Goal: Information Seeking & Learning: Learn about a topic

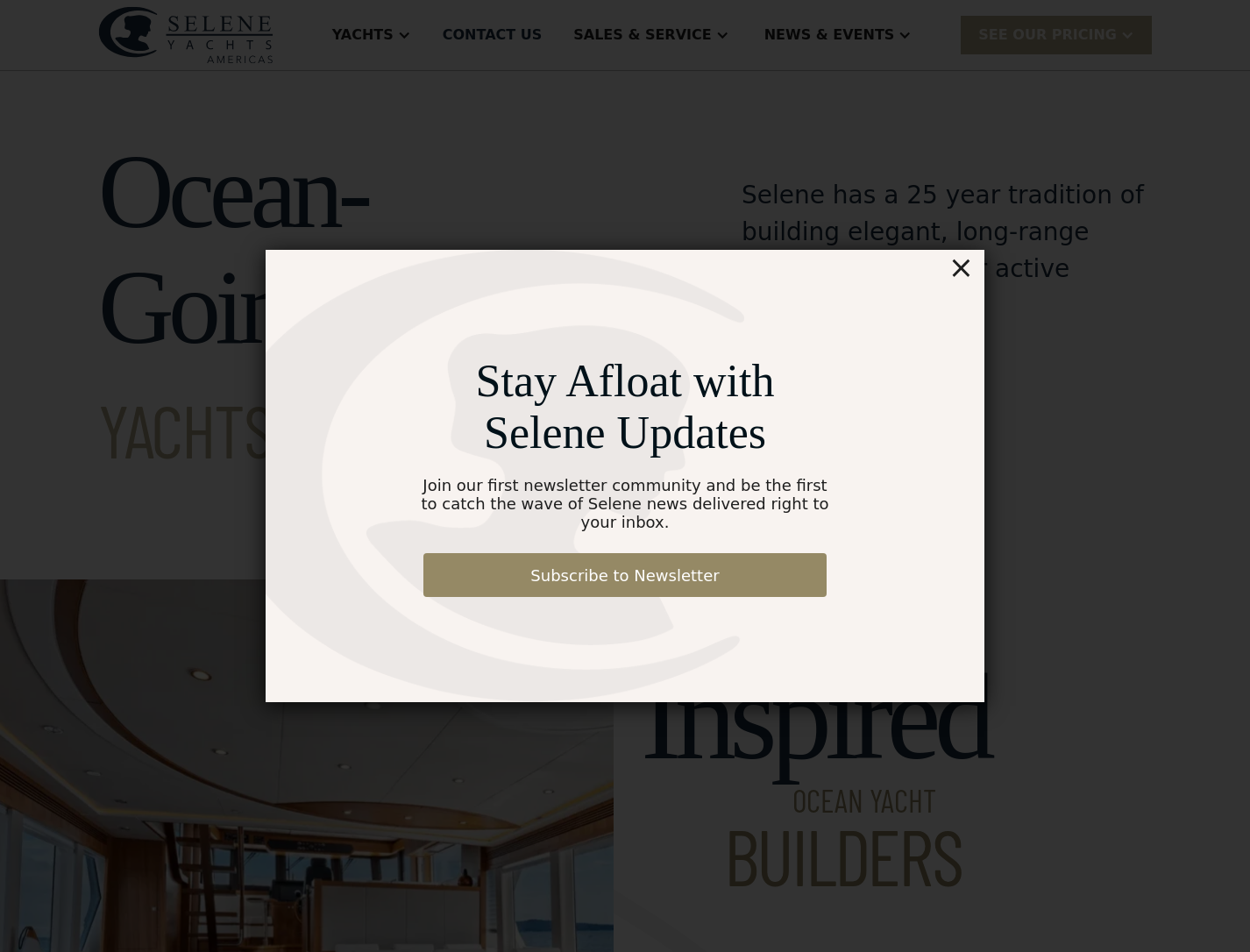
click at [967, 273] on div "×" at bounding box center [961, 266] width 26 height 35
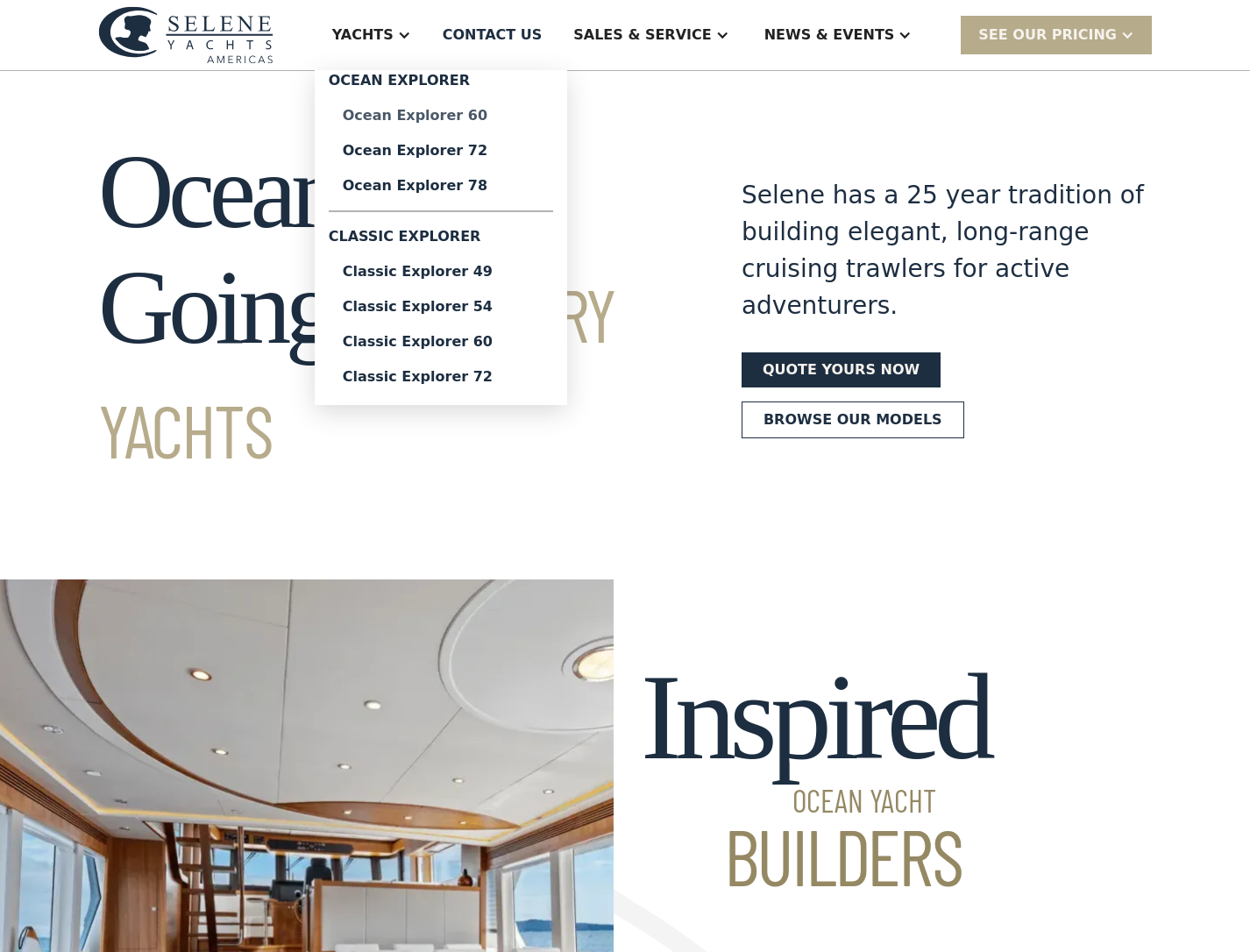
click at [488, 117] on div "Ocean Explorer 60" at bounding box center [441, 115] width 197 height 14
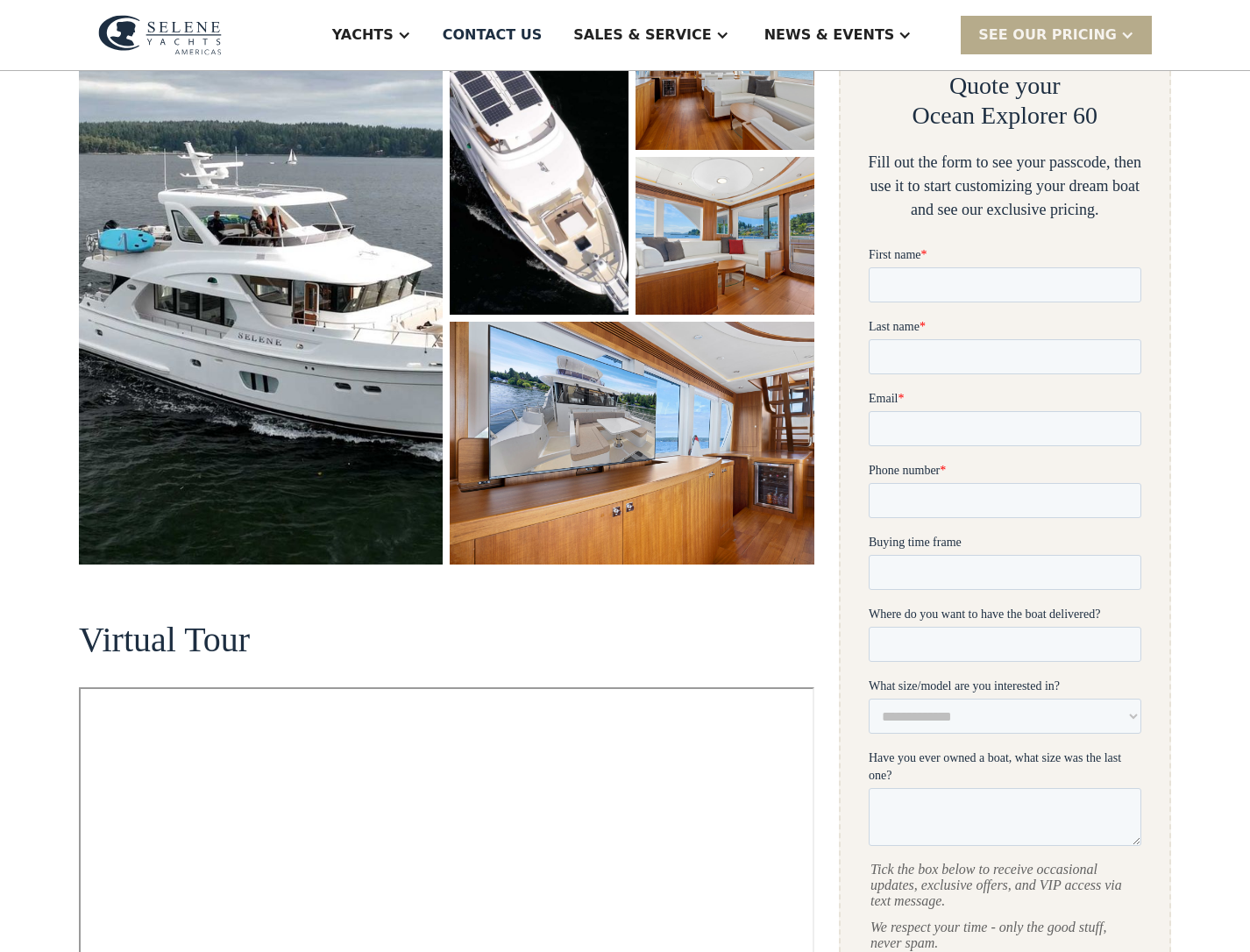
scroll to position [334, 0]
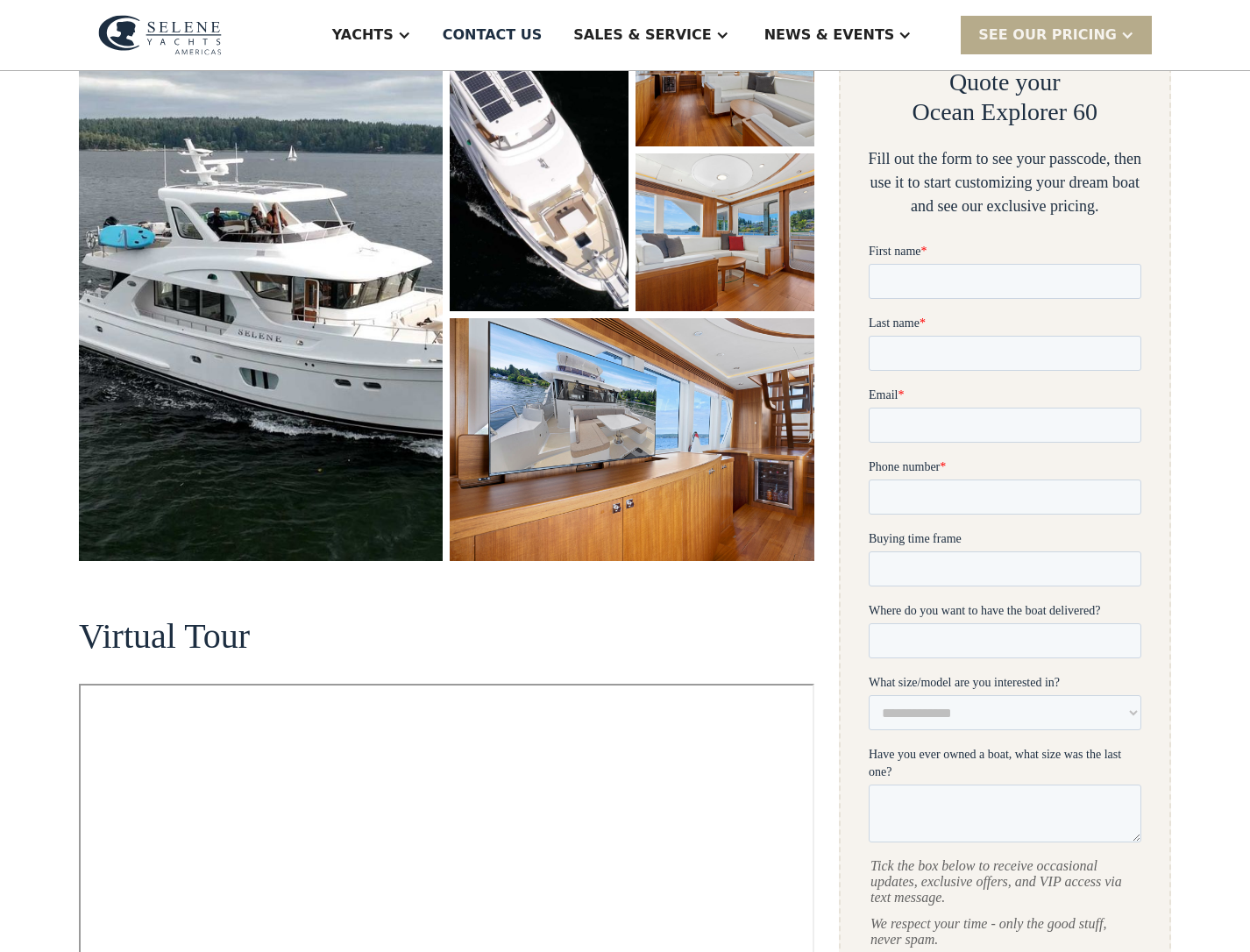
click at [178, 275] on img "open lightbox" at bounding box center [261, 275] width 364 height 572
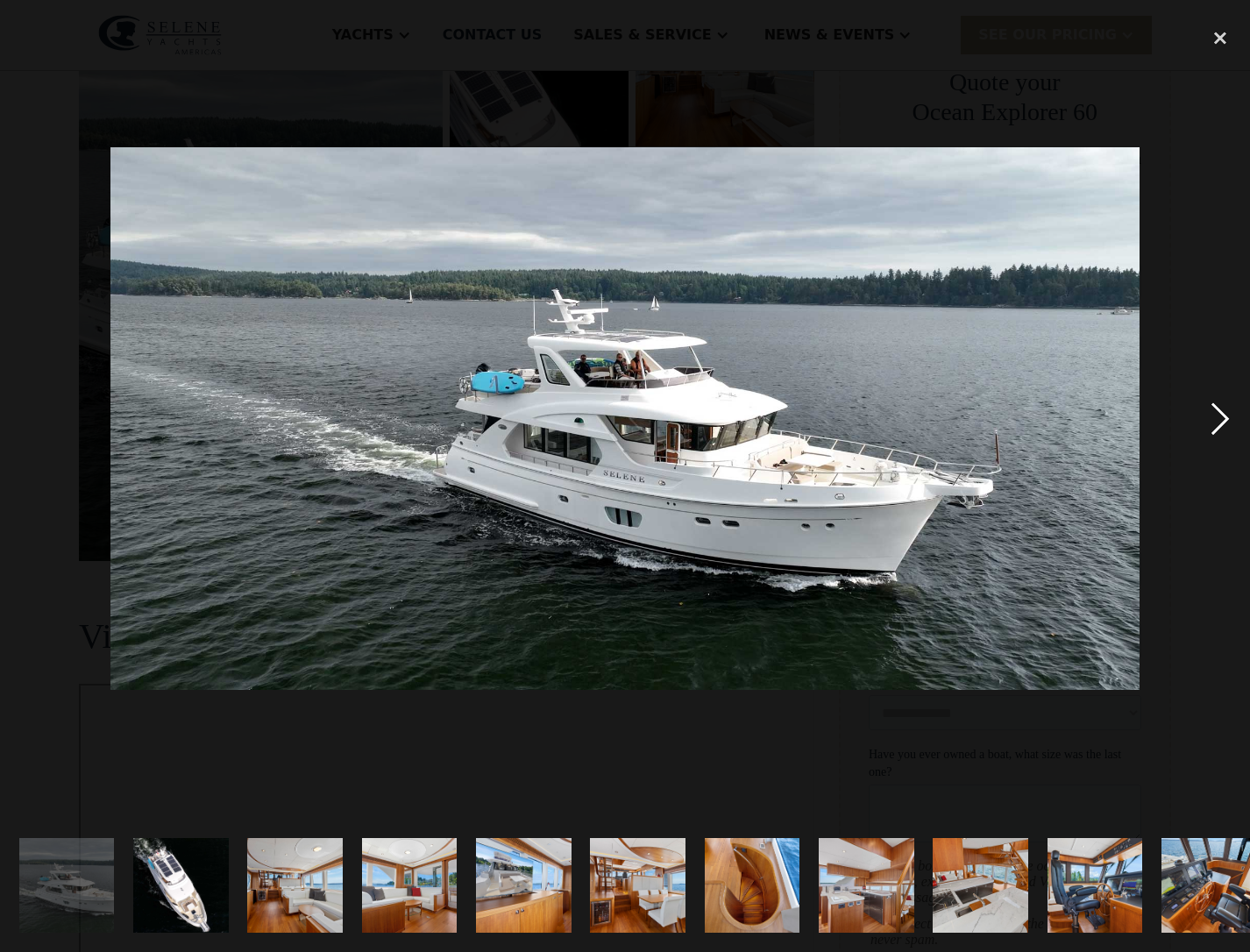
click at [1218, 416] on div "next image" at bounding box center [1220, 418] width 60 height 799
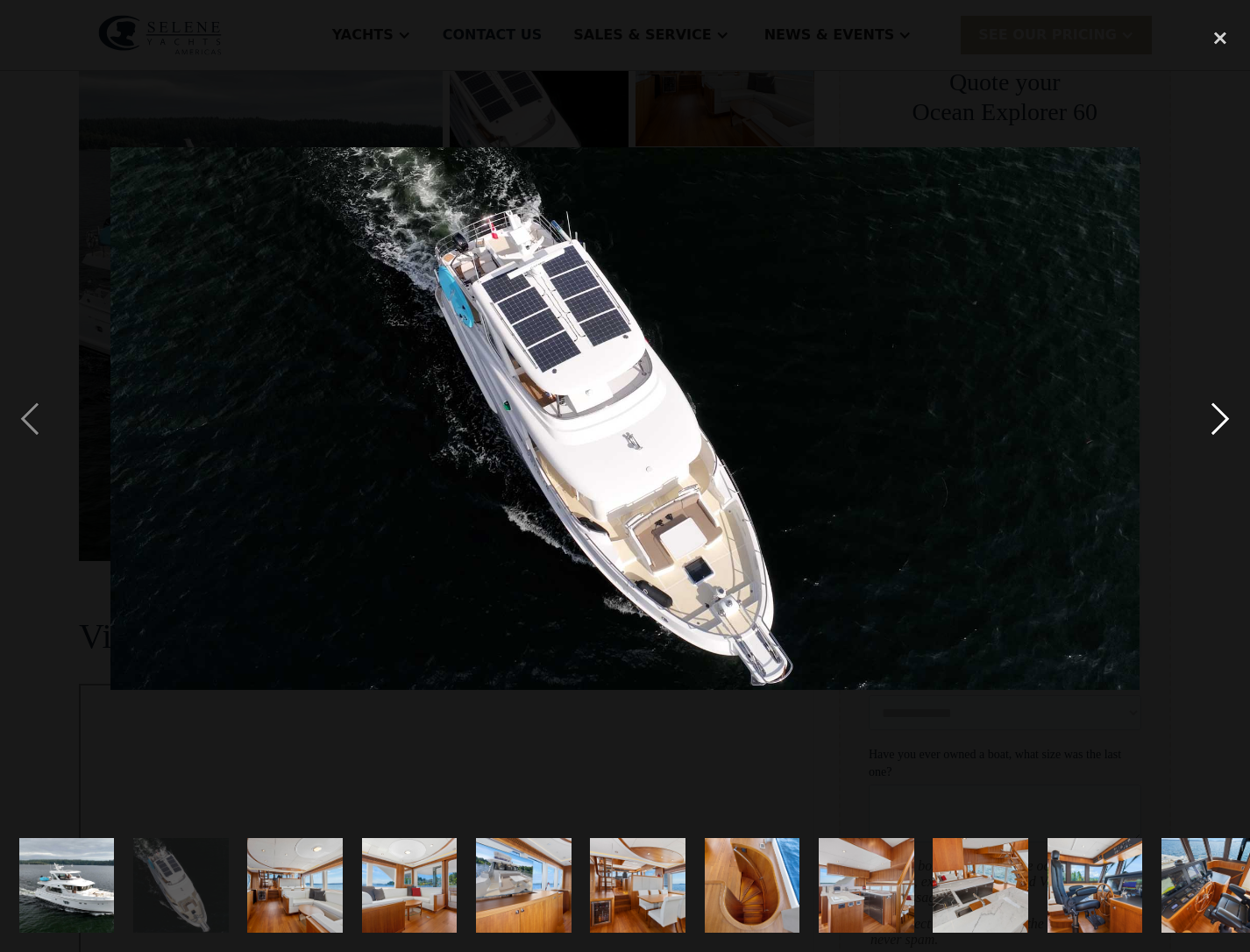
click at [1218, 416] on div "next image" at bounding box center [1220, 418] width 60 height 799
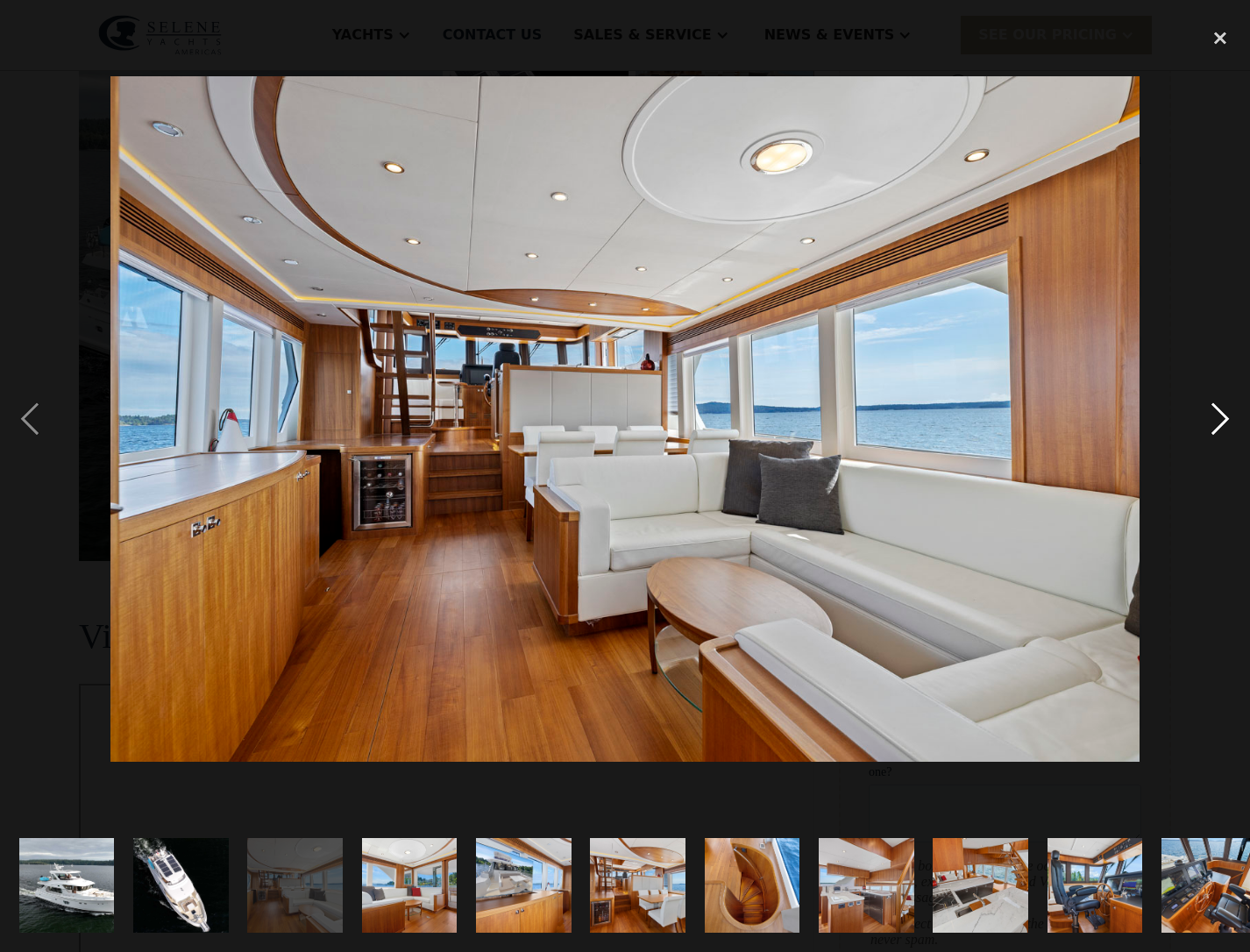
click at [1218, 416] on div "next image" at bounding box center [1220, 418] width 60 height 799
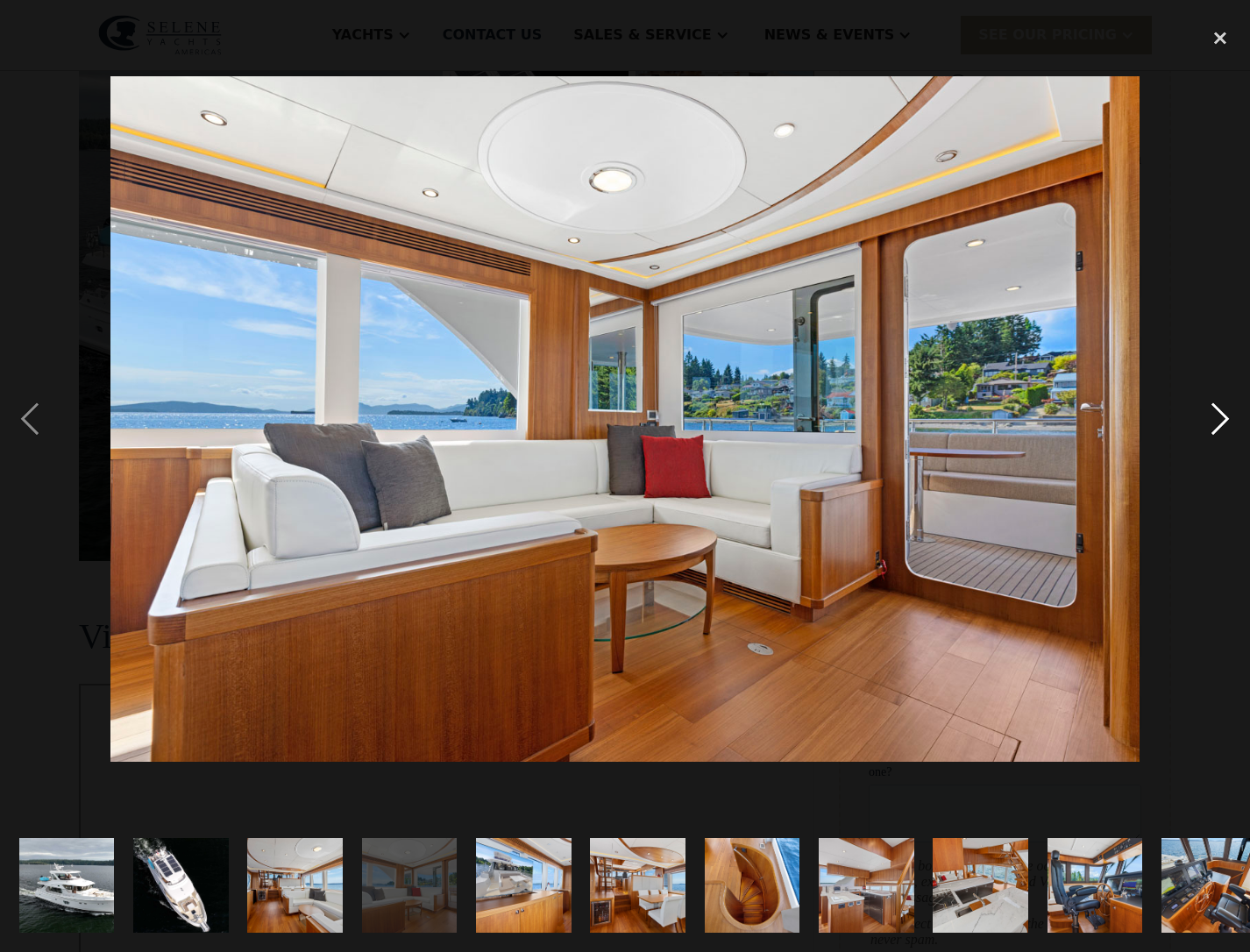
click at [1218, 416] on div "next image" at bounding box center [1220, 418] width 60 height 799
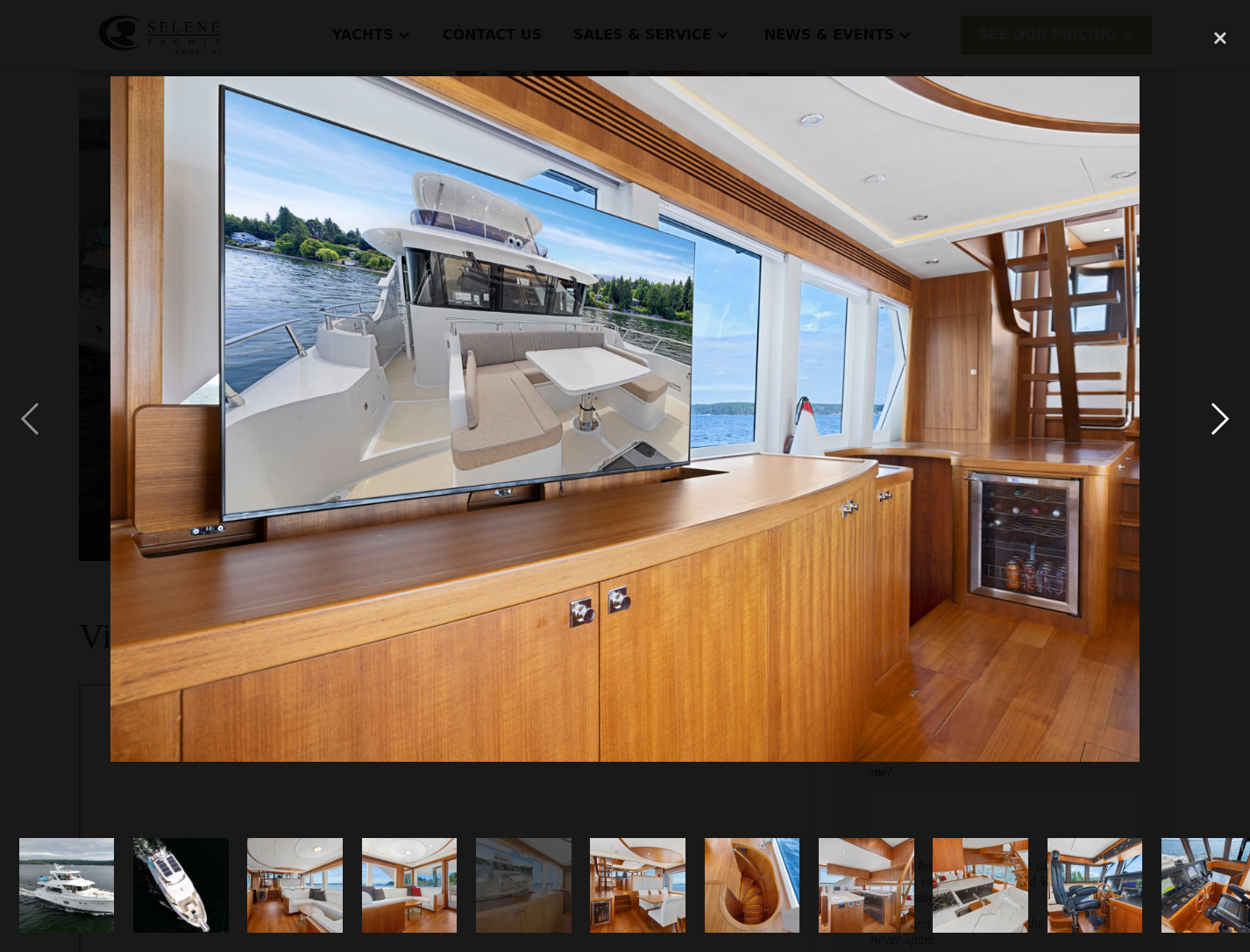
click at [1218, 416] on div "next image" at bounding box center [1220, 418] width 60 height 799
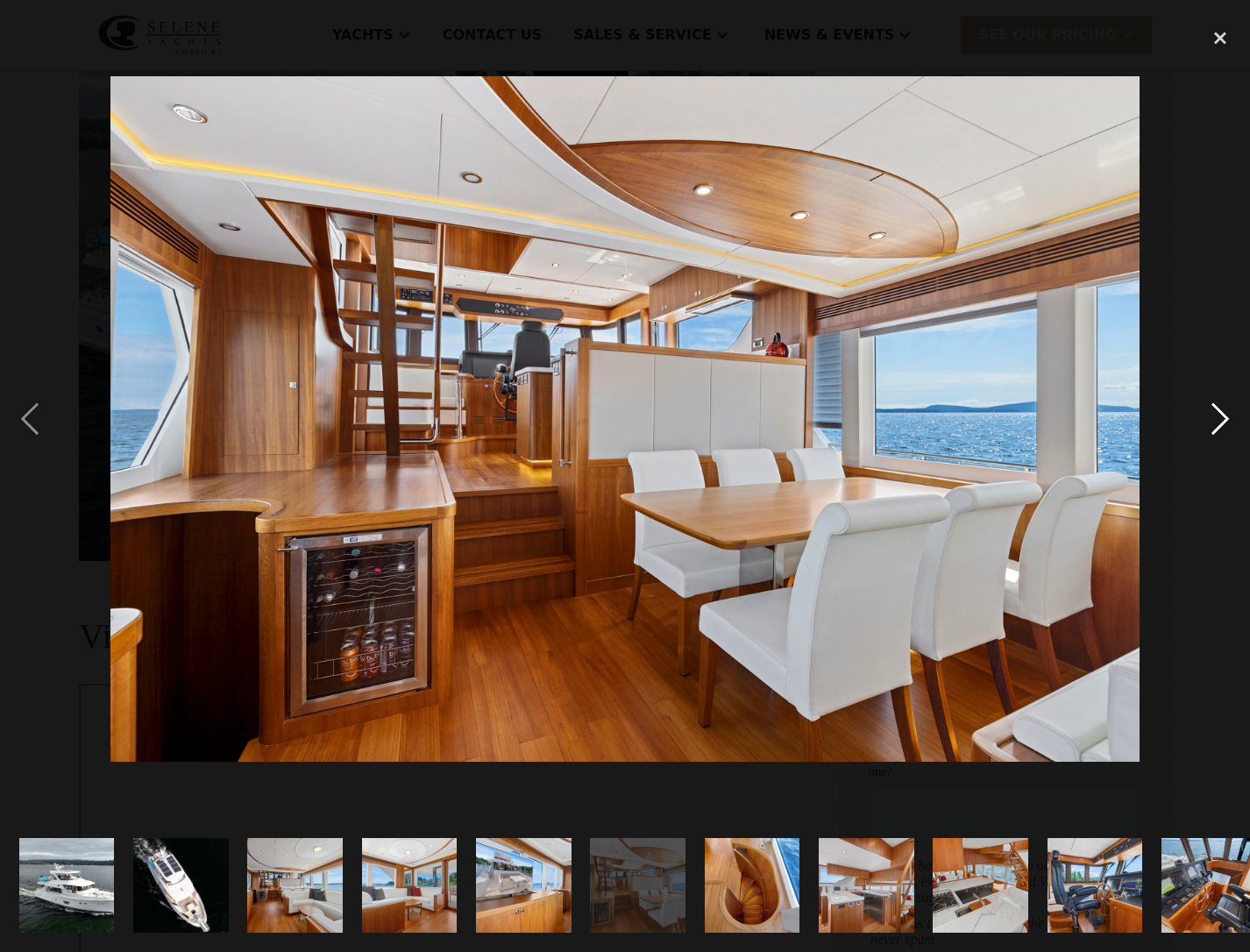
click at [1218, 416] on div "next image" at bounding box center [1220, 418] width 60 height 799
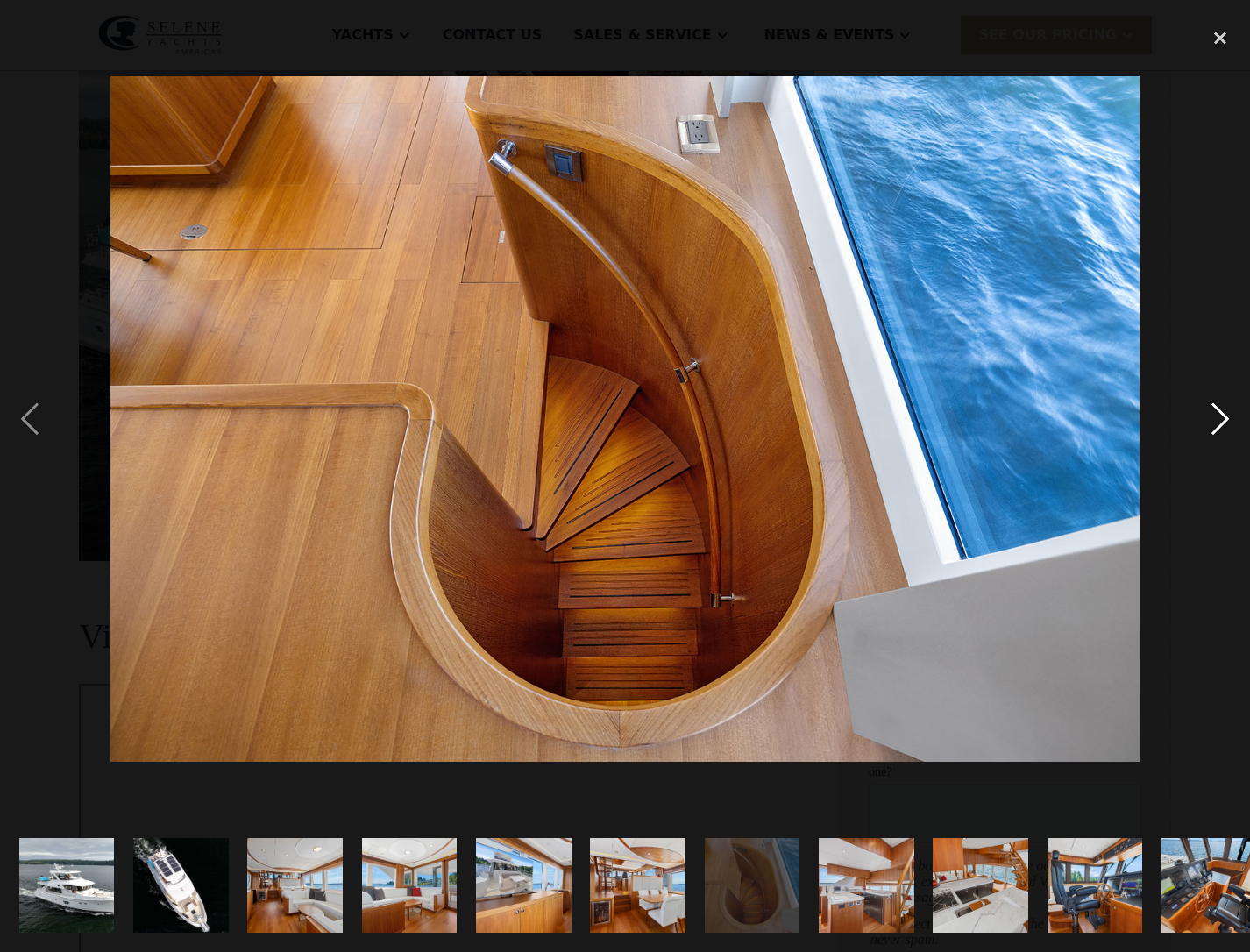
click at [1218, 416] on div "next image" at bounding box center [1220, 418] width 60 height 799
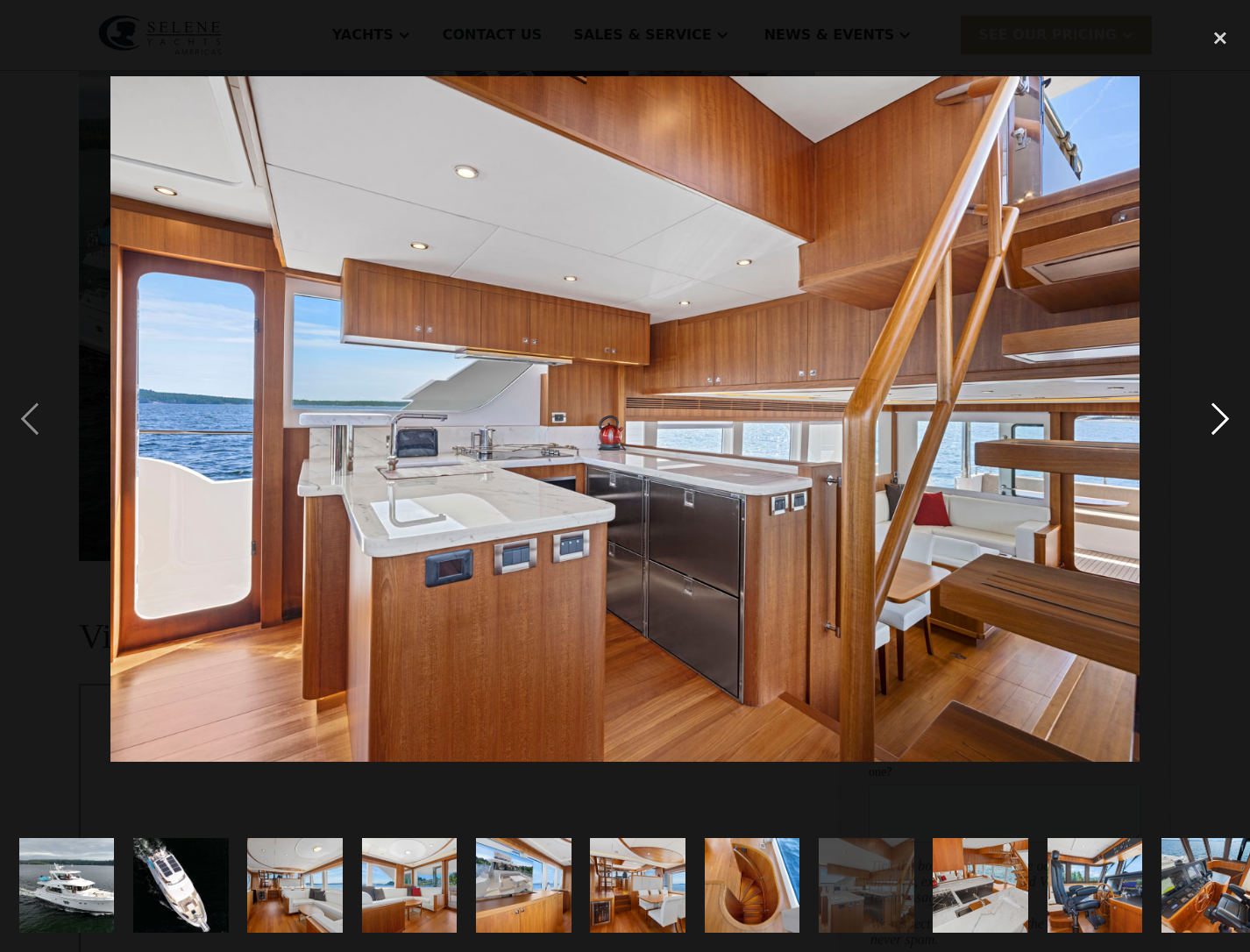
click at [1218, 416] on div "next image" at bounding box center [1220, 418] width 60 height 799
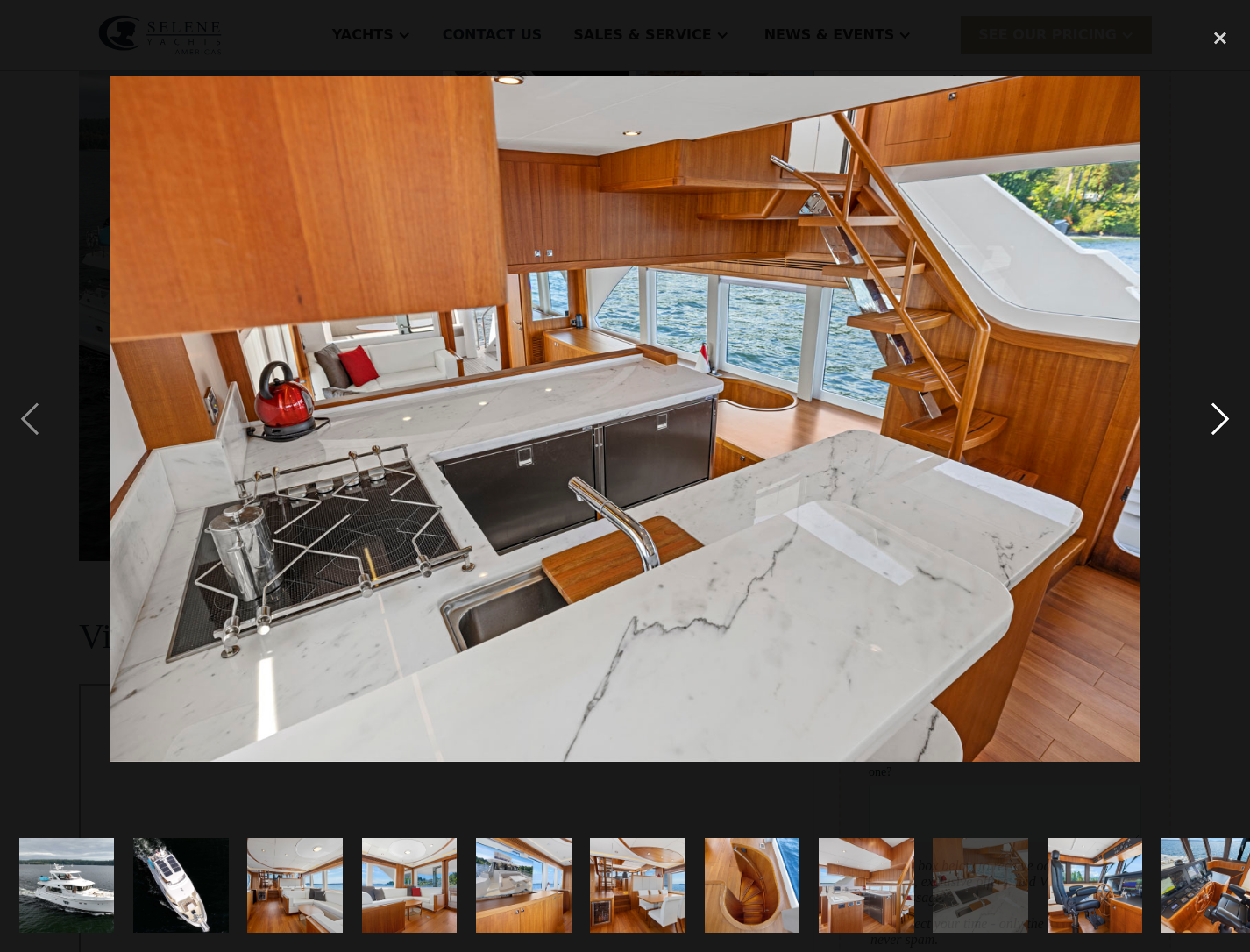
click at [1218, 416] on div "next image" at bounding box center [1220, 418] width 60 height 799
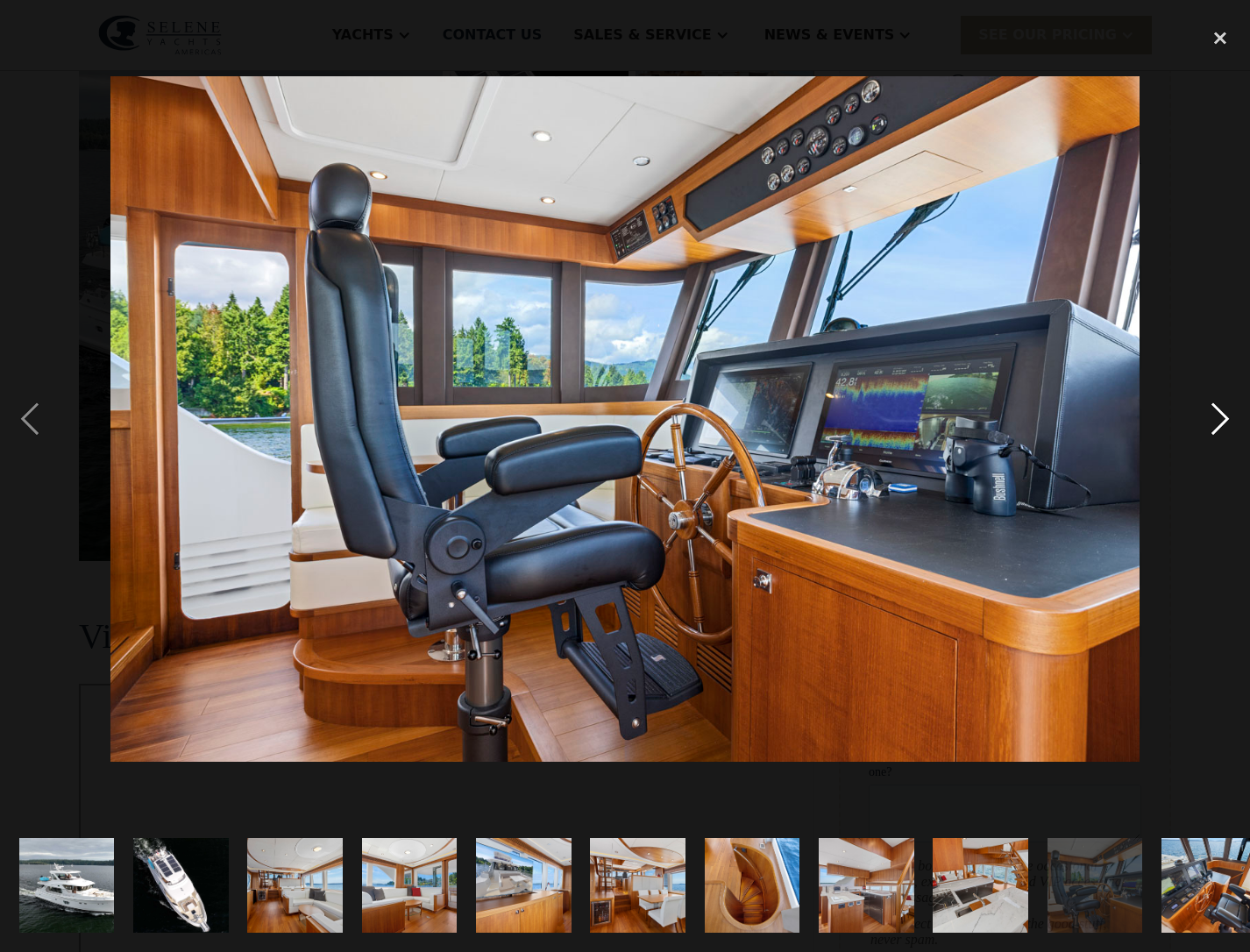
click at [1222, 410] on div "next image" at bounding box center [1220, 418] width 60 height 799
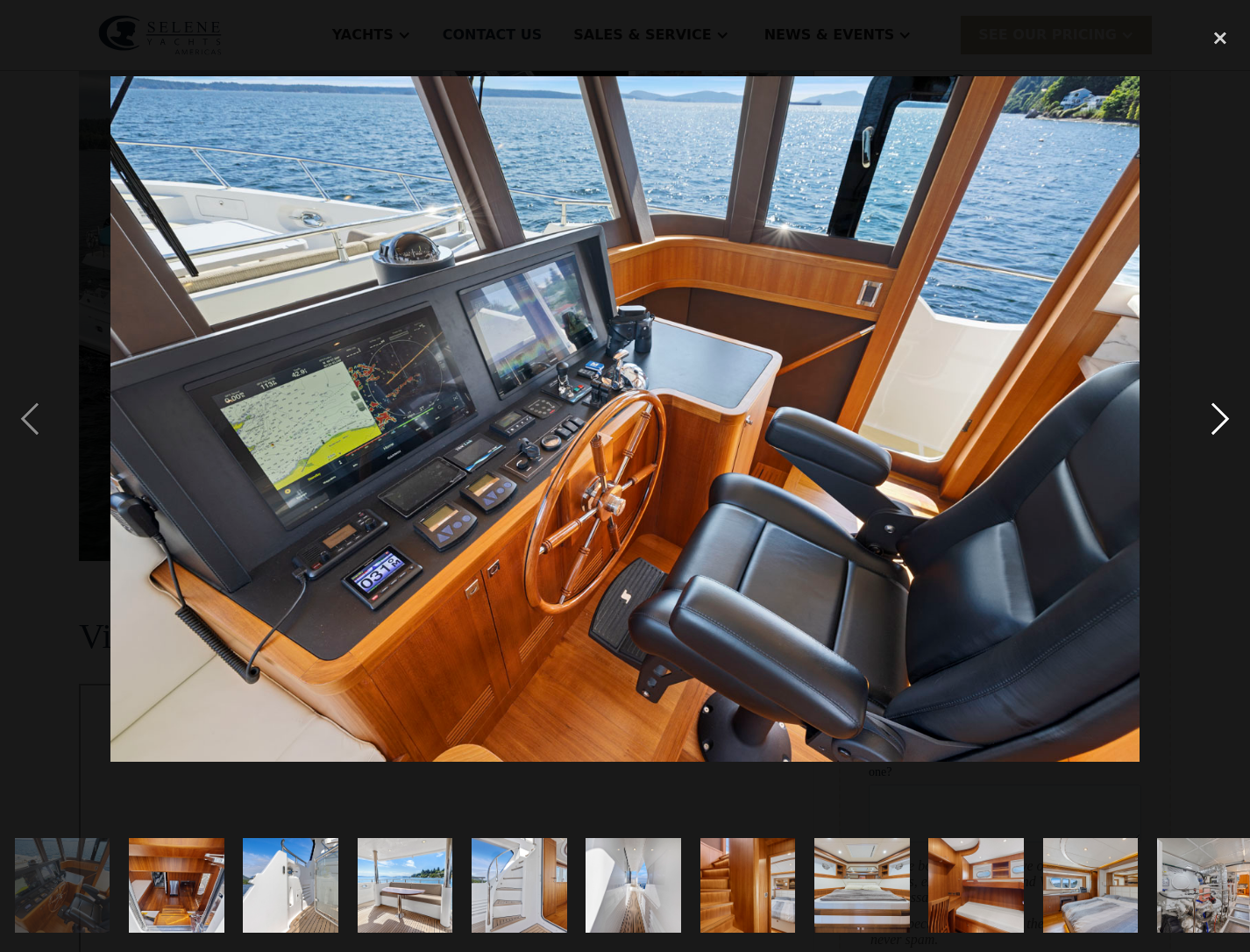
scroll to position [0, 1152]
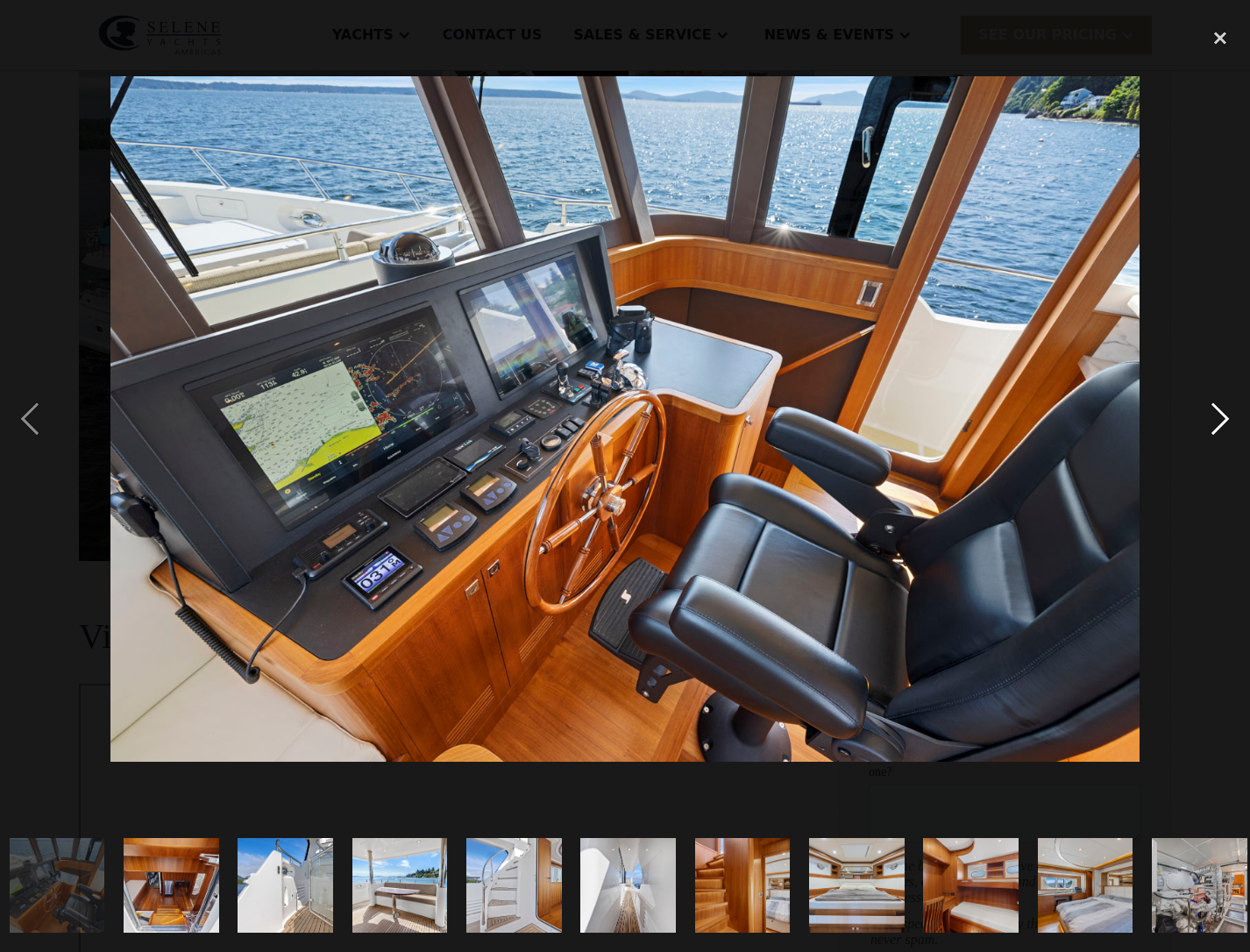
click at [1222, 410] on div "next image" at bounding box center [1220, 418] width 60 height 799
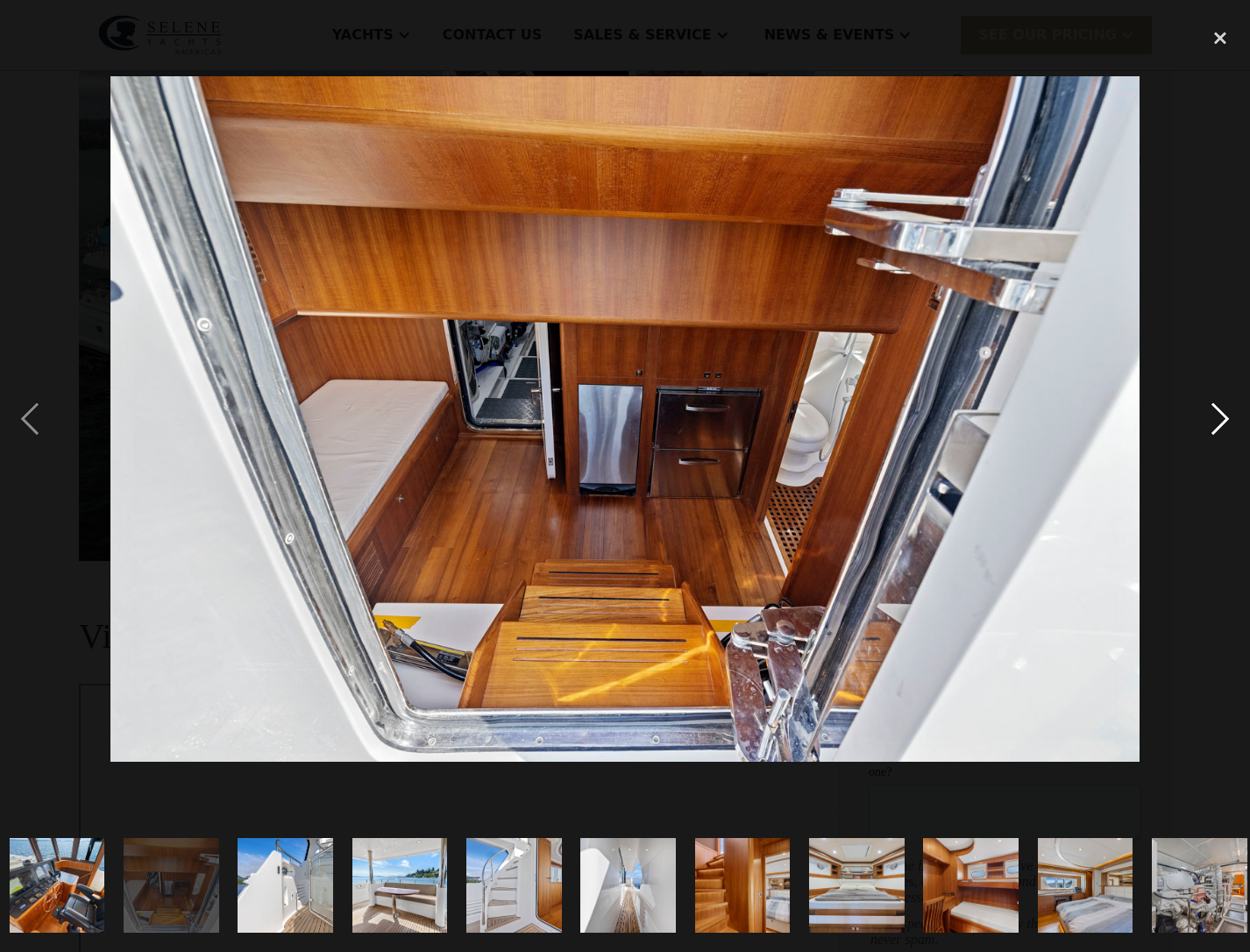
click at [1222, 410] on div "next image" at bounding box center [1220, 418] width 60 height 799
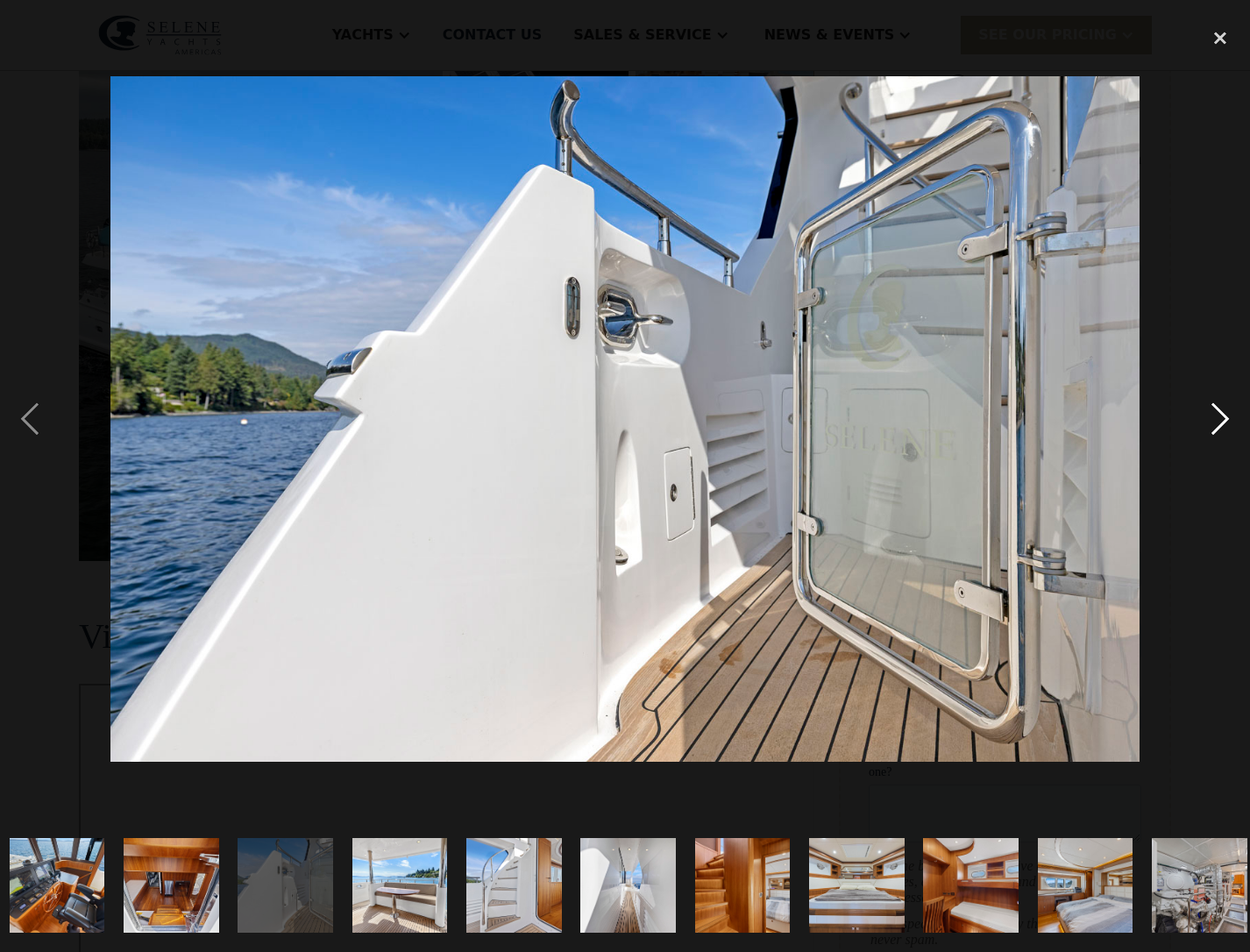
click at [1222, 410] on div "next image" at bounding box center [1220, 418] width 60 height 799
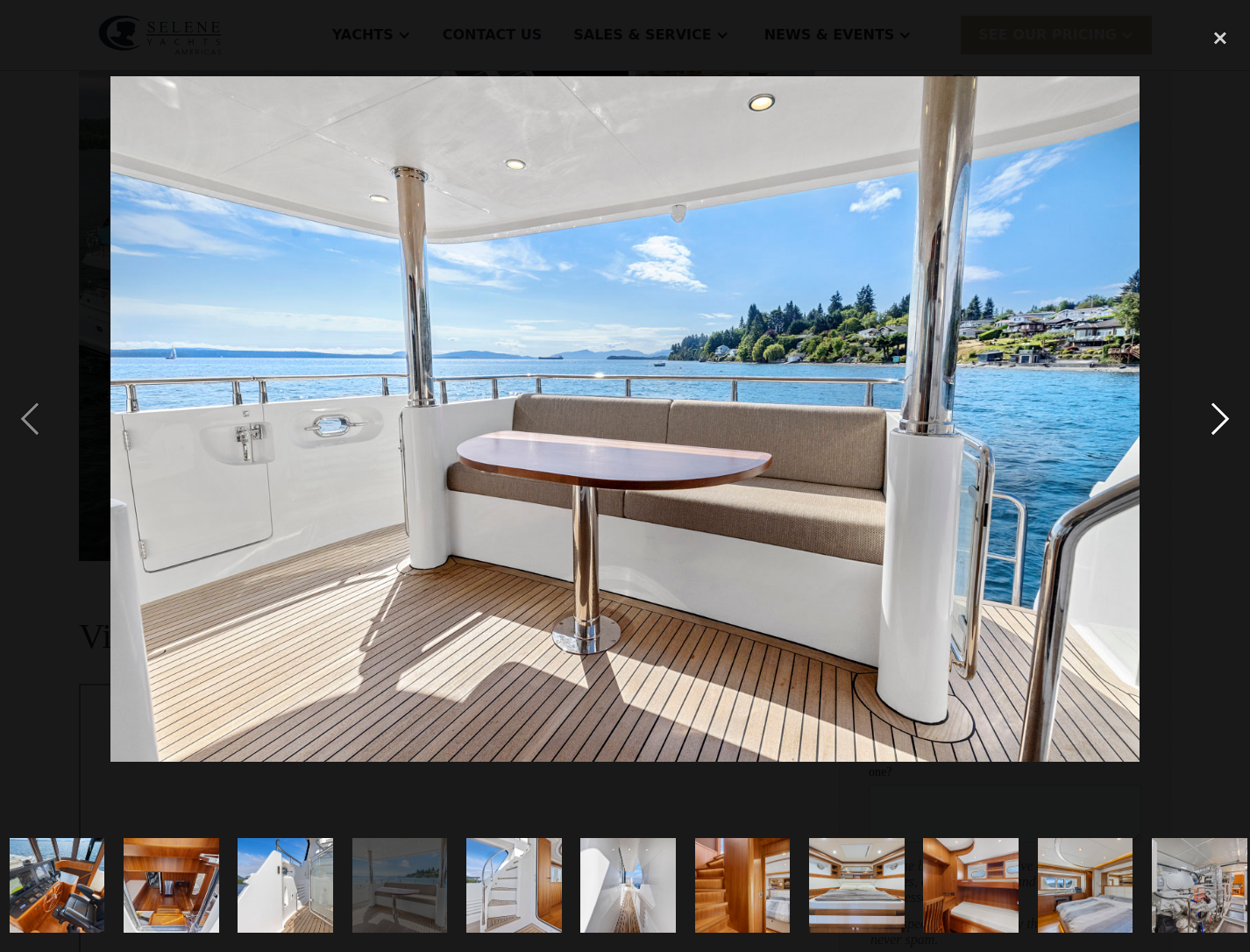
click at [1222, 410] on div "next image" at bounding box center [1220, 418] width 60 height 799
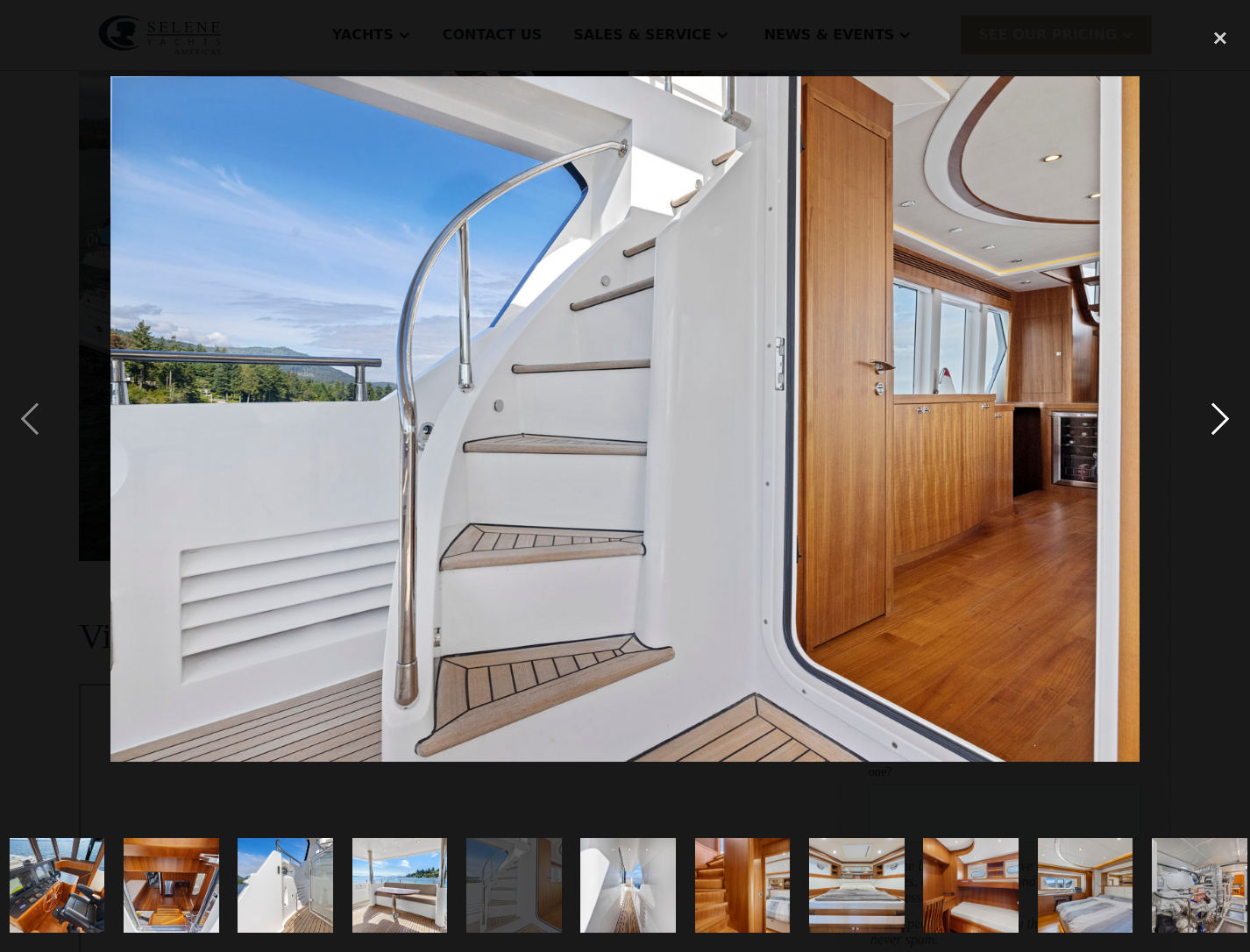
click at [1222, 410] on div "next image" at bounding box center [1220, 418] width 60 height 799
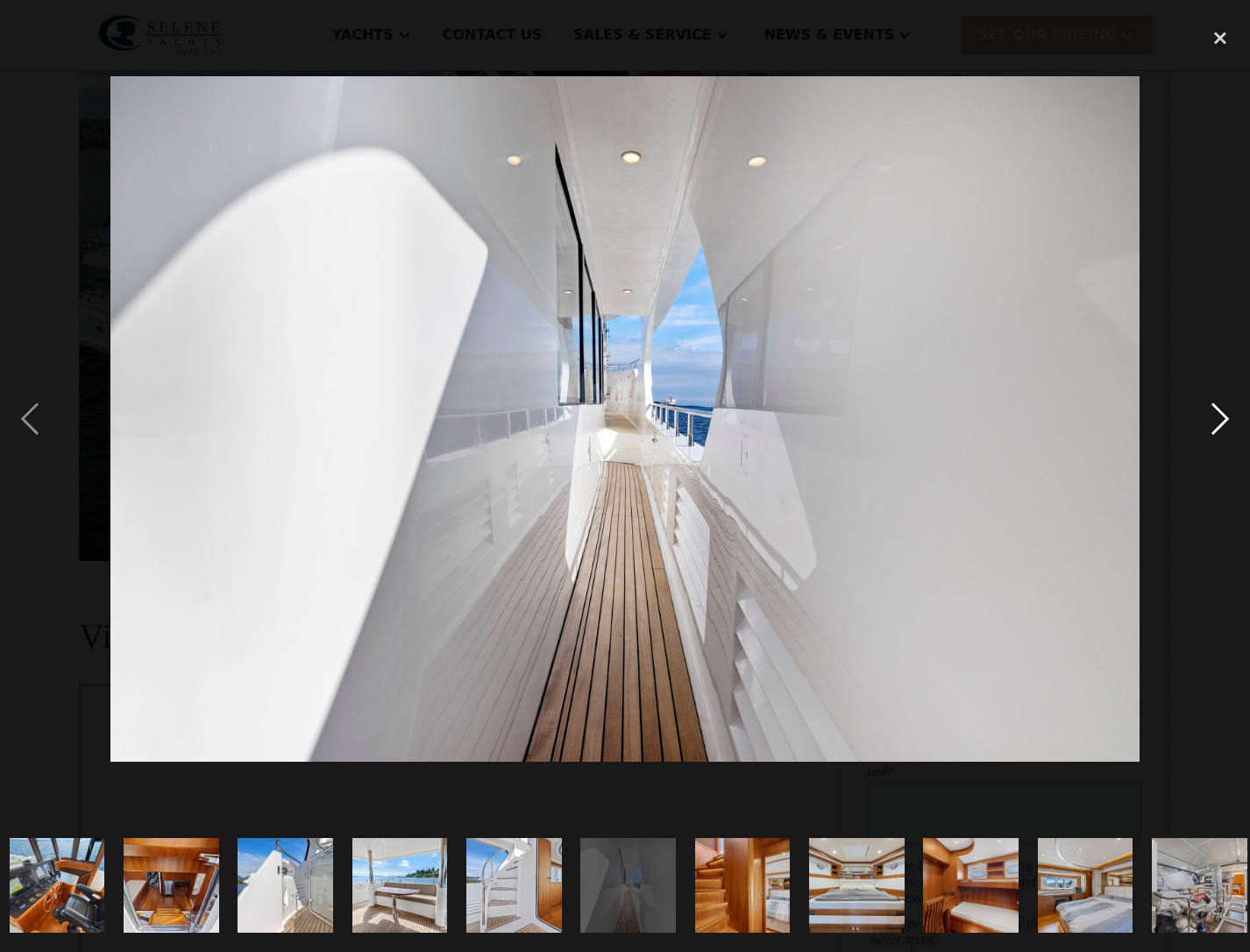
click at [1222, 410] on div "next image" at bounding box center [1220, 418] width 60 height 799
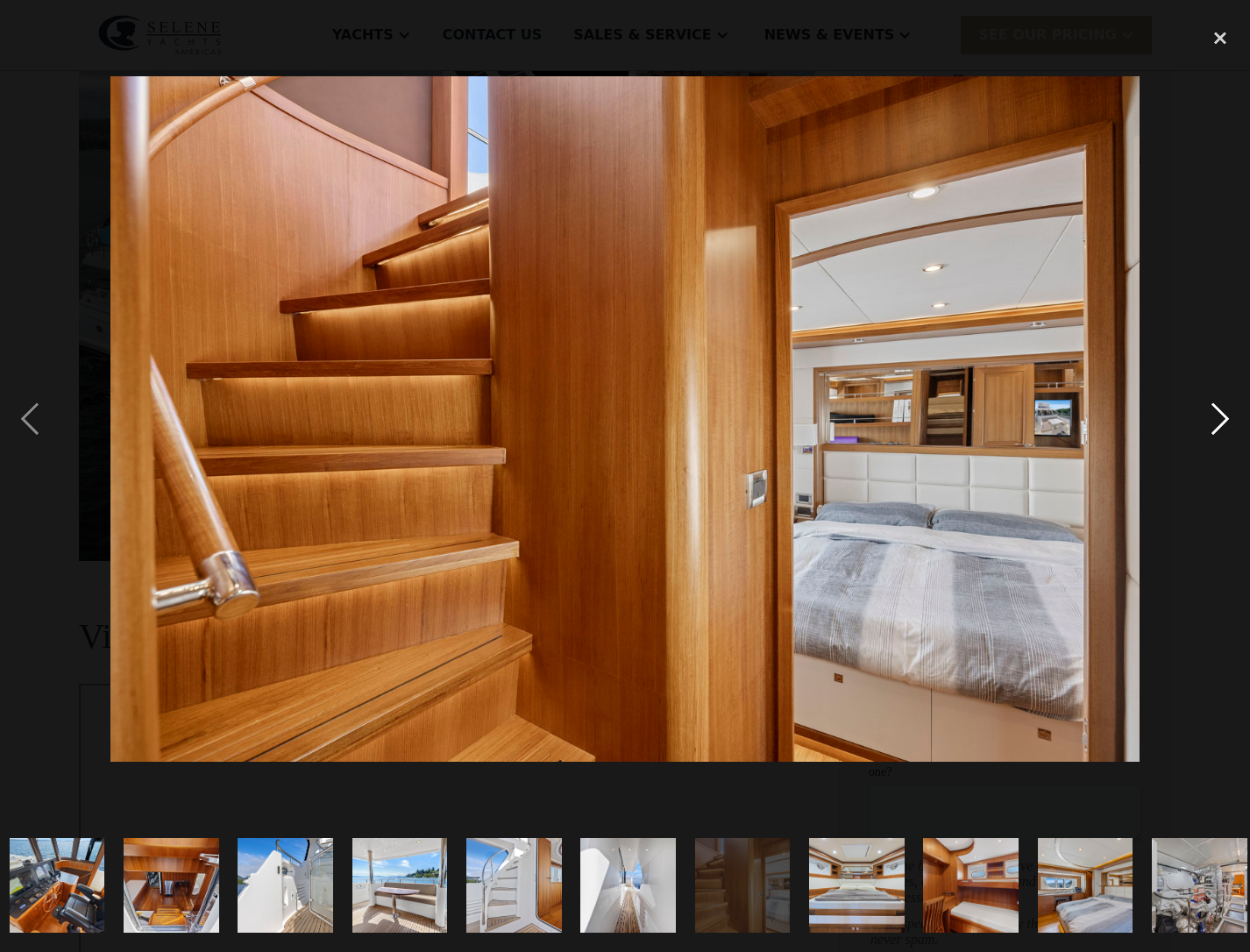
click at [1222, 410] on div "next image" at bounding box center [1220, 418] width 60 height 799
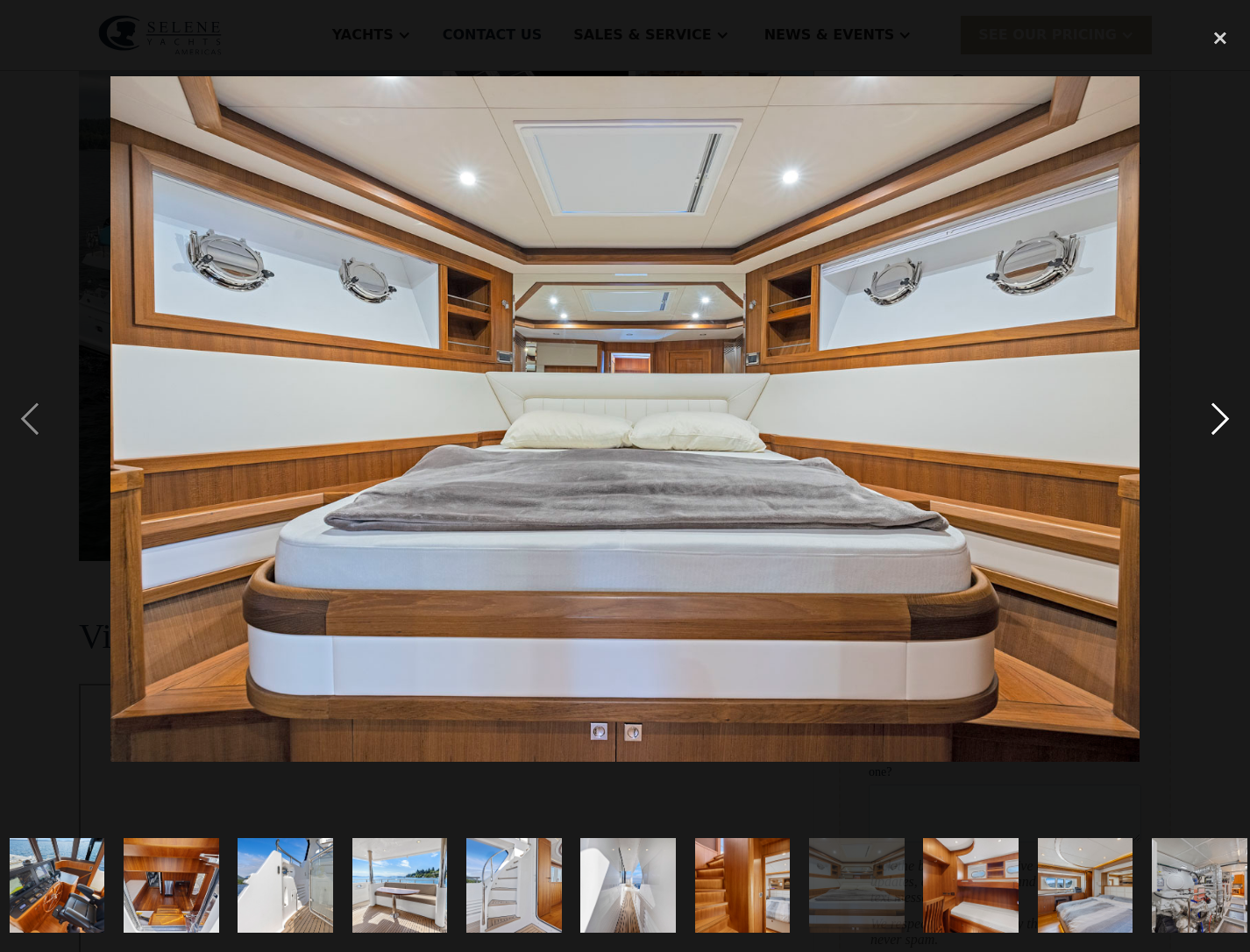
click at [1222, 410] on div "next image" at bounding box center [1220, 418] width 60 height 799
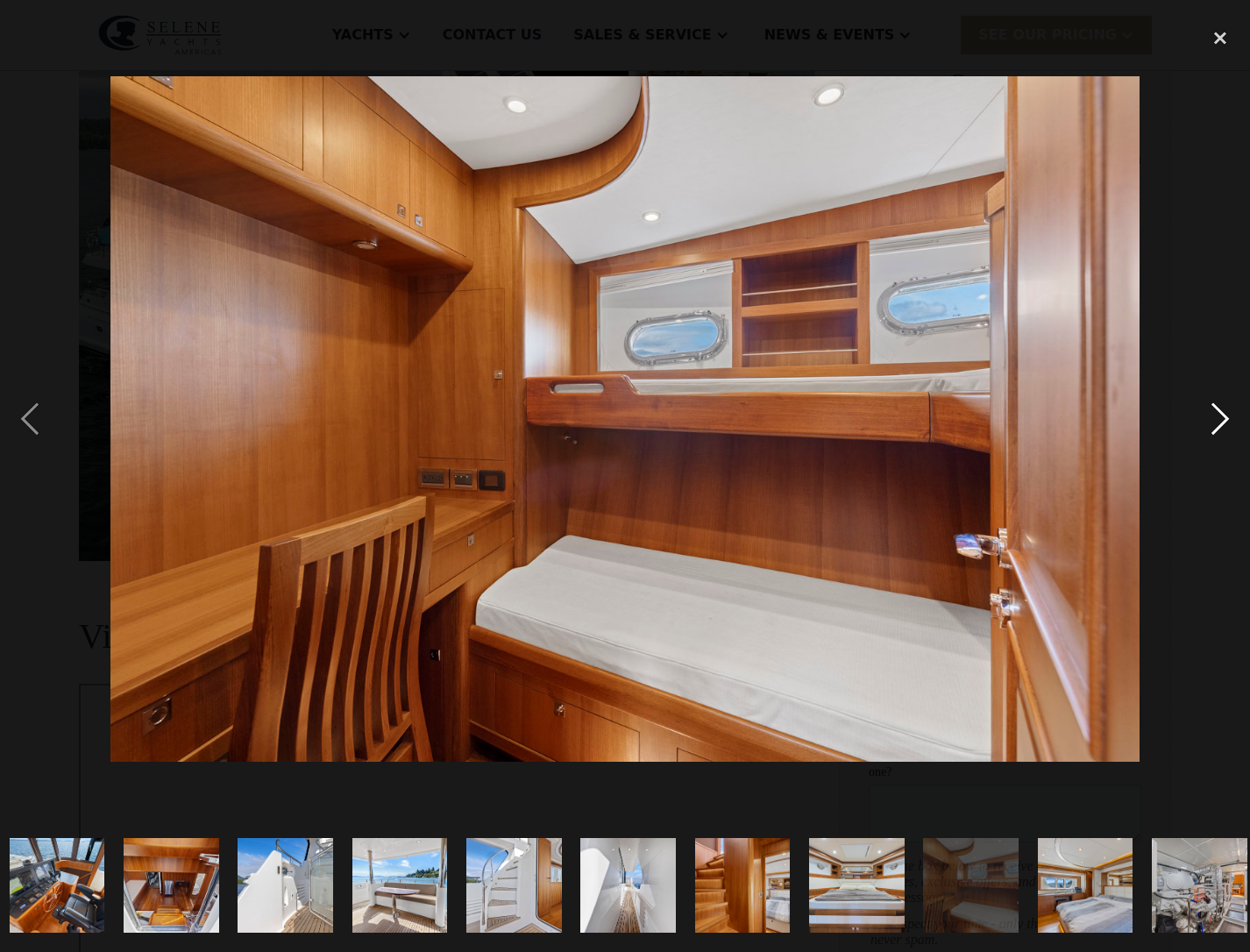
click at [1222, 410] on div "next image" at bounding box center [1220, 418] width 60 height 799
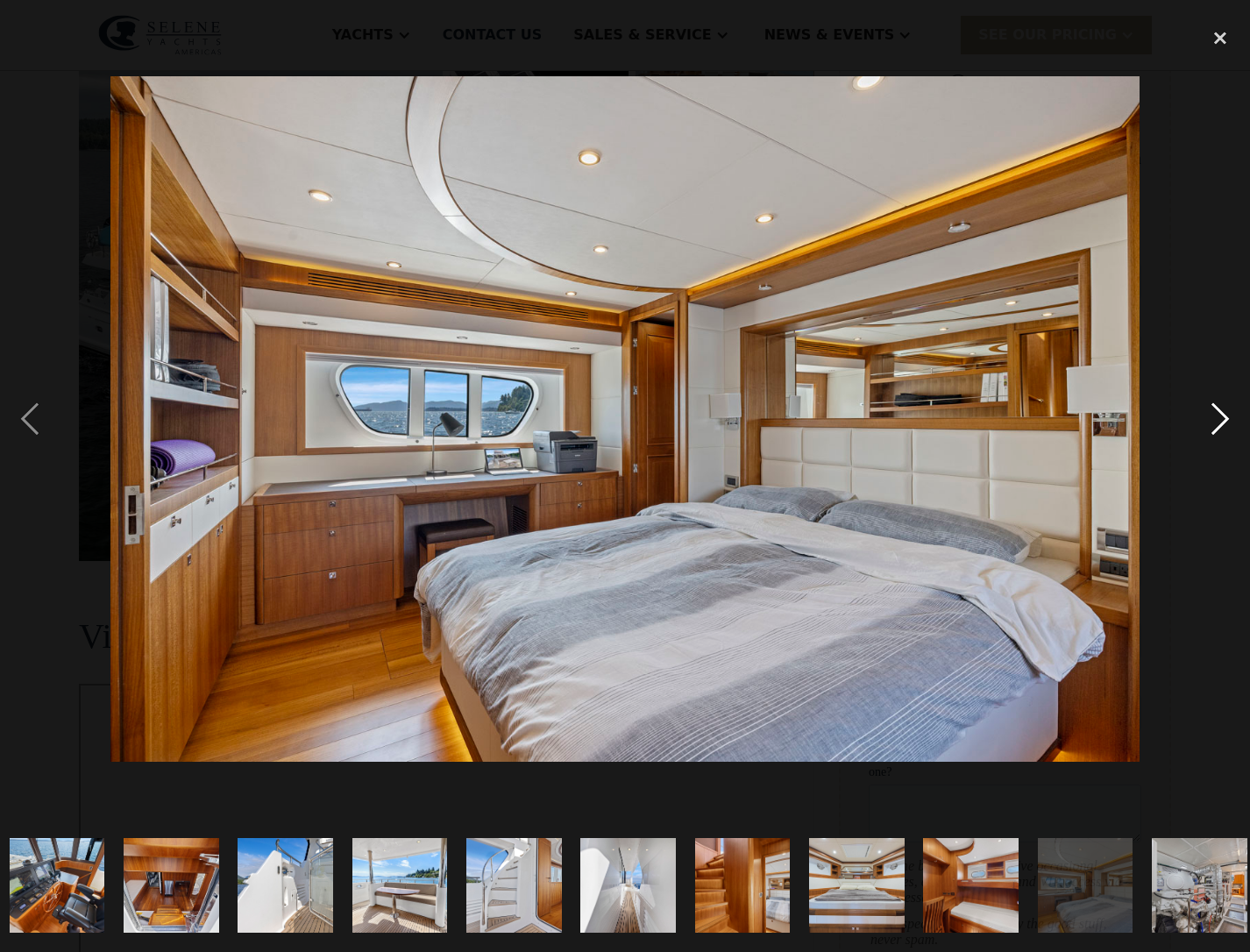
click at [1222, 410] on div "next image" at bounding box center [1220, 418] width 60 height 799
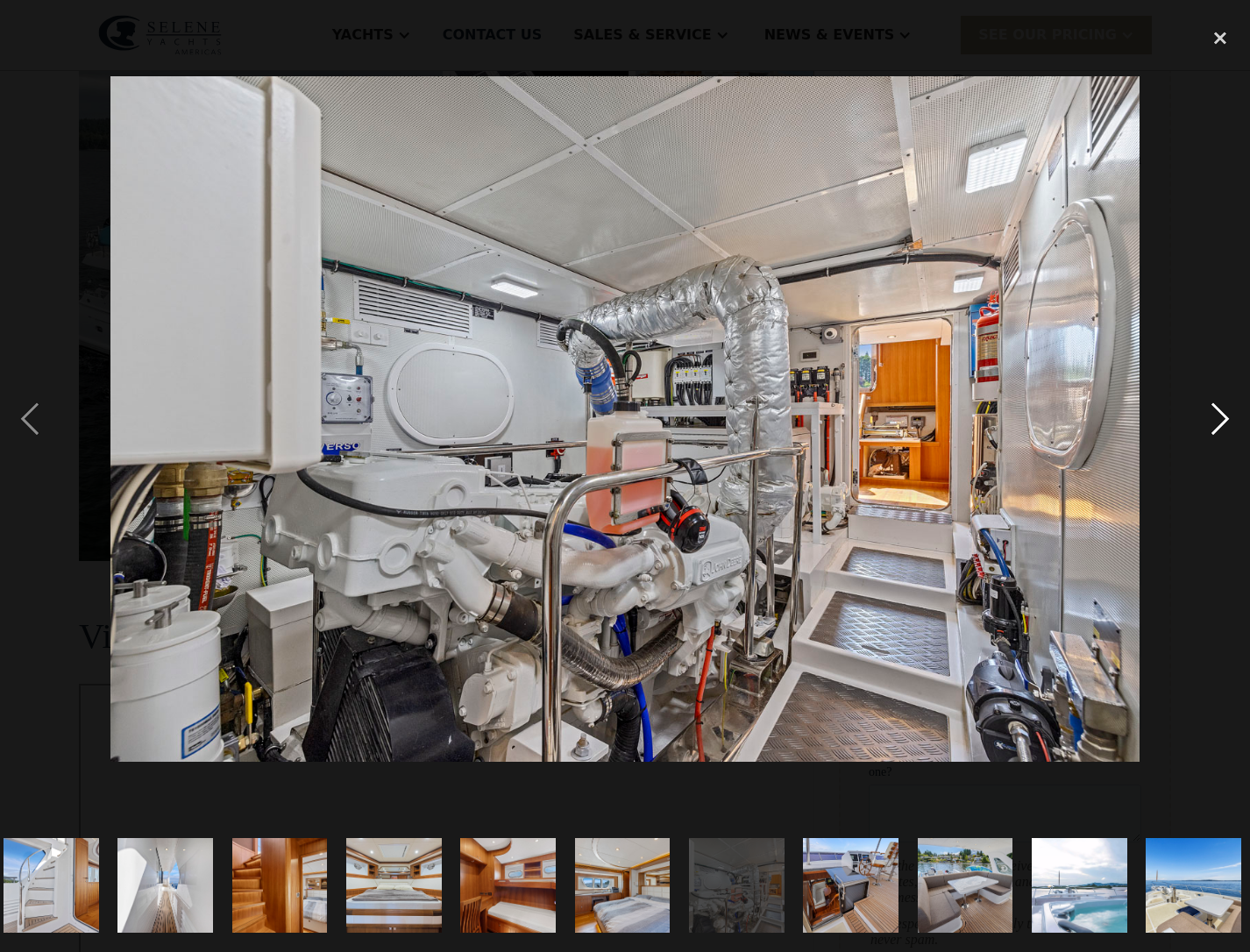
scroll to position [0, 1616]
click at [1222, 410] on div "next image" at bounding box center [1220, 418] width 60 height 799
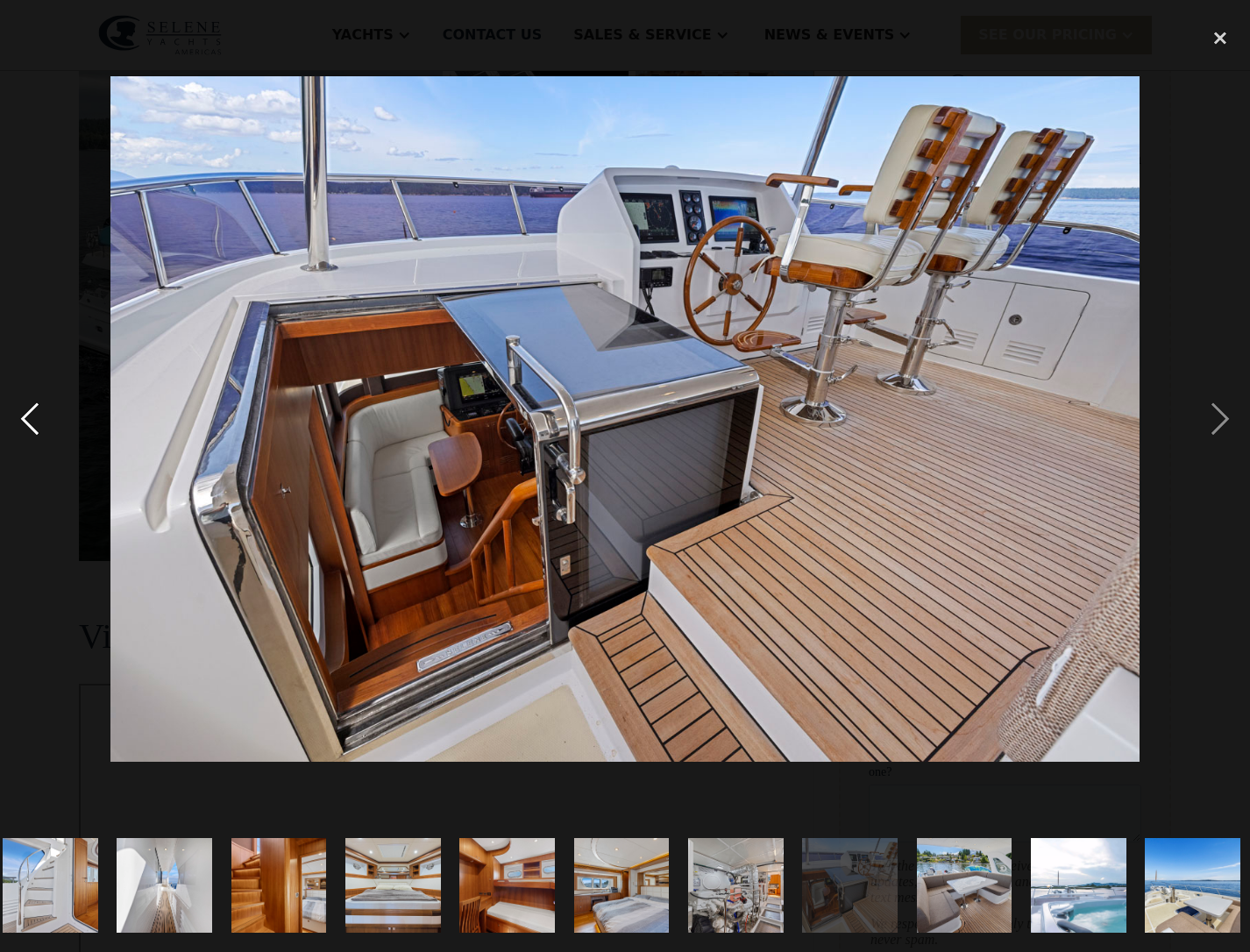
click at [19, 417] on div "previous image" at bounding box center [29, 418] width 60 height 799
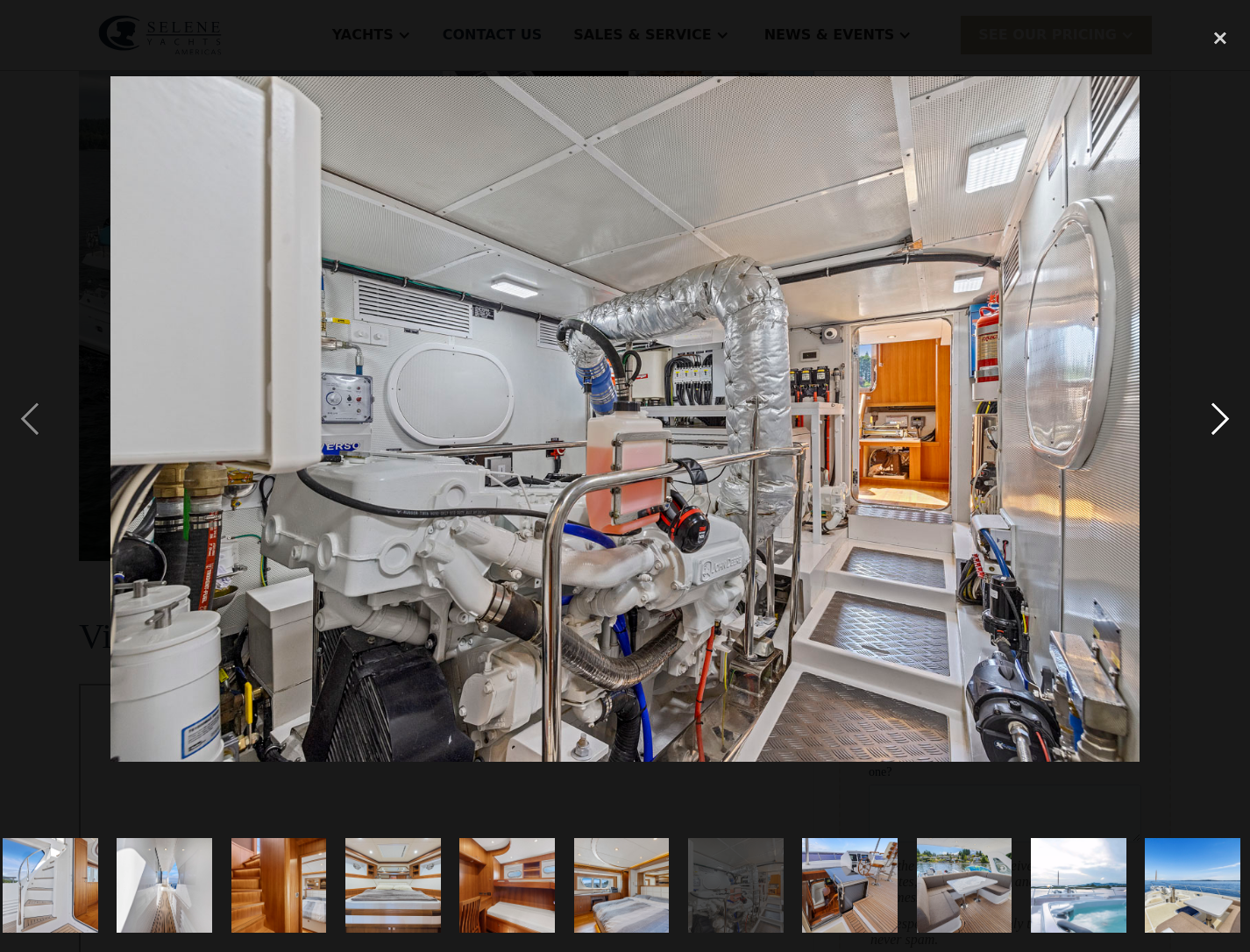
click at [1225, 420] on div "next image" at bounding box center [1220, 418] width 60 height 799
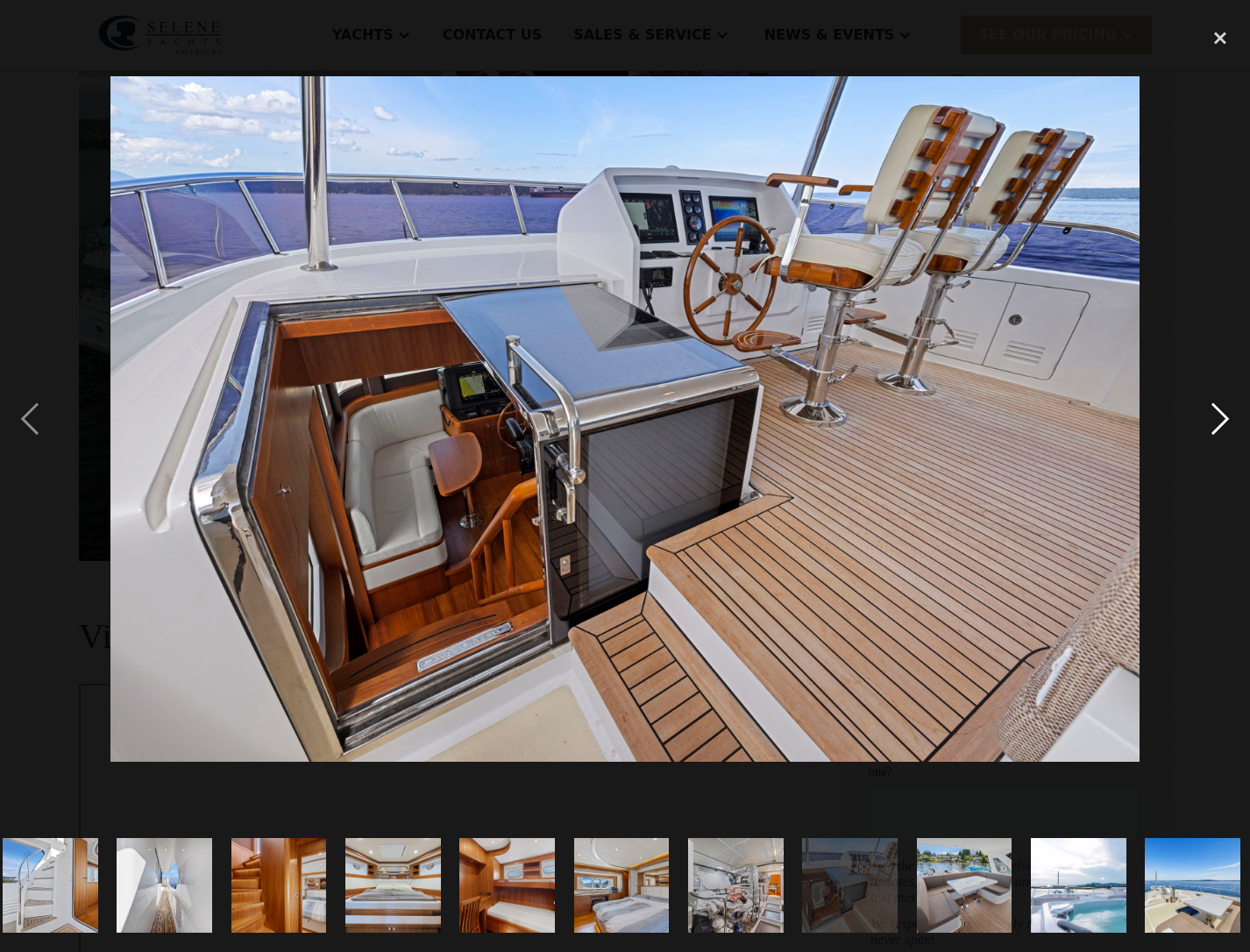
click at [1225, 420] on div "next image" at bounding box center [1220, 418] width 60 height 799
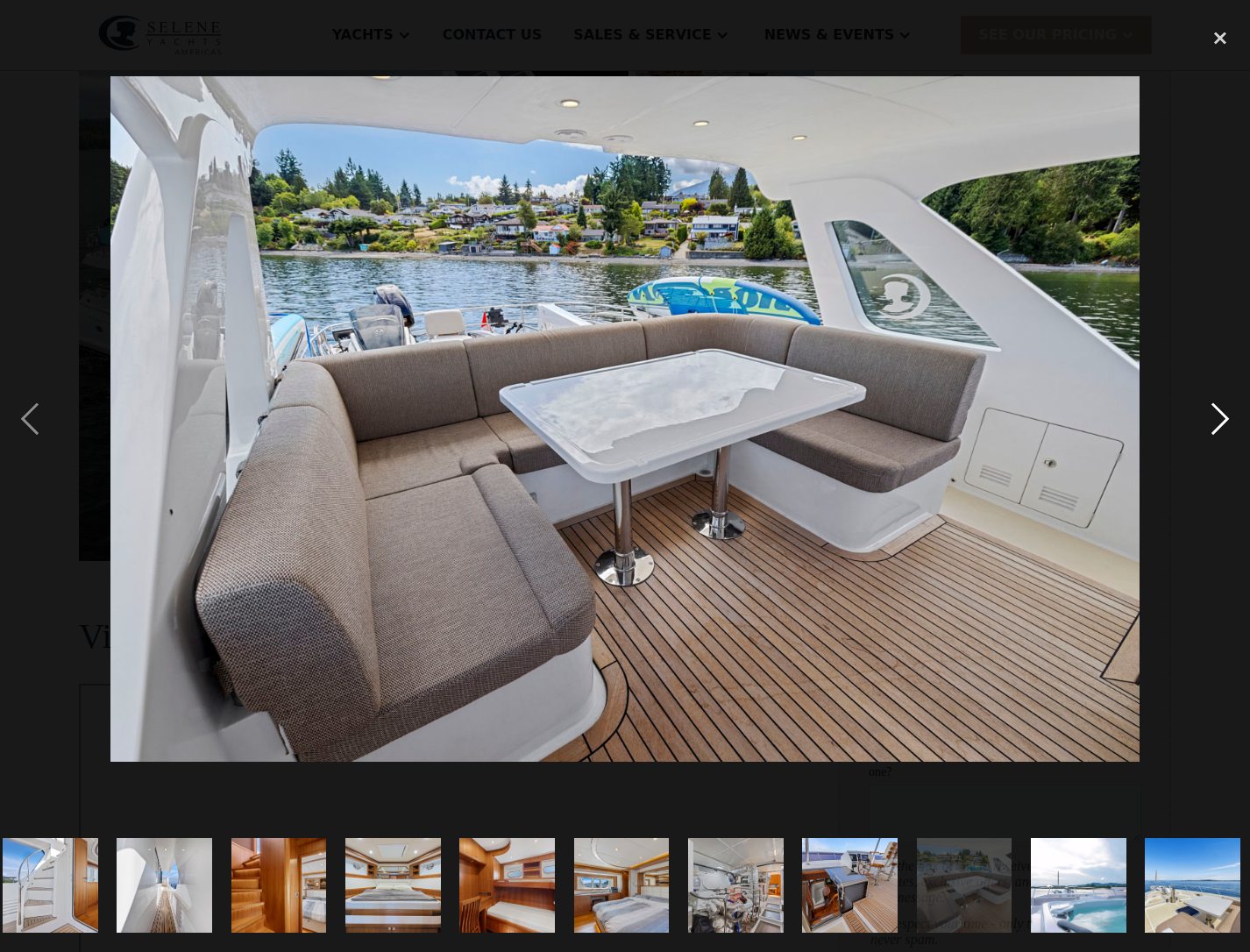
click at [1225, 420] on div "next image" at bounding box center [1220, 418] width 60 height 799
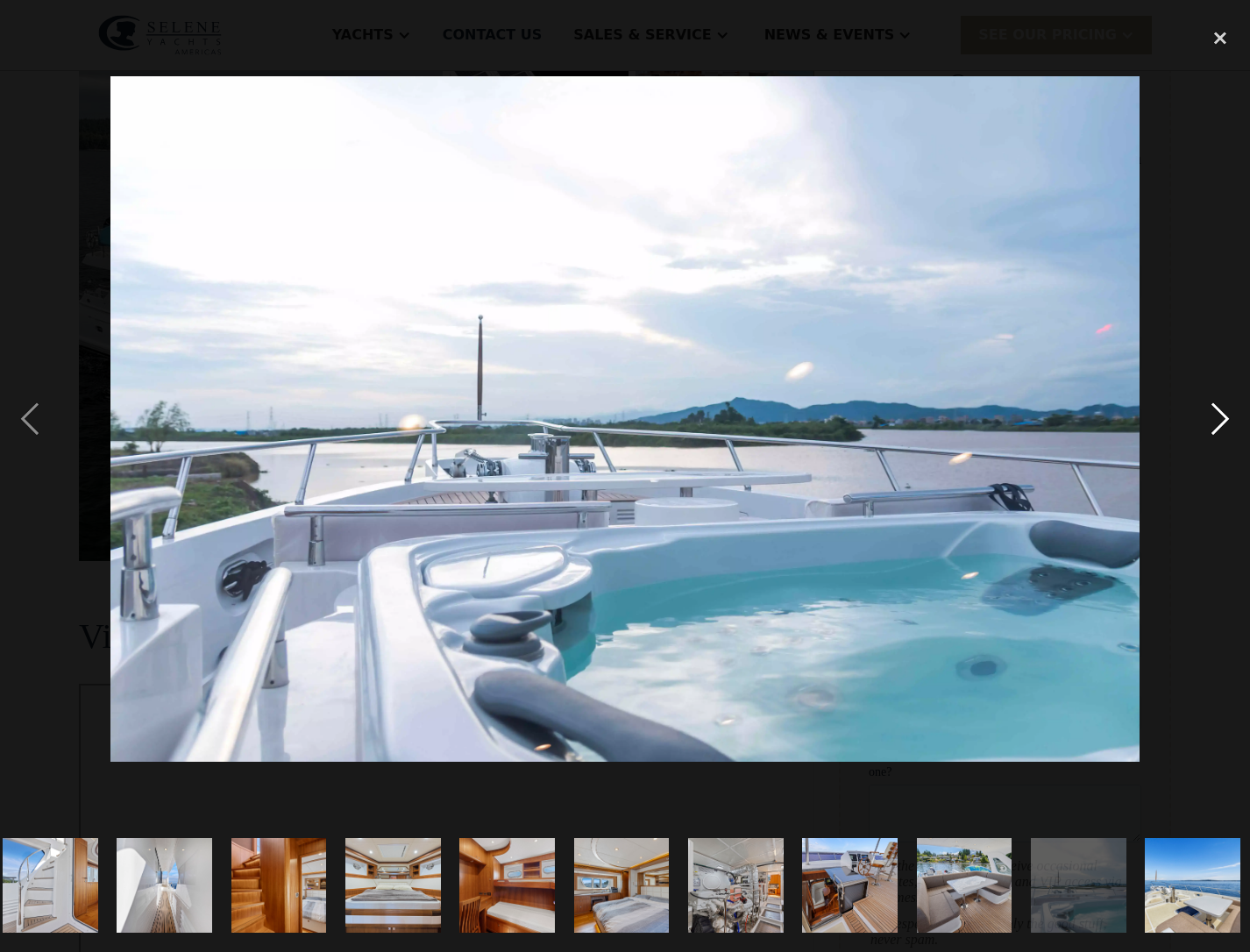
click at [1225, 420] on div "next image" at bounding box center [1220, 418] width 60 height 799
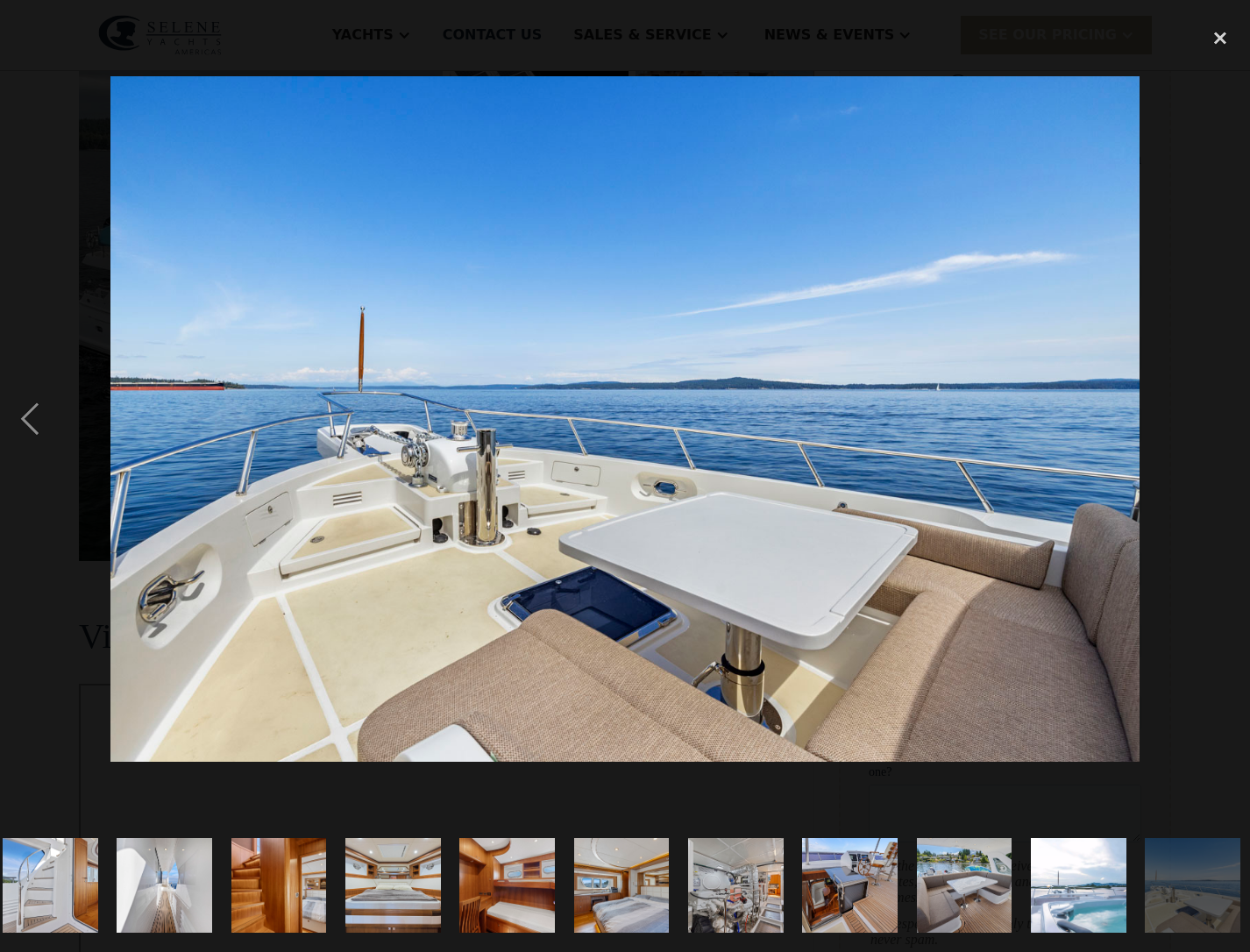
click at [1225, 420] on div "next image" at bounding box center [1220, 418] width 60 height 799
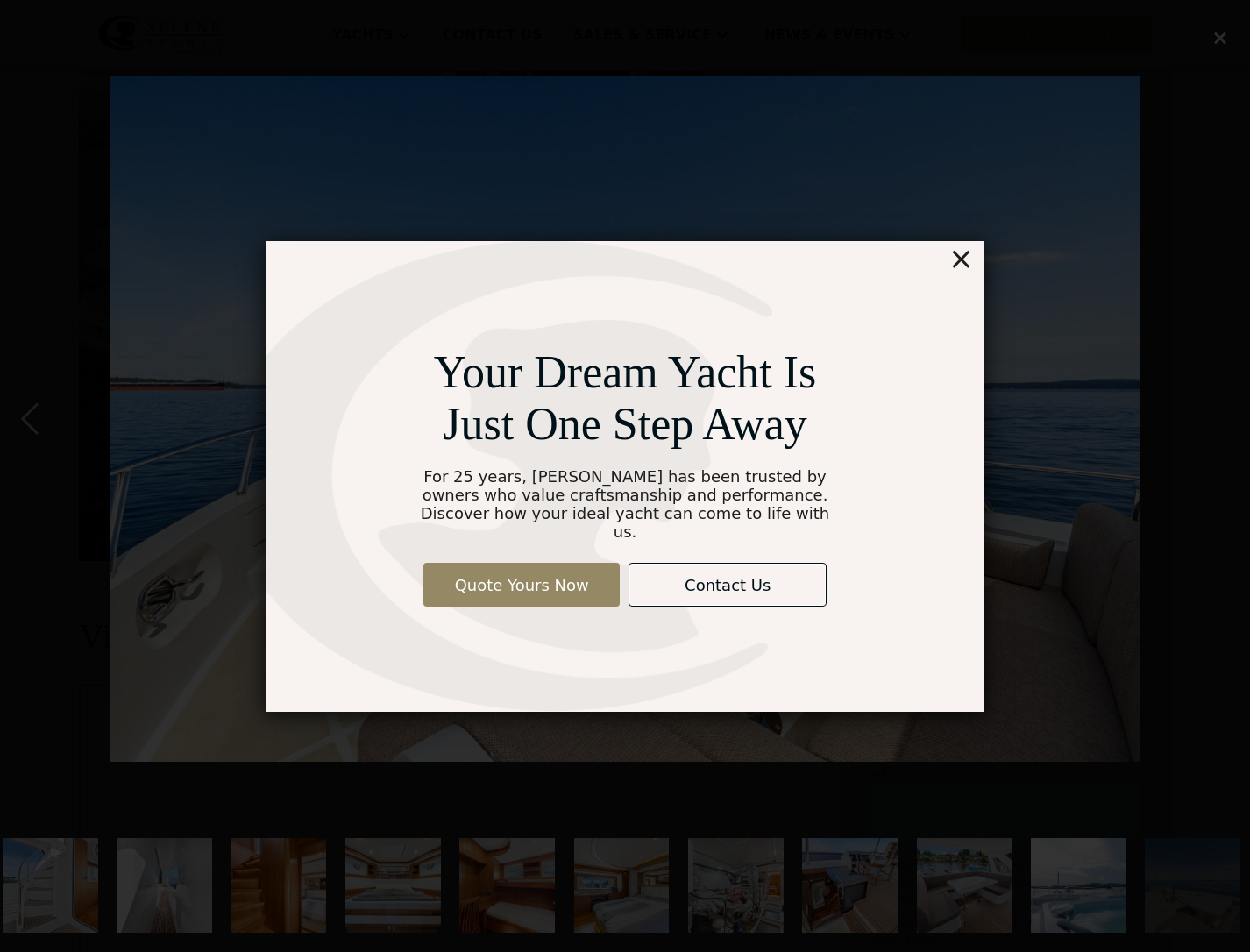
click at [1221, 43] on div "Your Dream Yacht Is Just One Step Away For 25 years, Selene has been trusted by…" at bounding box center [625, 476] width 1250 height 952
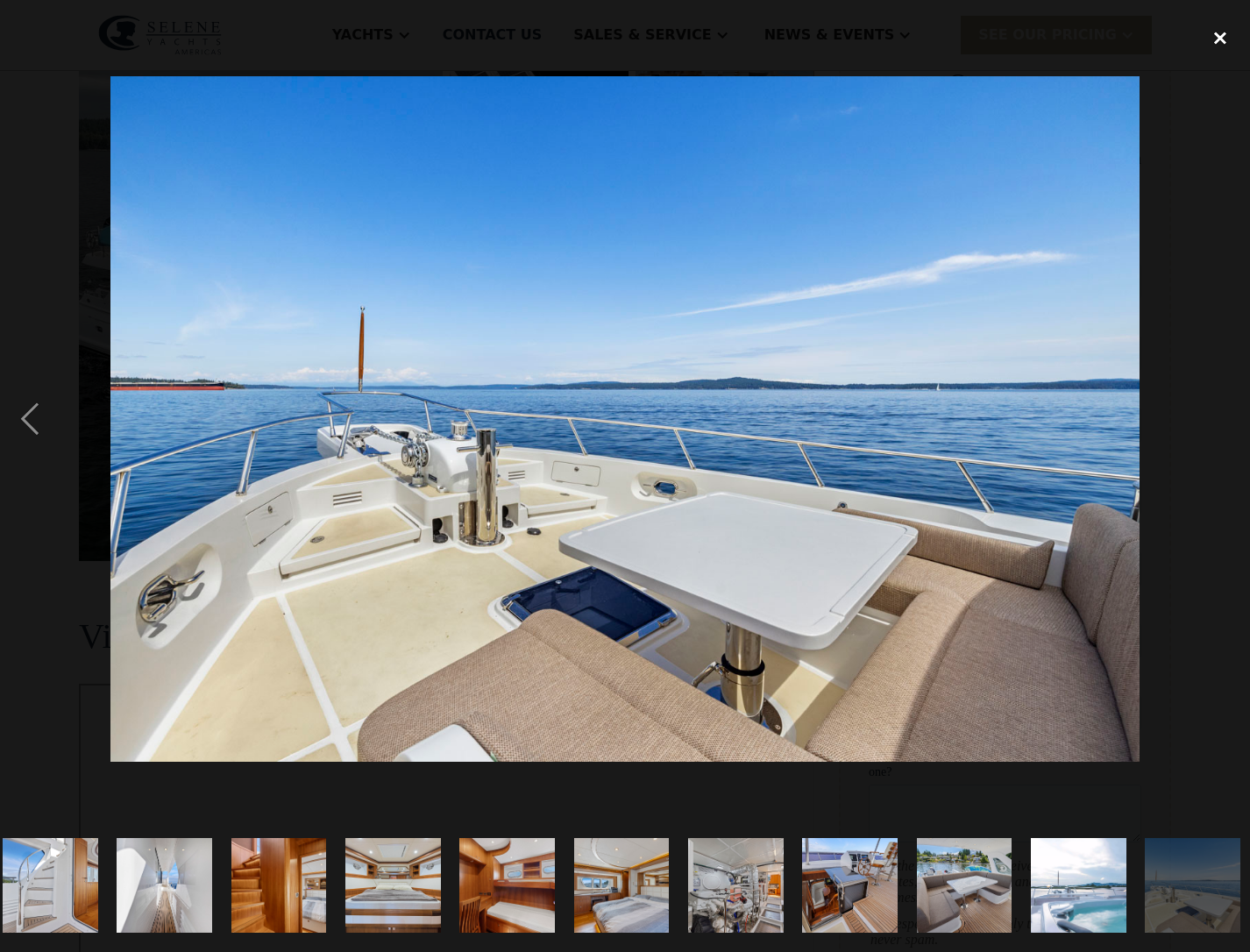
click at [1222, 41] on div "close lightbox" at bounding box center [1220, 38] width 60 height 39
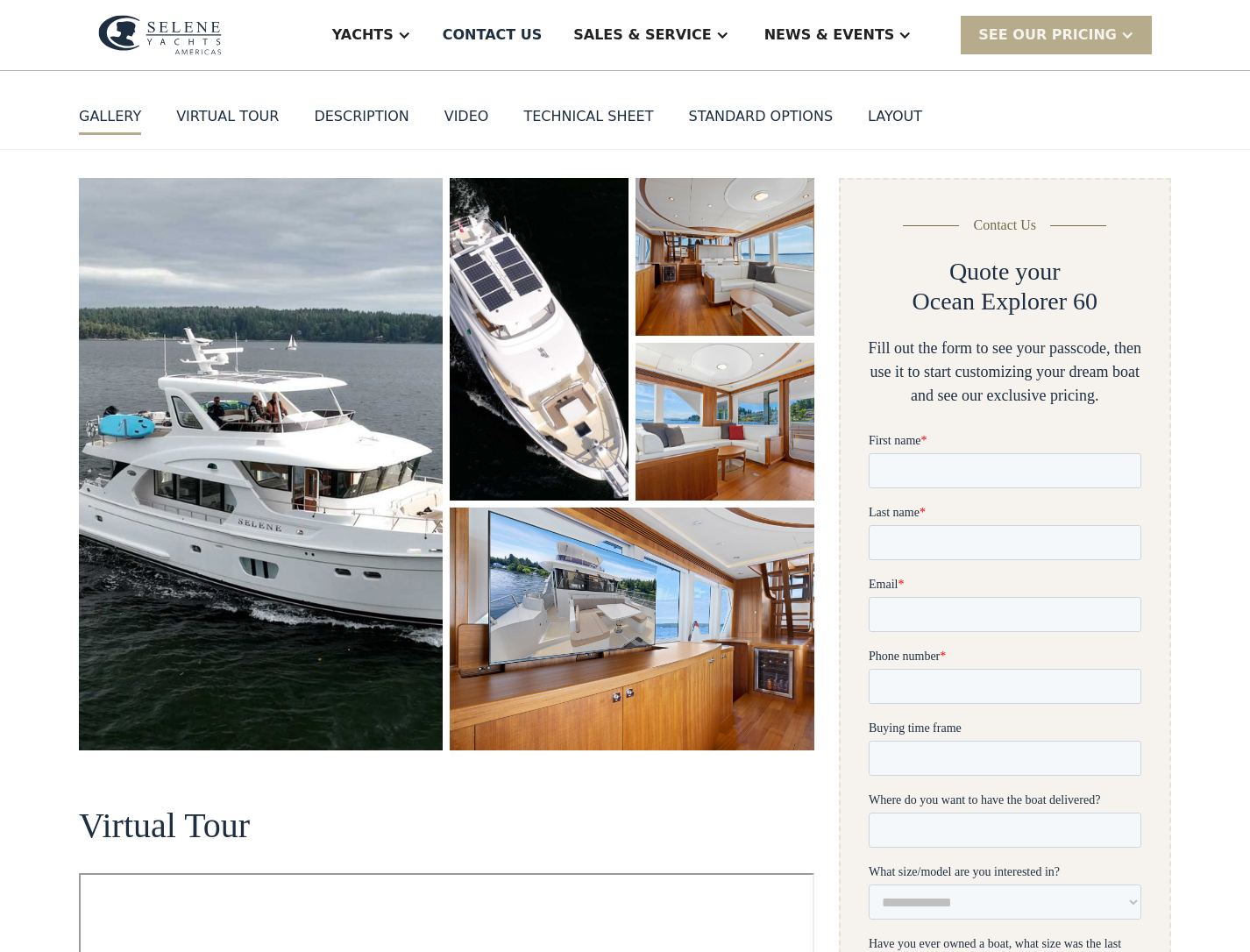
scroll to position [0, 0]
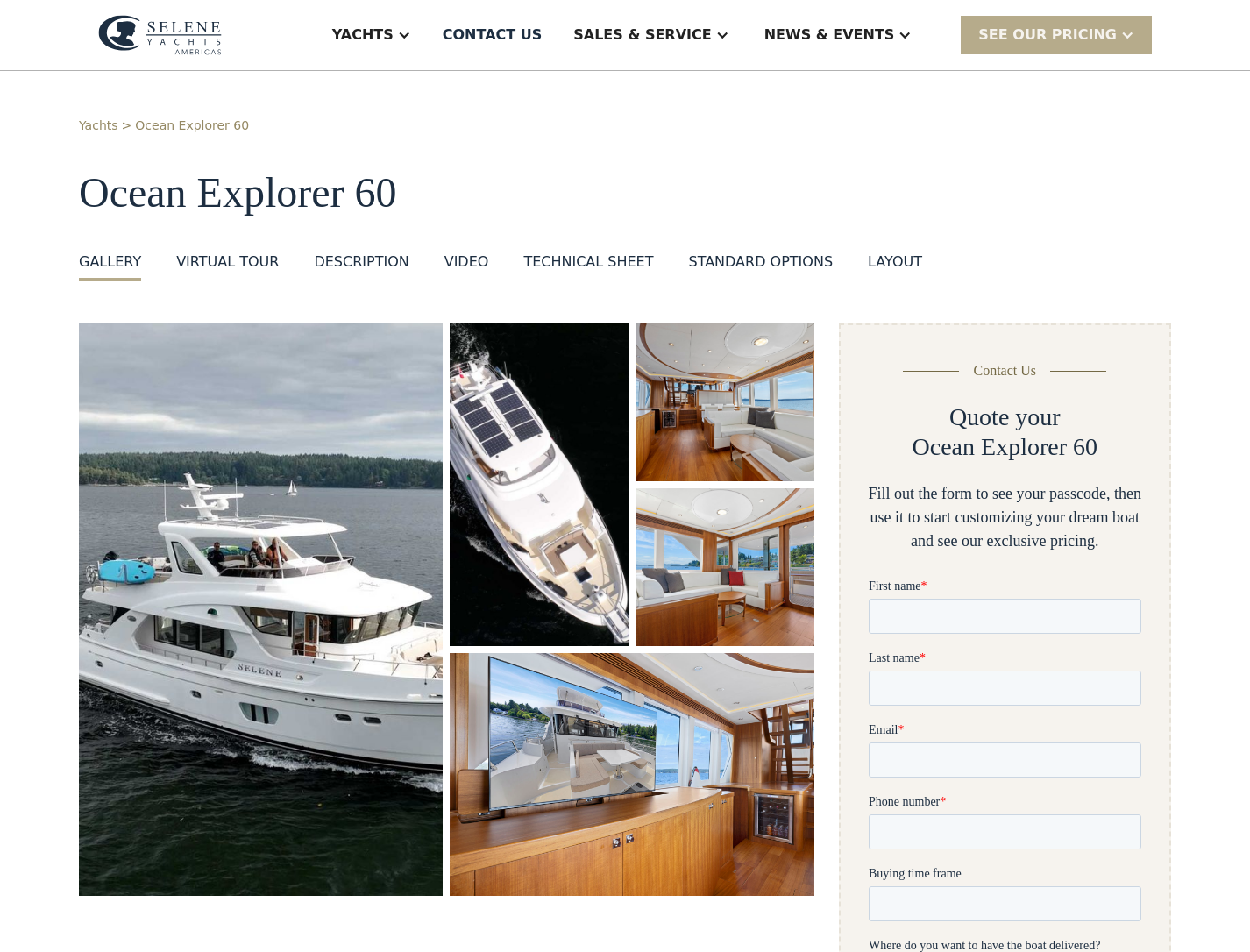
click at [762, 263] on div "standard options" at bounding box center [760, 262] width 145 height 21
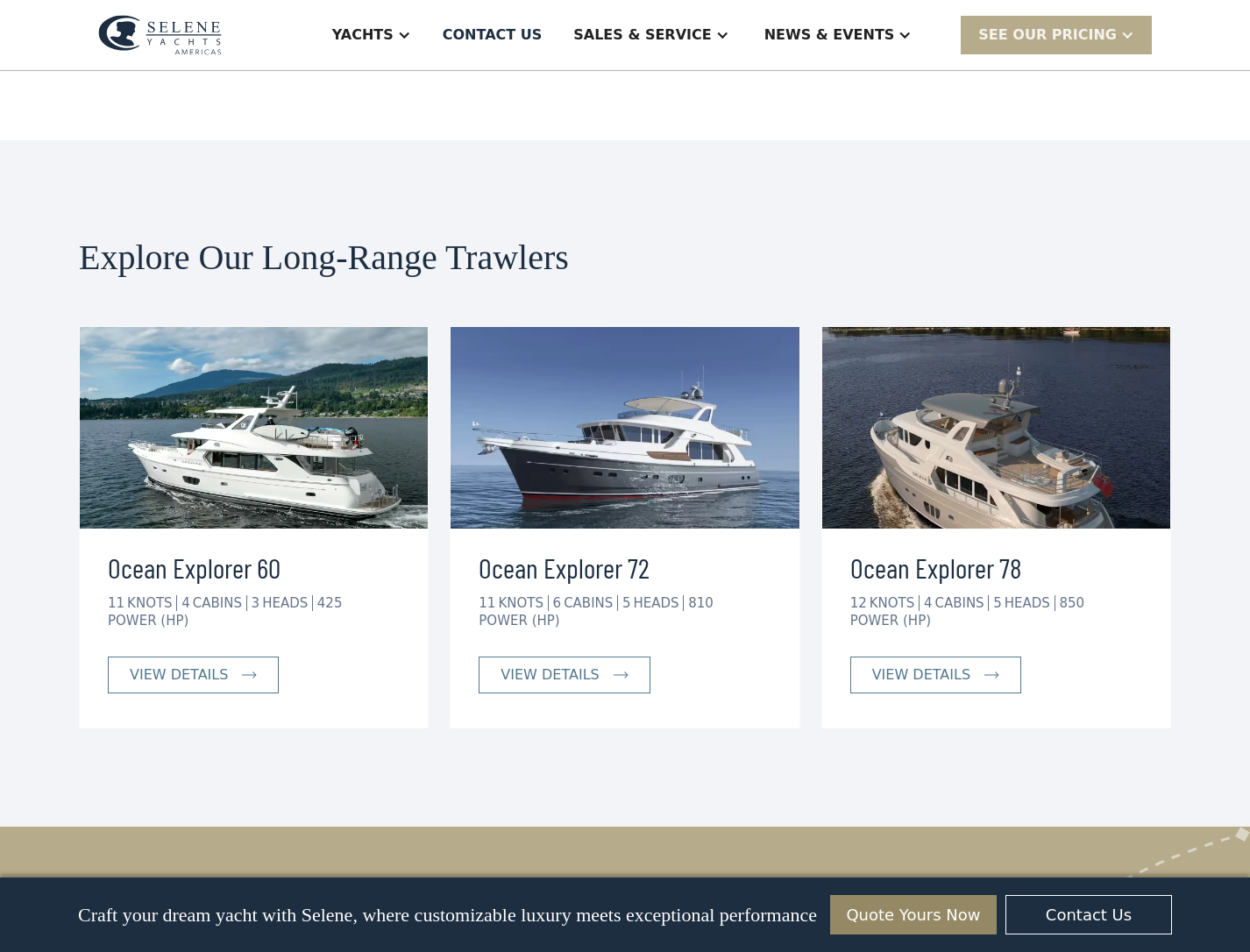
scroll to position [4301, 0]
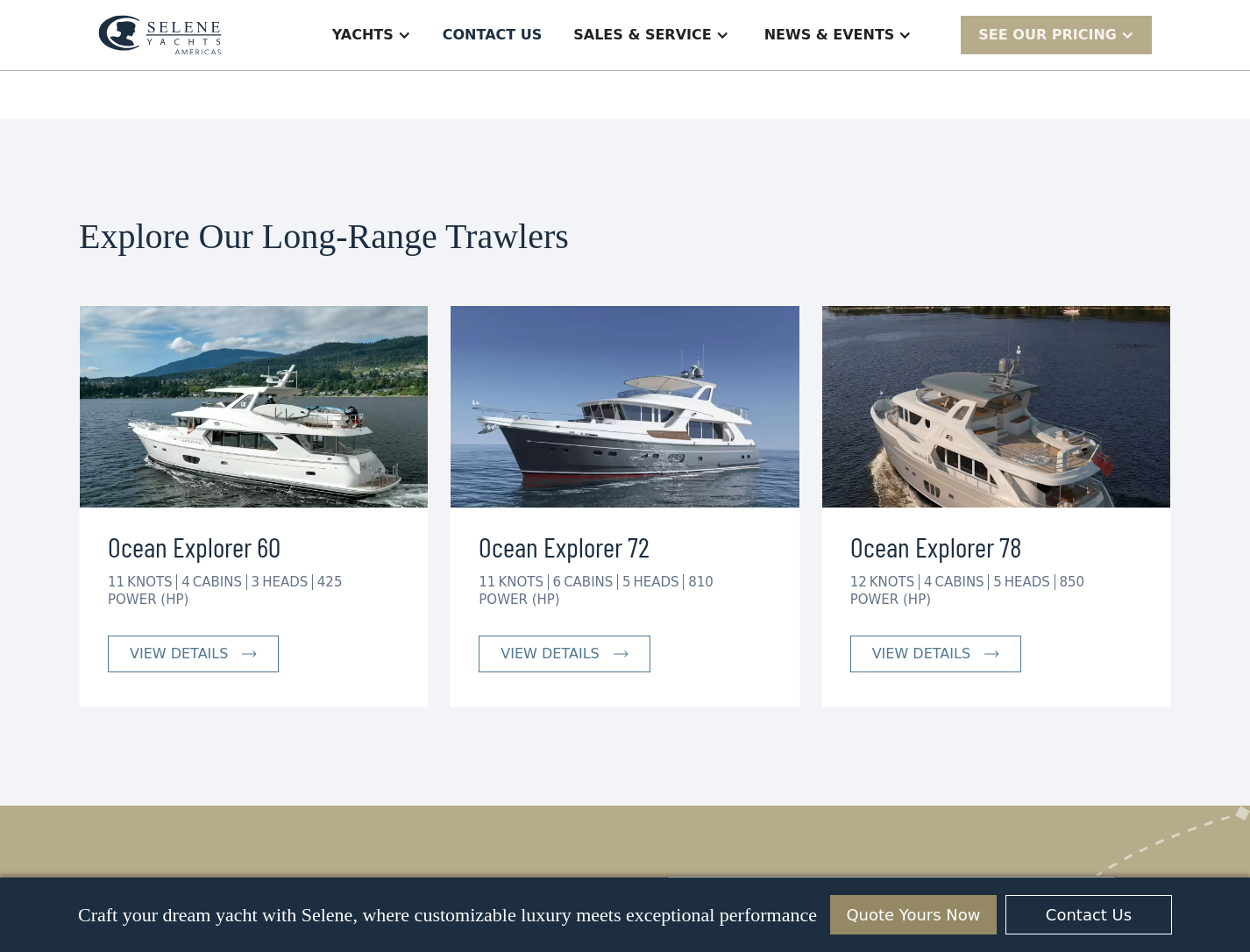
click at [966, 382] on img at bounding box center [996, 406] width 348 height 201
click at [920, 643] on div "view details" at bounding box center [921, 654] width 98 height 21
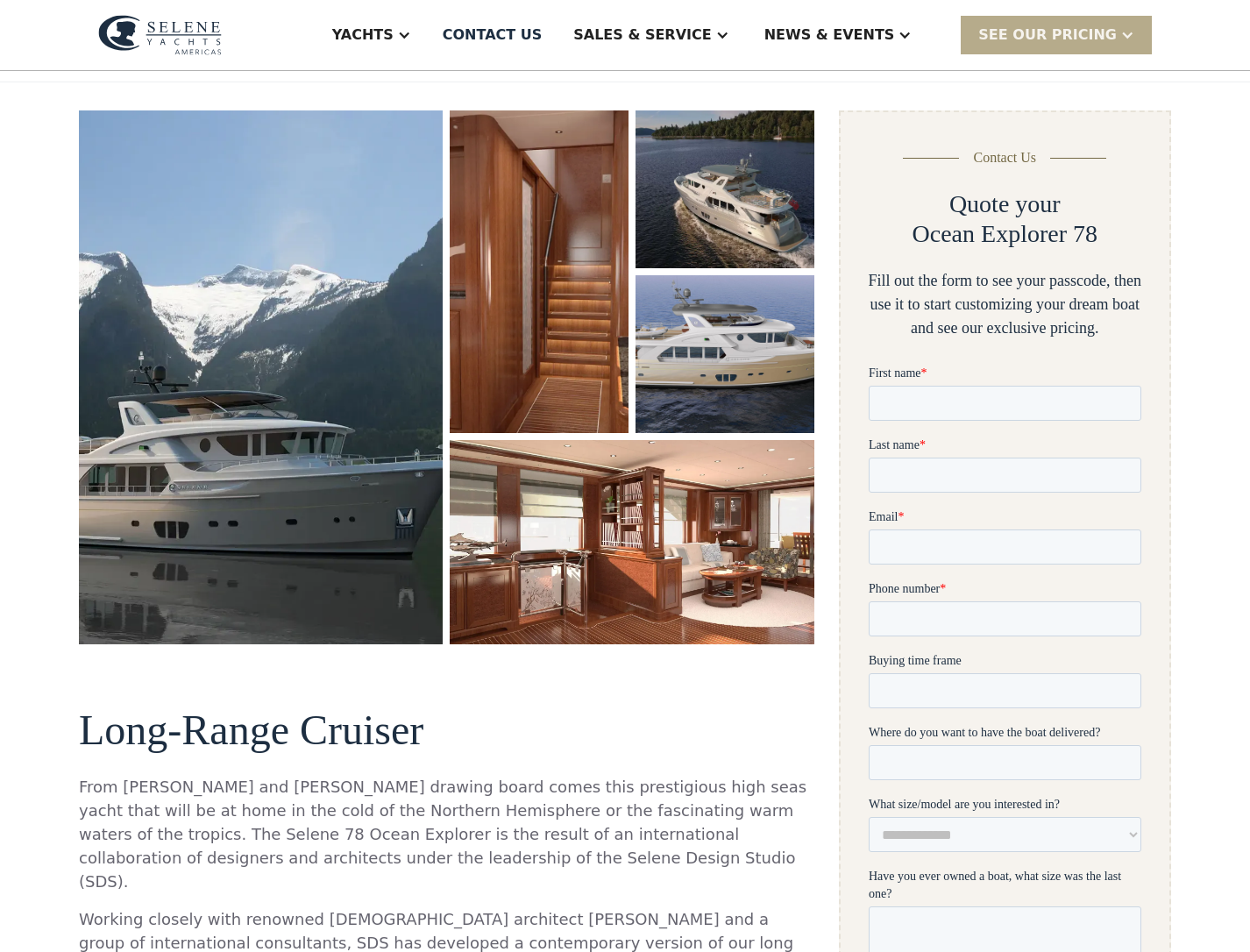
scroll to position [212, 0]
click at [383, 481] on img "open lightbox" at bounding box center [261, 378] width 364 height 534
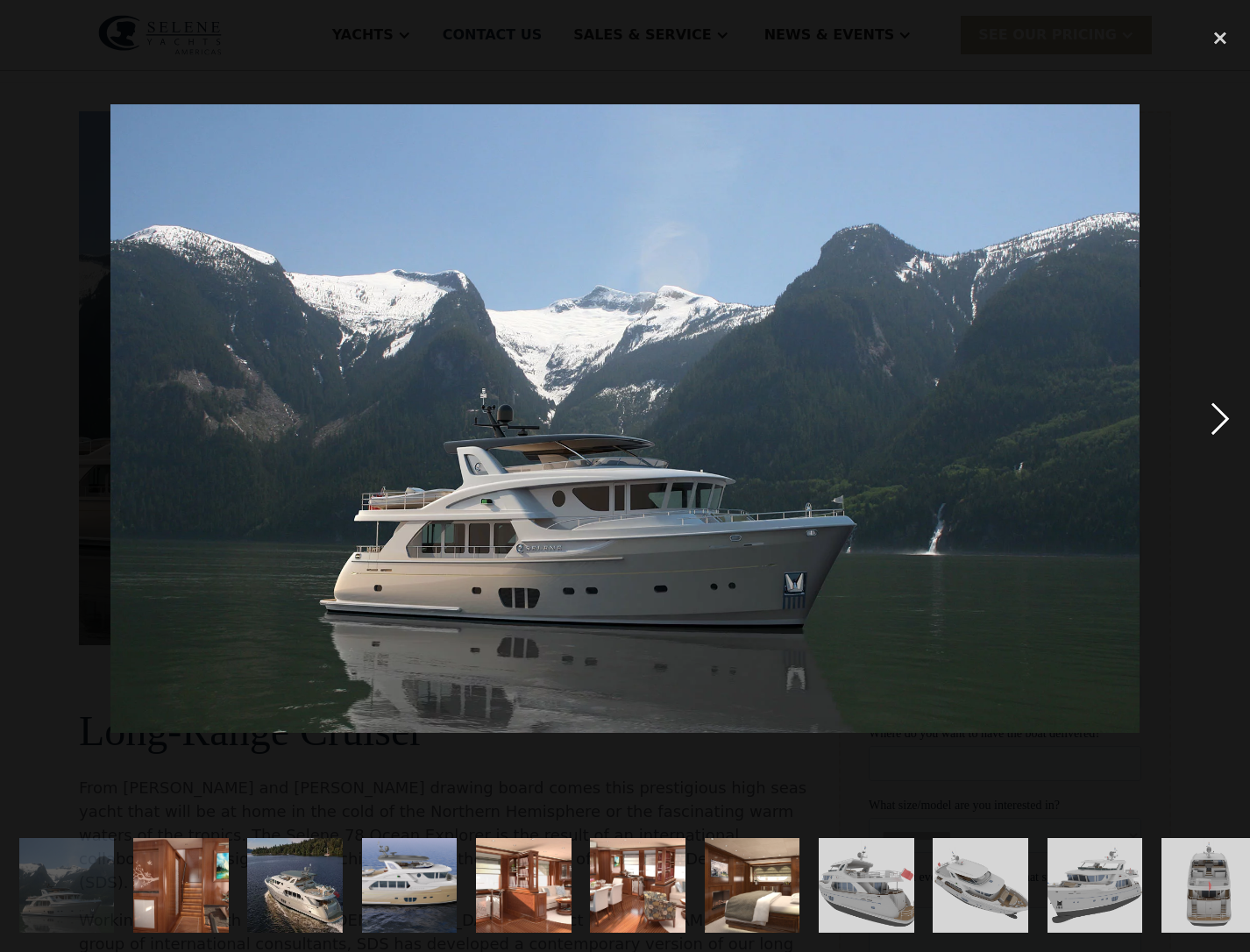
click at [1224, 410] on div "next image" at bounding box center [1220, 418] width 60 height 799
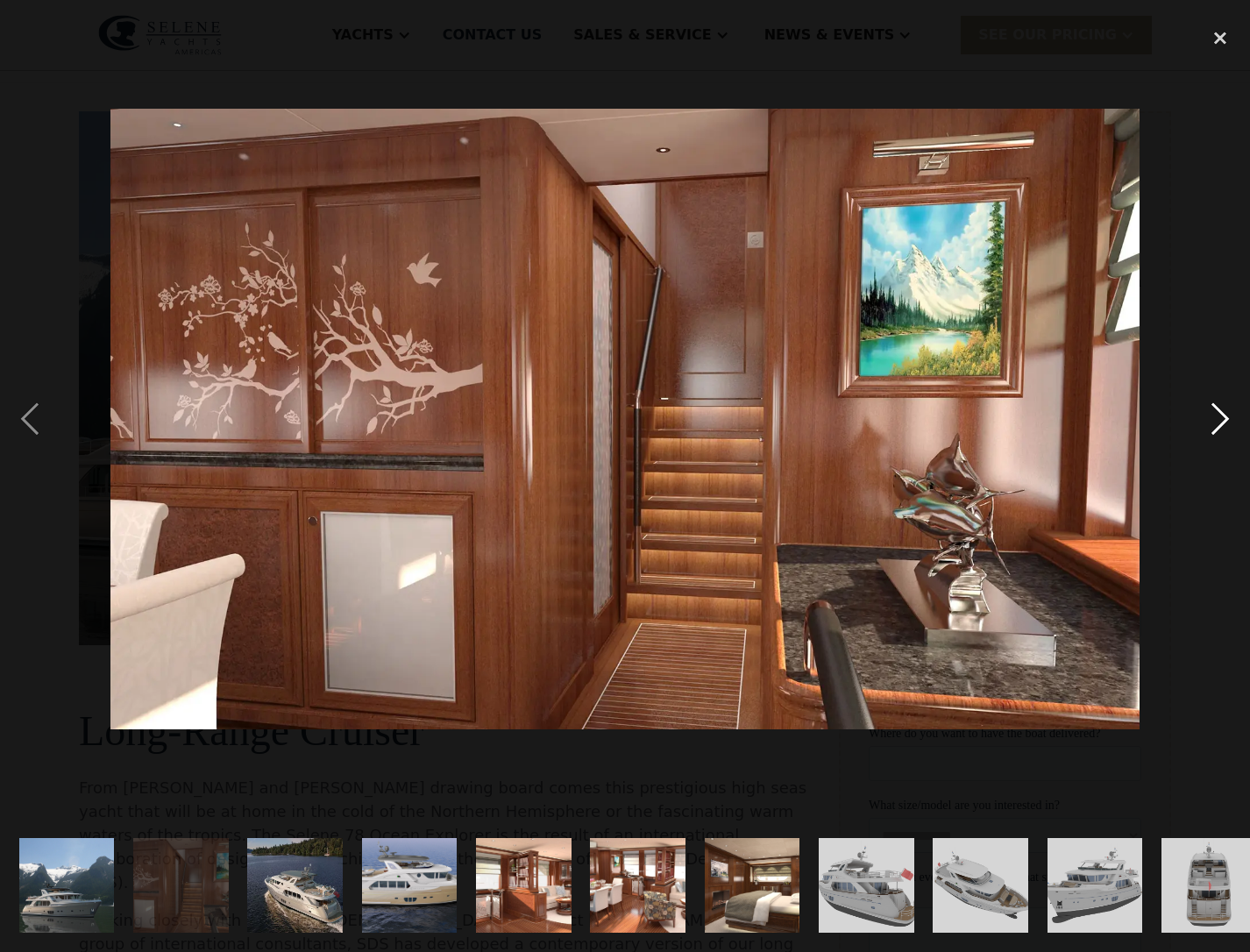
click at [1224, 410] on div "next image" at bounding box center [1220, 418] width 60 height 799
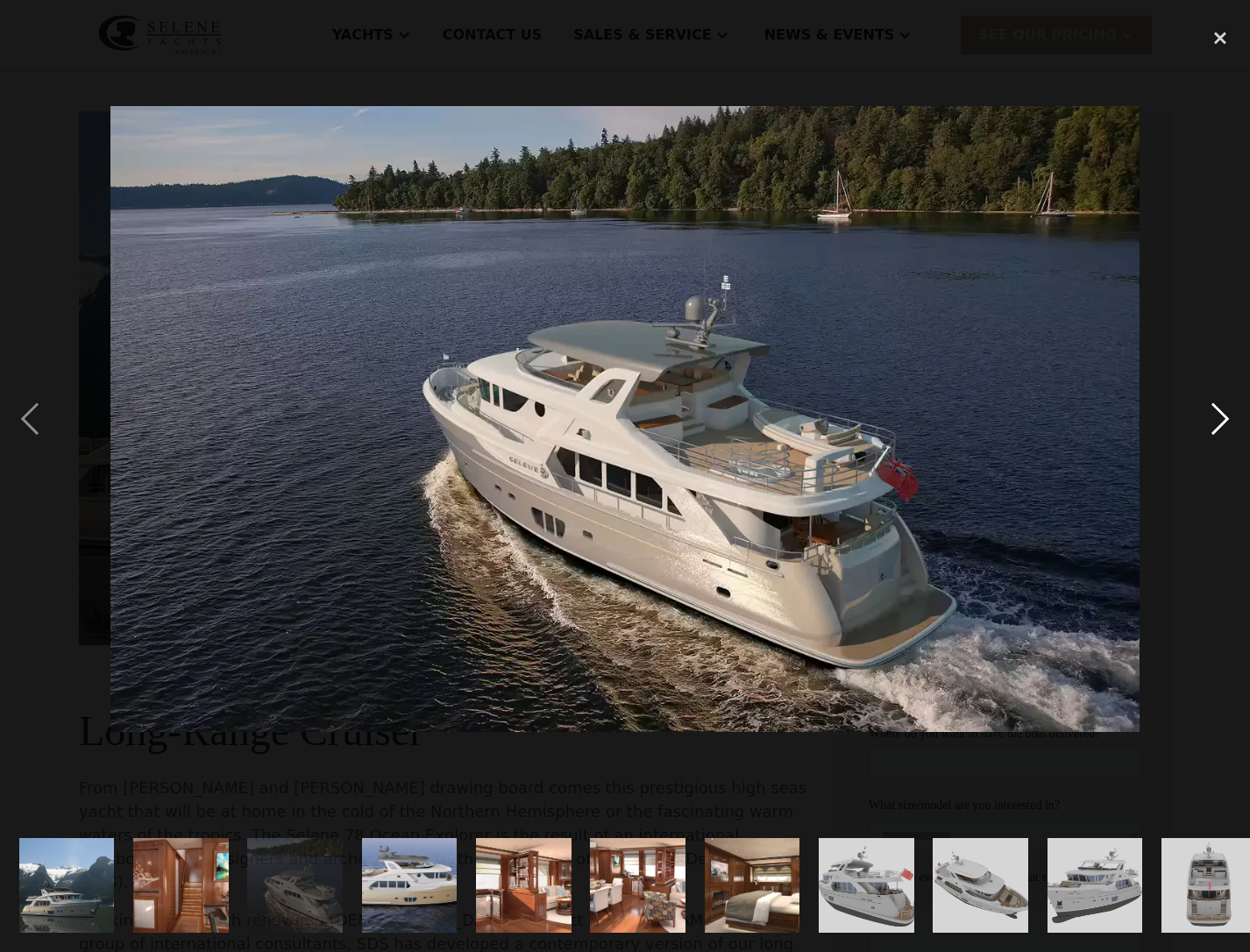
click at [1224, 410] on div "next image" at bounding box center [1220, 418] width 60 height 799
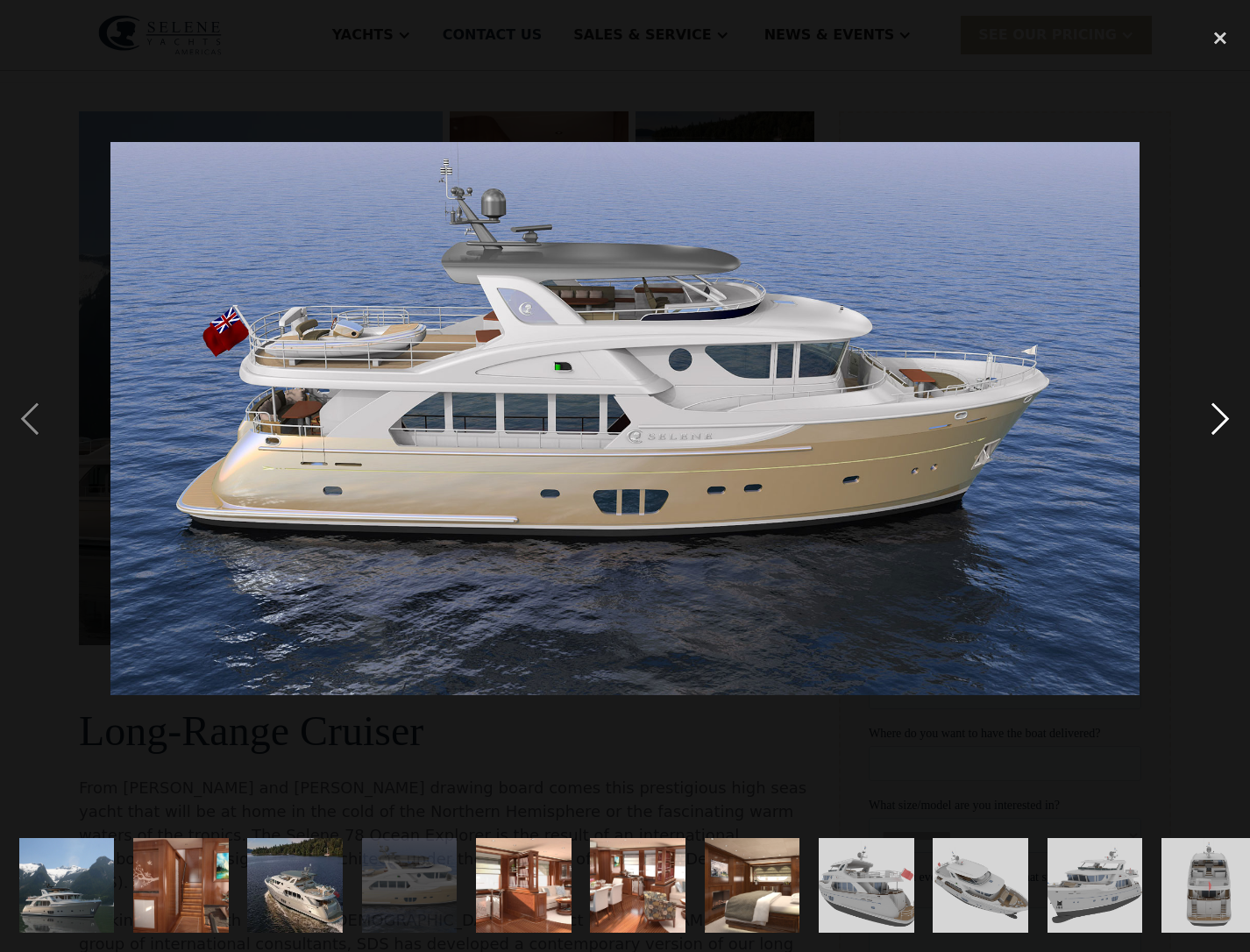
click at [1224, 410] on div "next image" at bounding box center [1220, 418] width 60 height 799
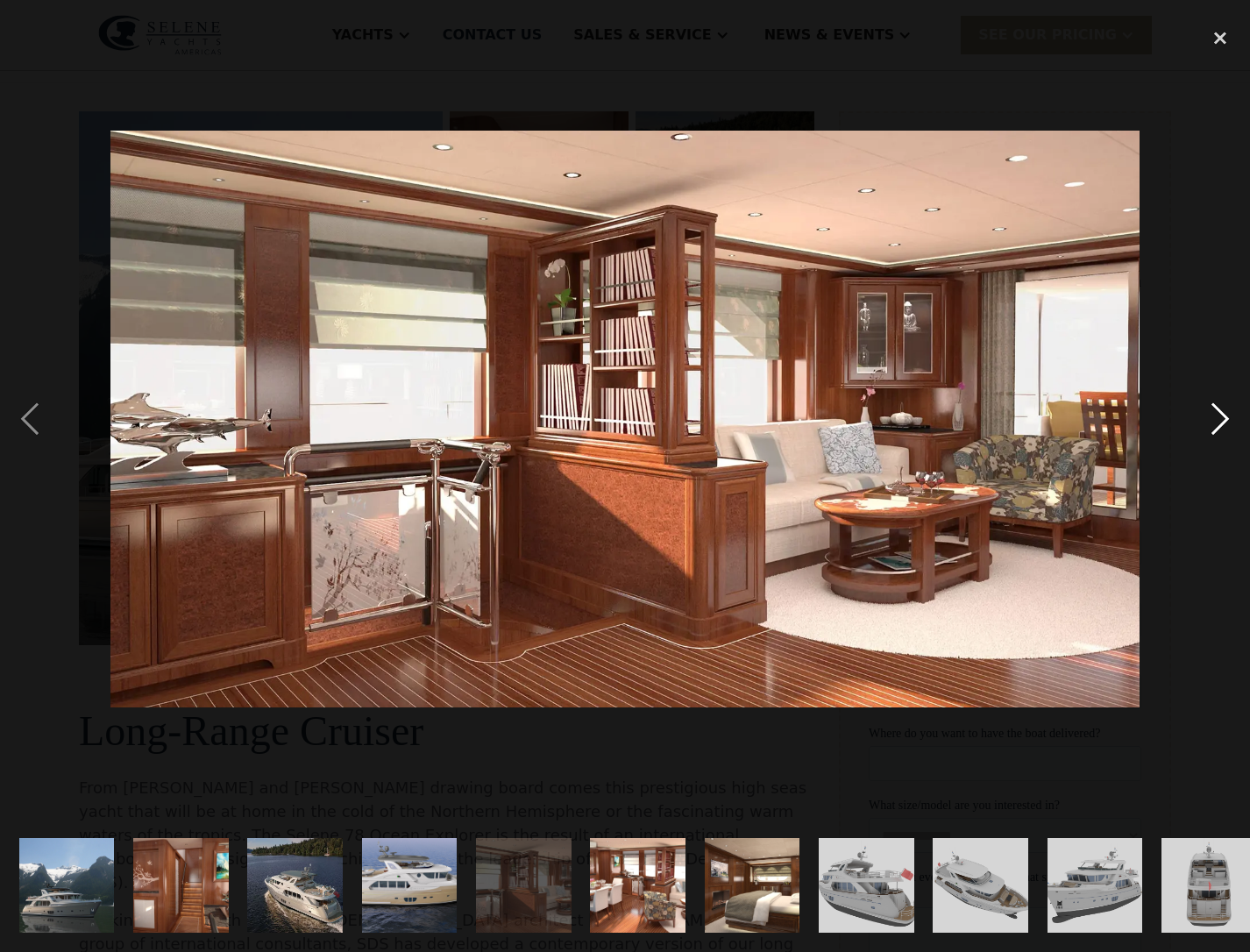
click at [1224, 410] on div "next image" at bounding box center [1220, 418] width 60 height 799
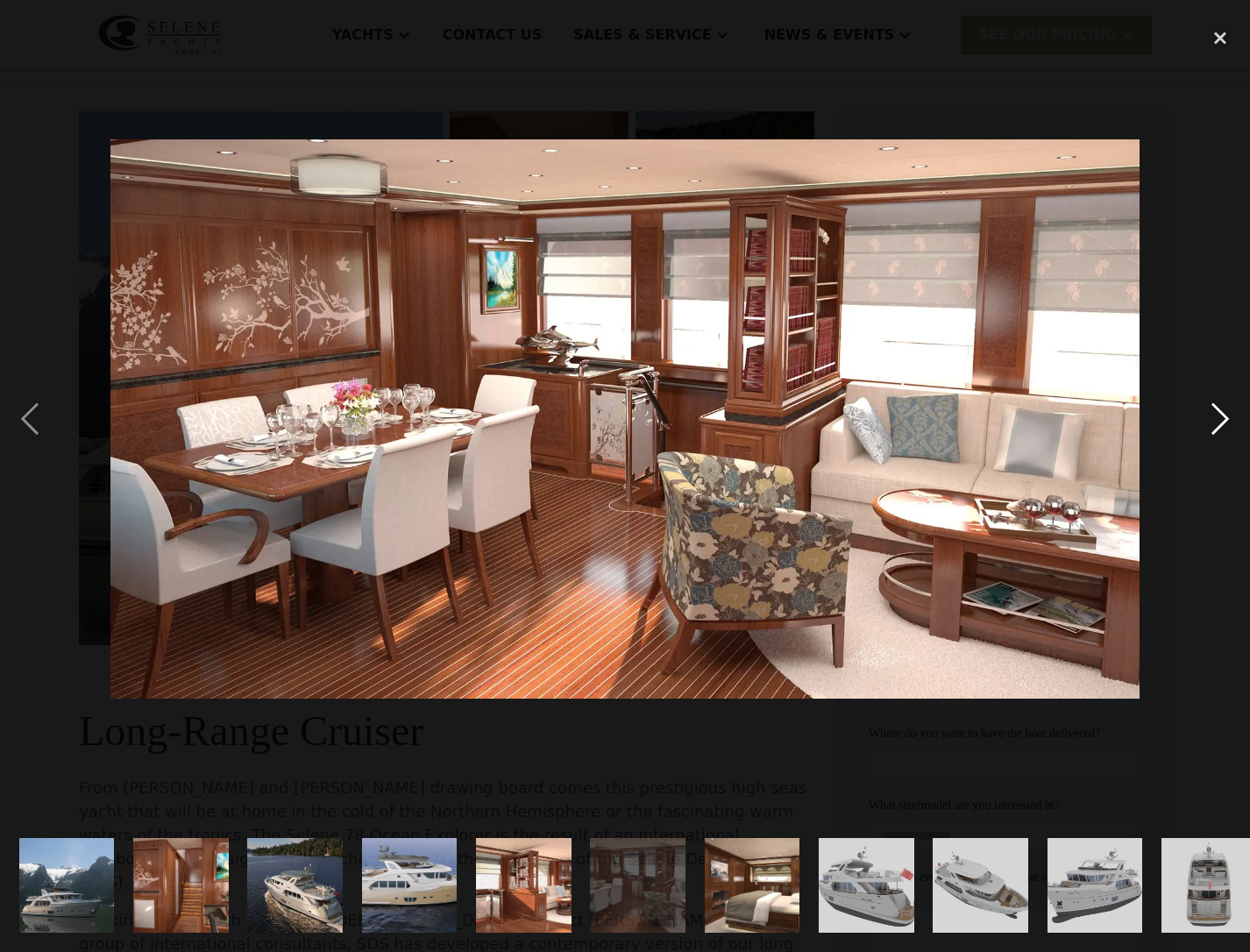
click at [1224, 410] on div "next image" at bounding box center [1220, 418] width 60 height 799
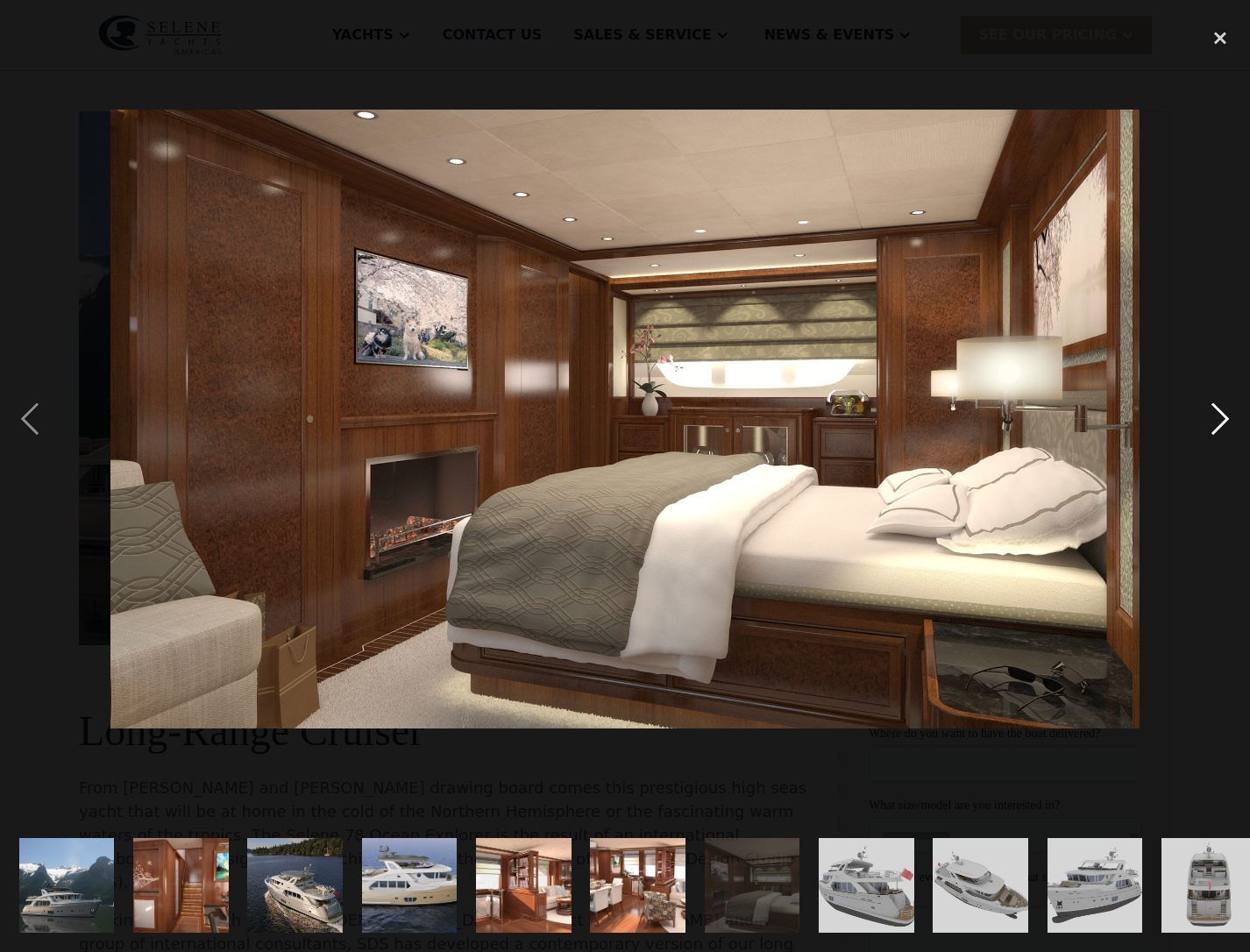
click at [1224, 412] on div "next image" at bounding box center [1220, 418] width 60 height 799
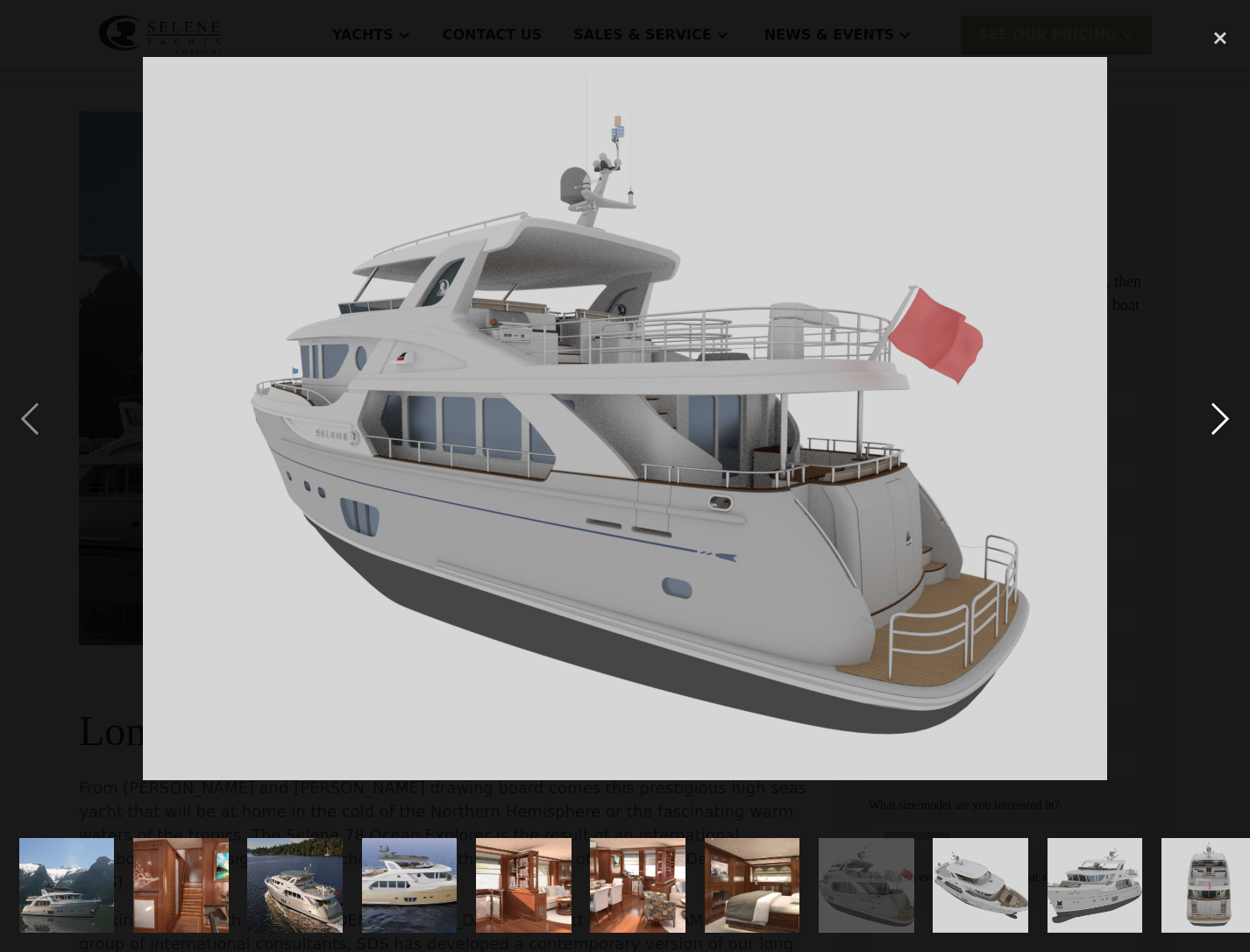
click at [1224, 412] on div "next image" at bounding box center [1220, 418] width 60 height 799
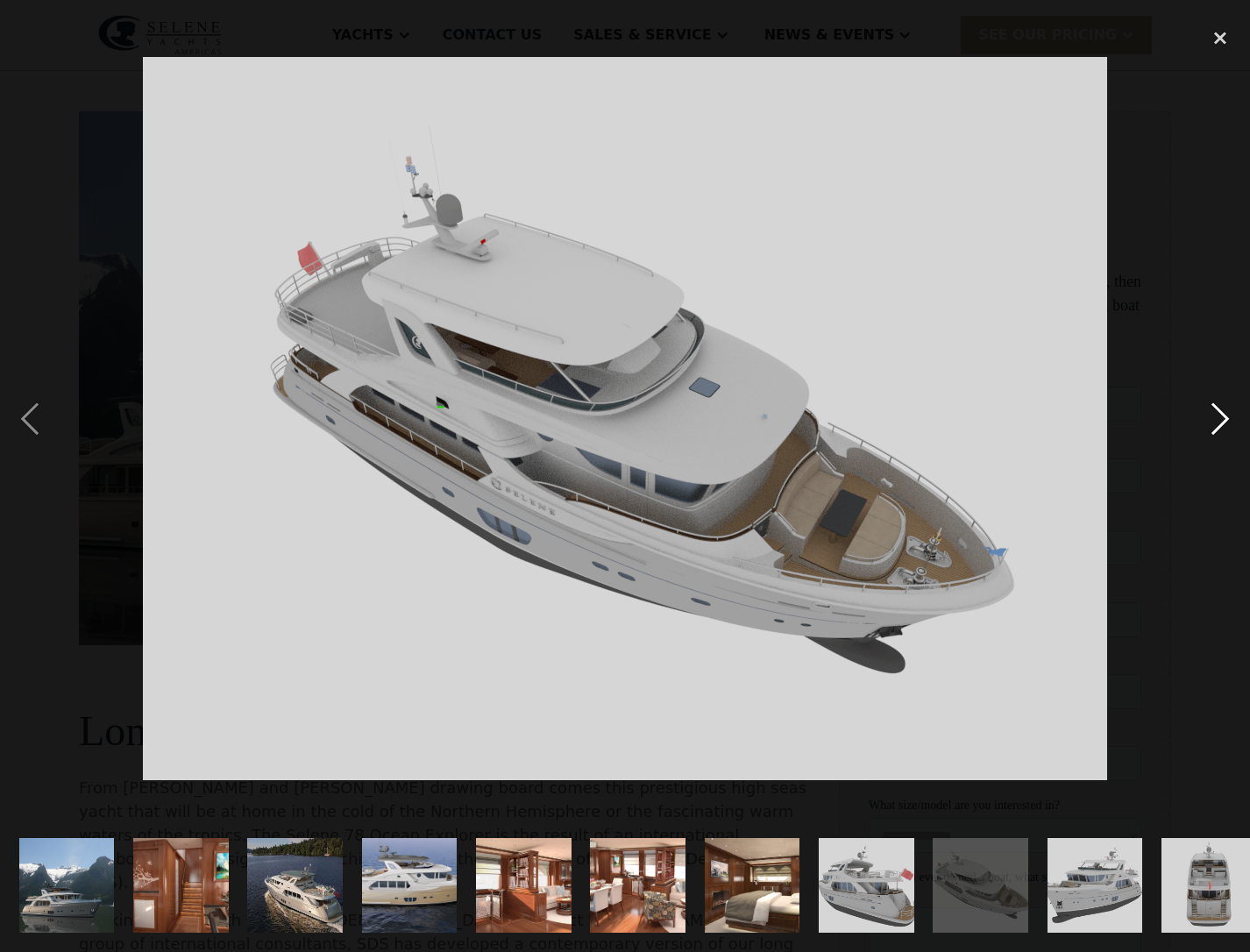
click at [1224, 412] on div "next image" at bounding box center [1220, 418] width 60 height 799
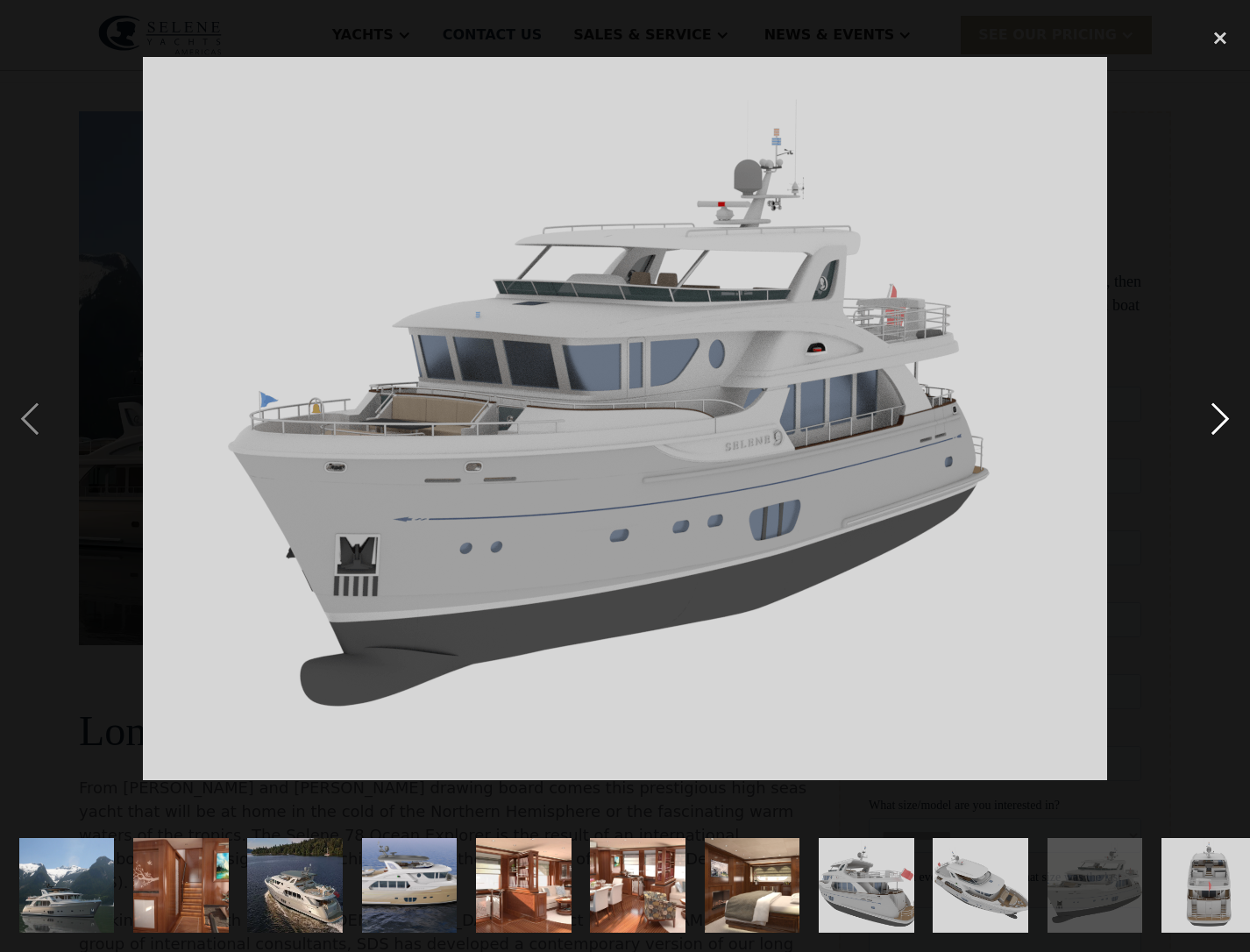
click at [1224, 412] on div "next image" at bounding box center [1220, 418] width 60 height 799
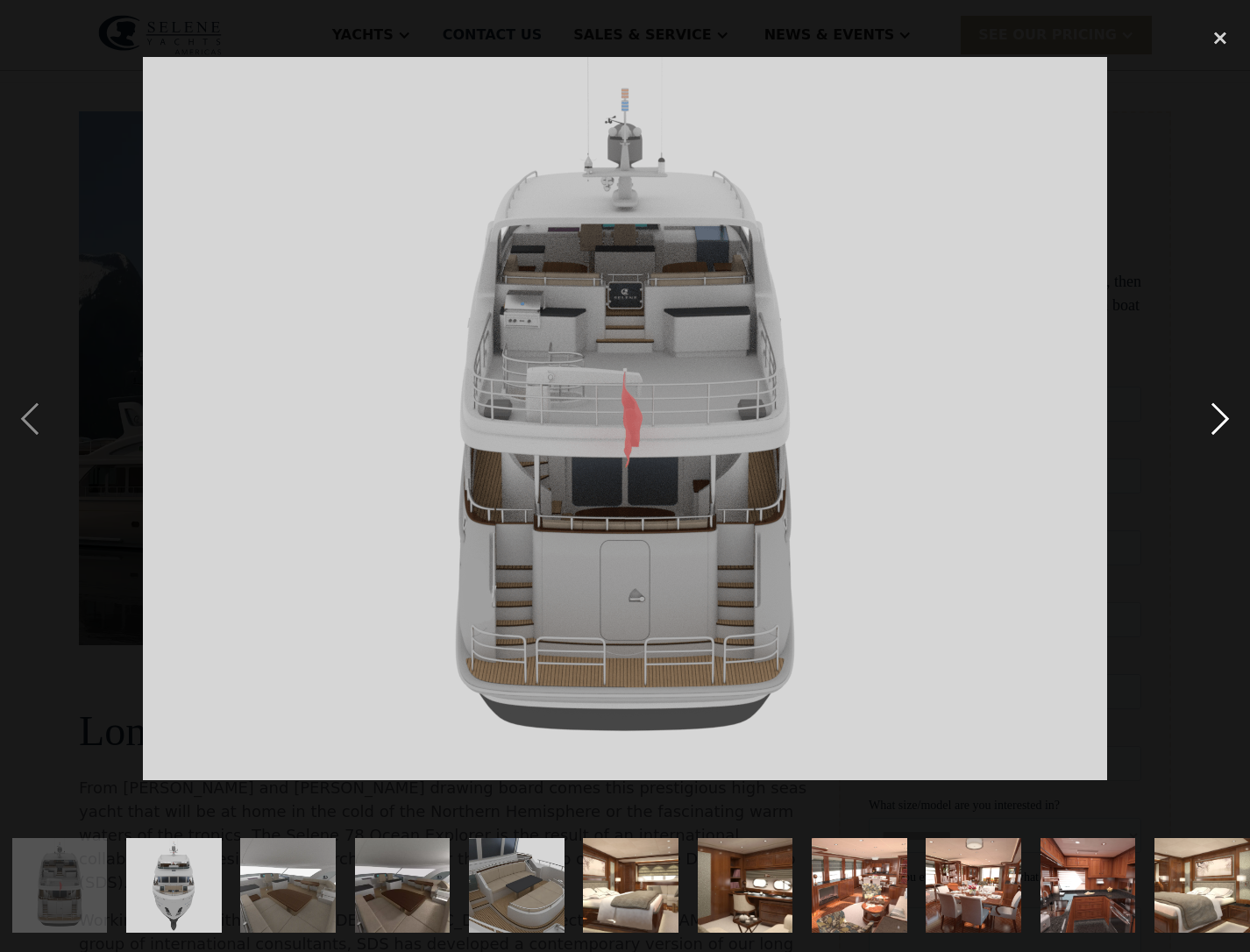
scroll to position [0, 1152]
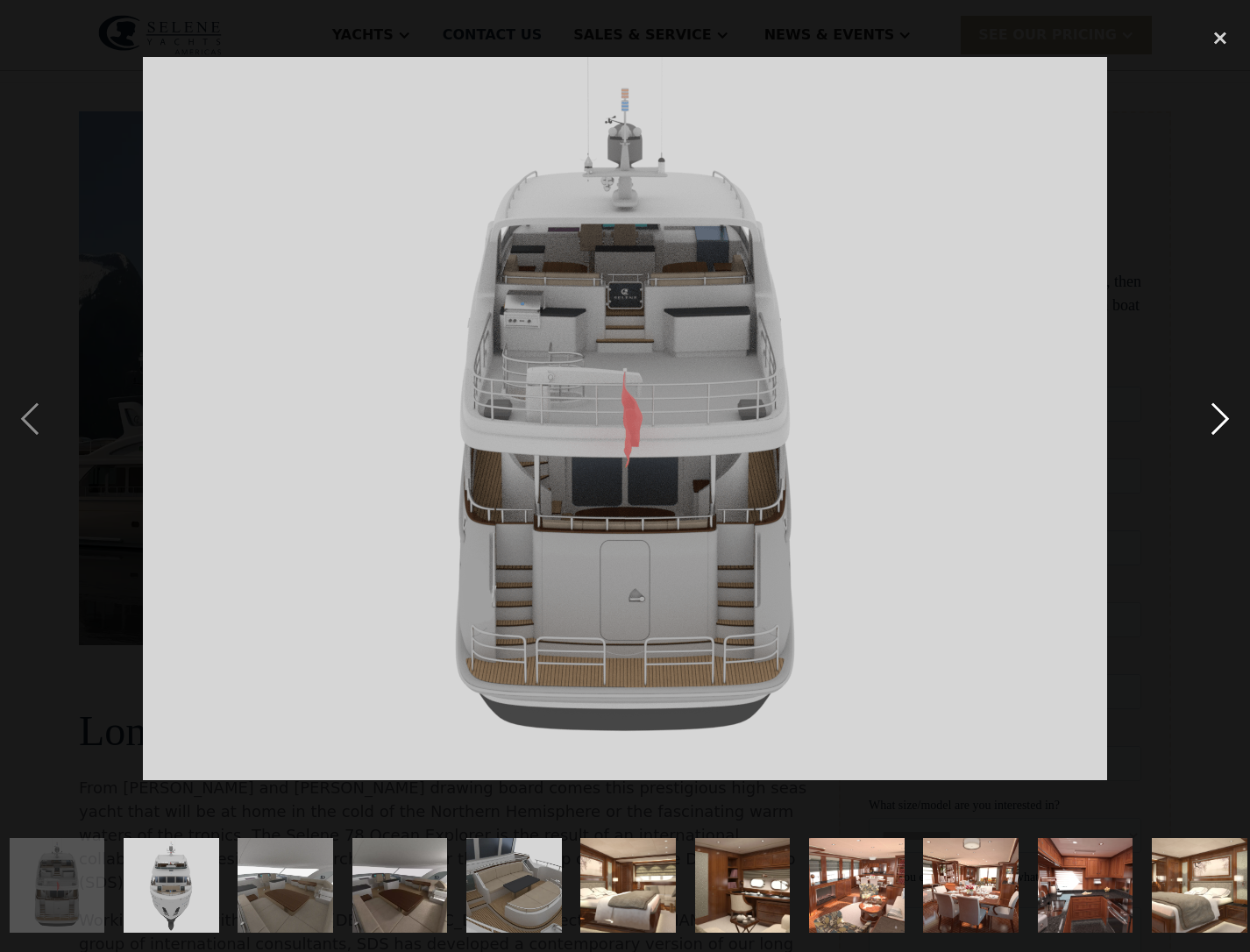
click at [1224, 412] on div "next image" at bounding box center [1220, 418] width 60 height 799
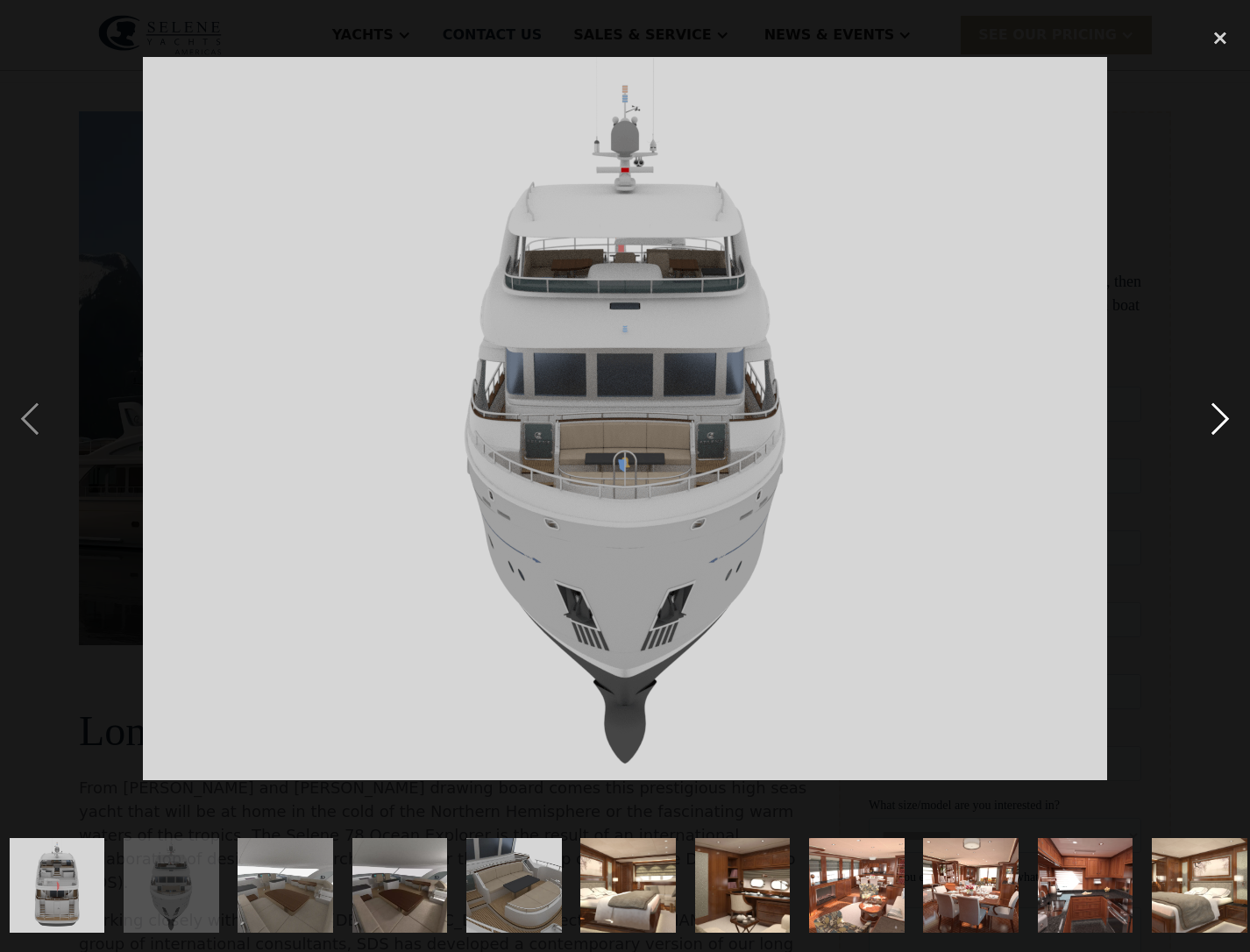
click at [1224, 412] on div "next image" at bounding box center [1220, 418] width 60 height 799
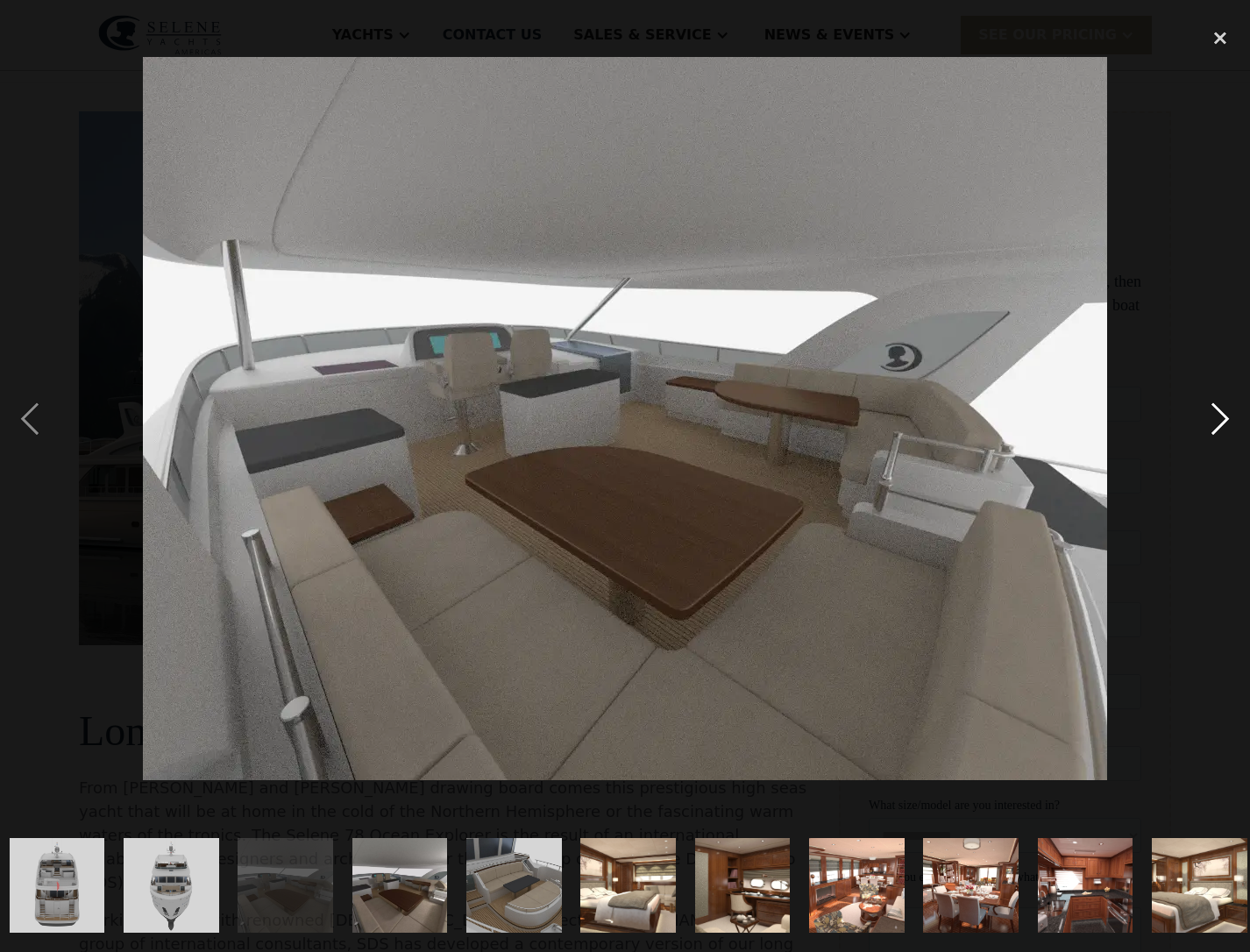
click at [1224, 412] on div "next image" at bounding box center [1220, 418] width 60 height 799
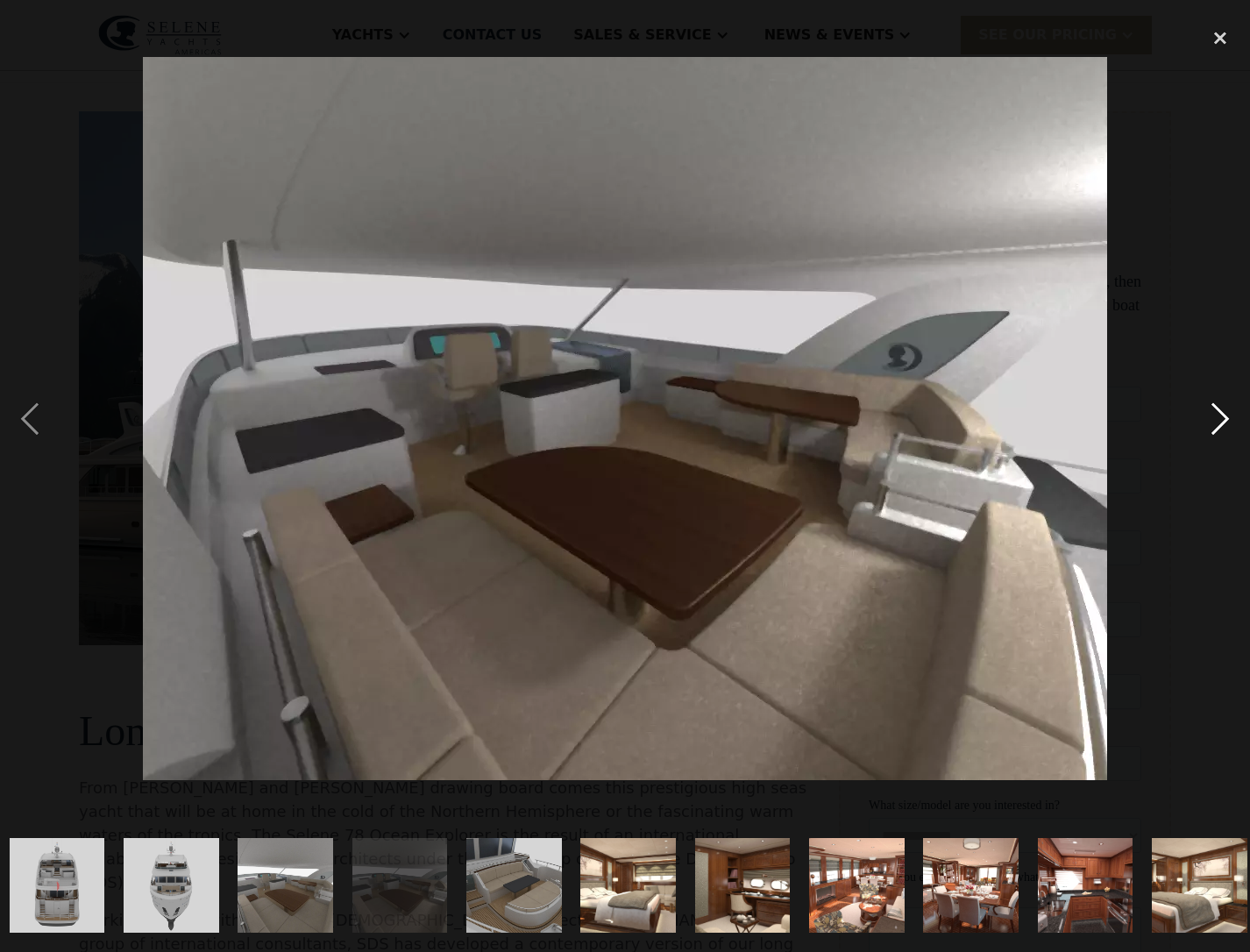
click at [1224, 412] on div "next image" at bounding box center [1220, 418] width 60 height 799
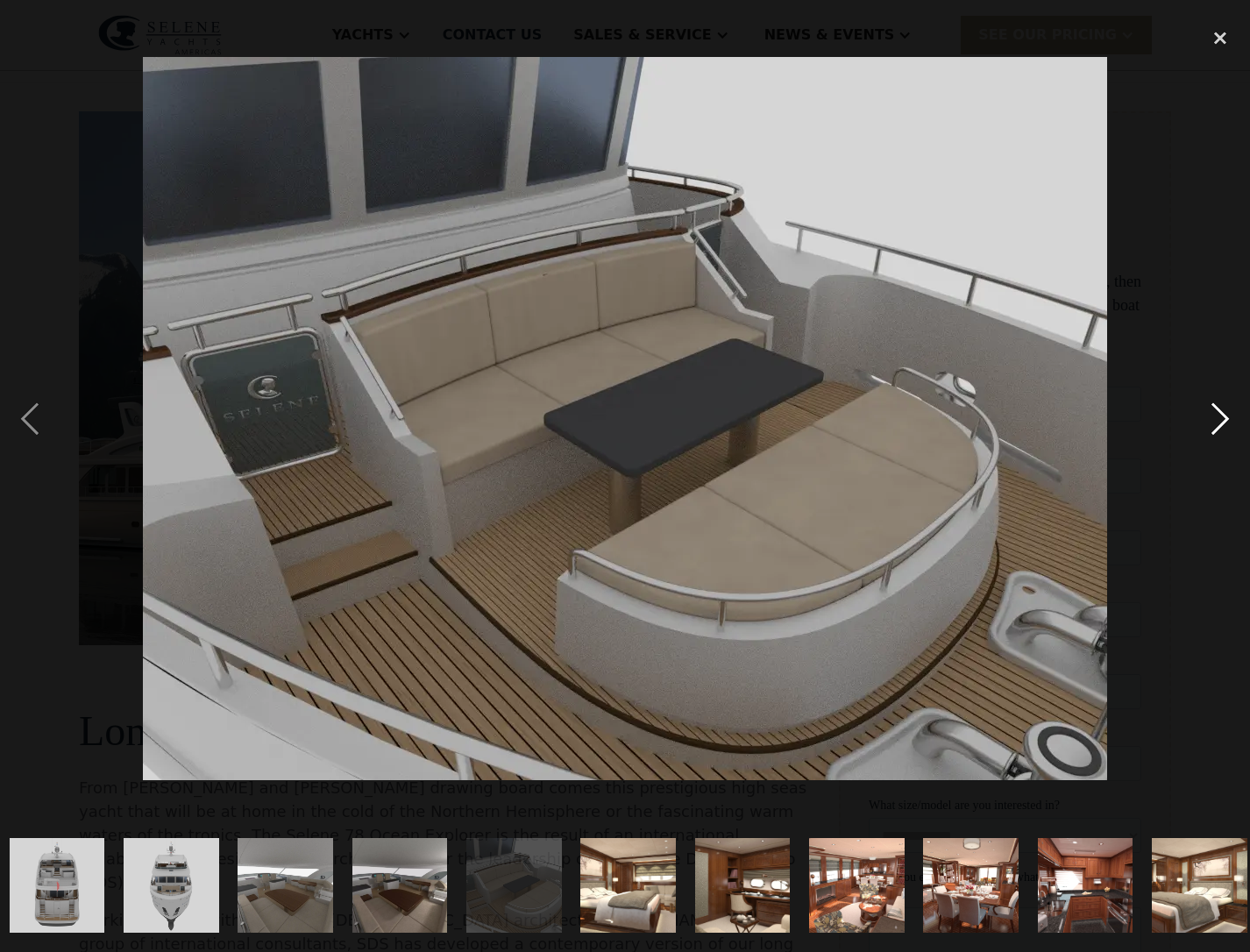
click at [1224, 412] on div "next image" at bounding box center [1220, 418] width 60 height 799
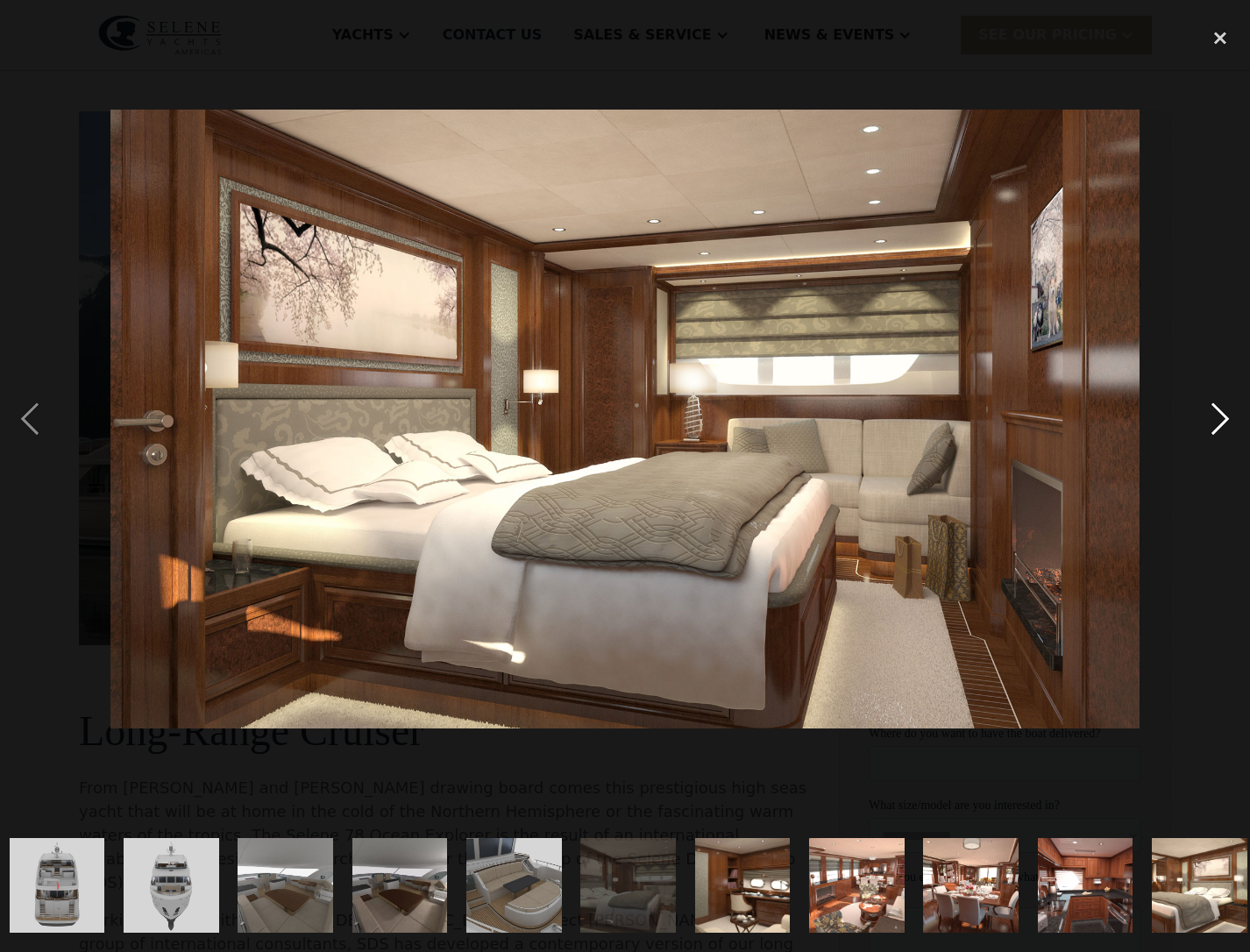
click at [1224, 412] on div "next image" at bounding box center [1220, 418] width 60 height 799
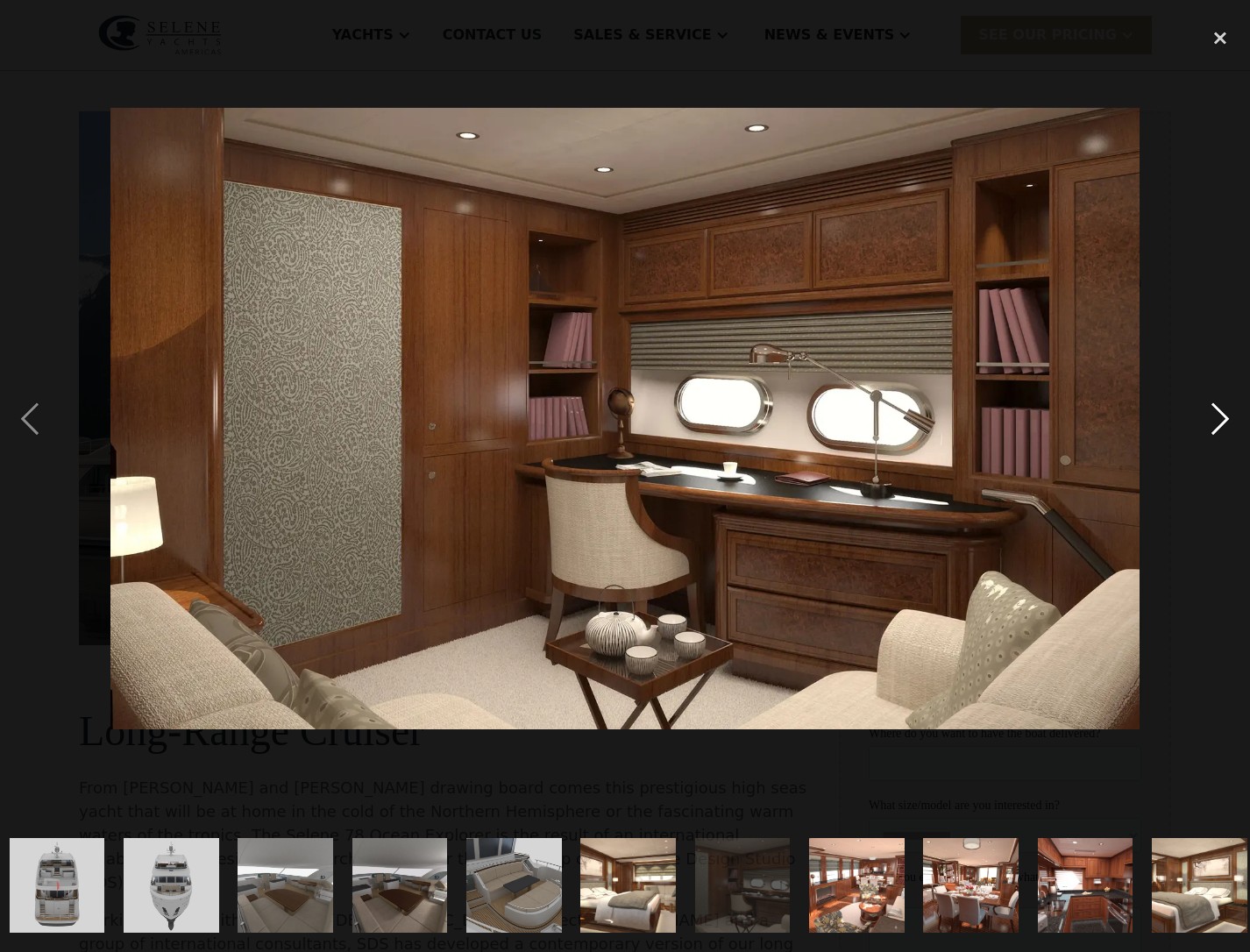
click at [1224, 412] on div "next image" at bounding box center [1220, 418] width 60 height 799
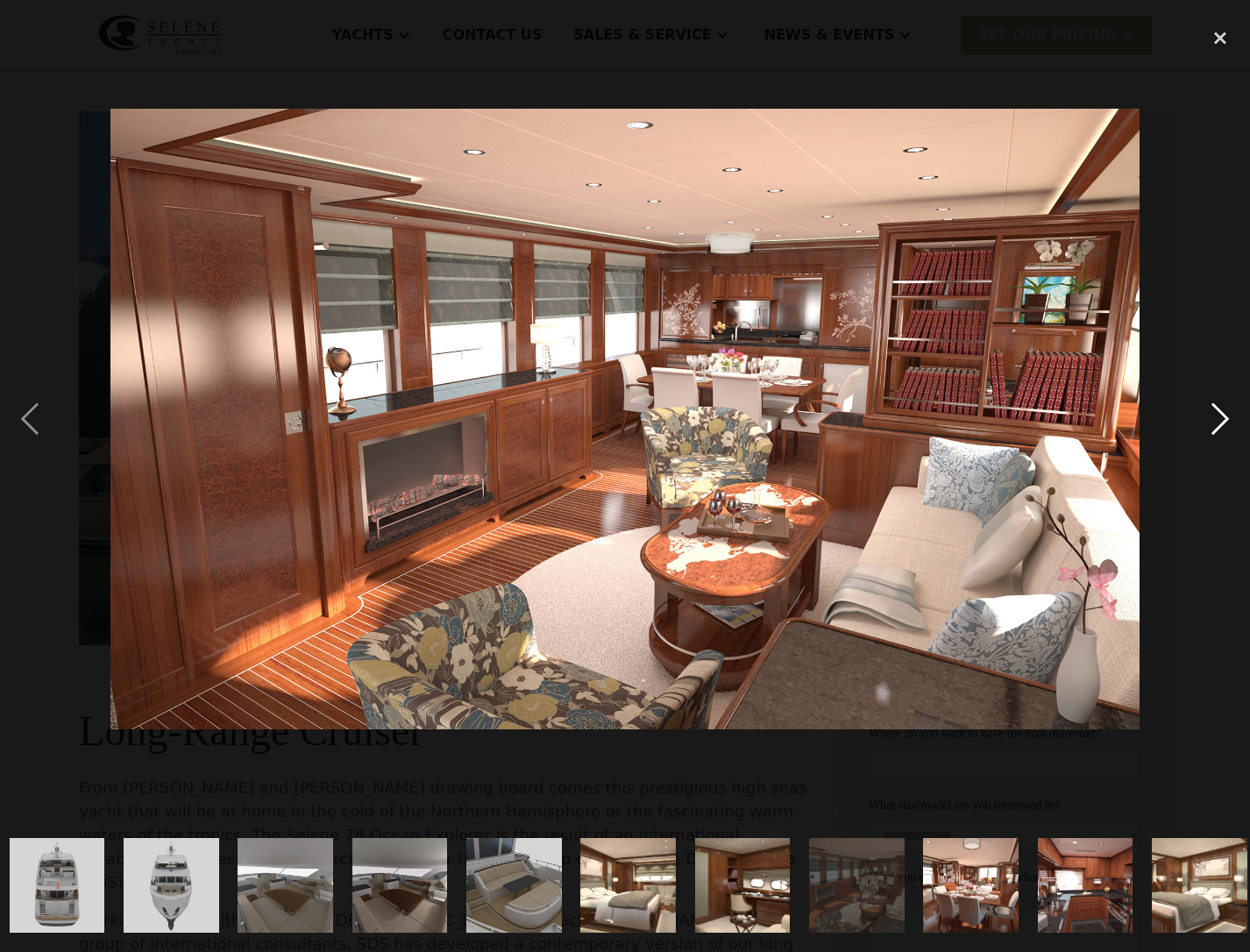
click at [1224, 412] on div "next image" at bounding box center [1220, 418] width 60 height 799
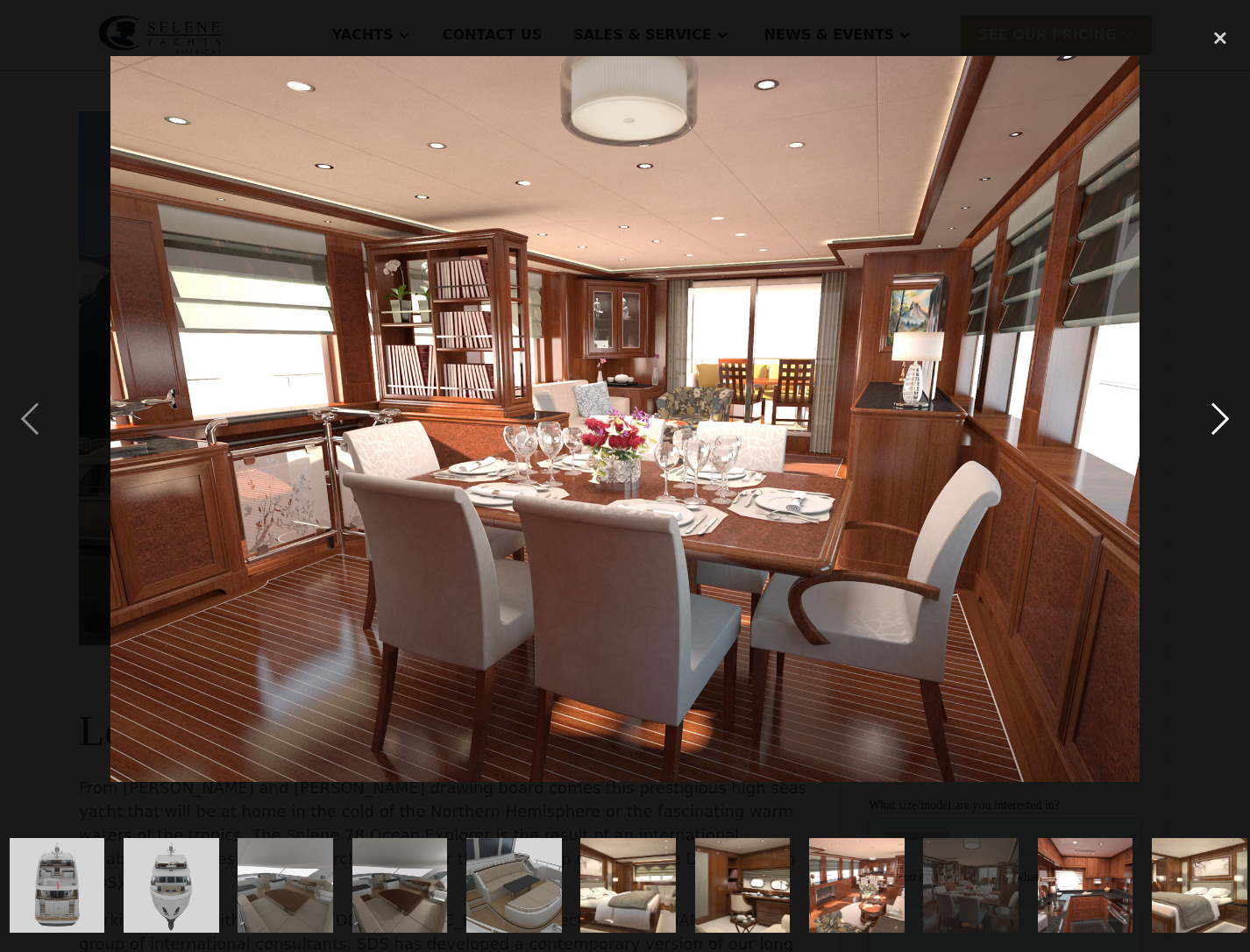
click at [1224, 412] on div "next image" at bounding box center [1220, 418] width 60 height 799
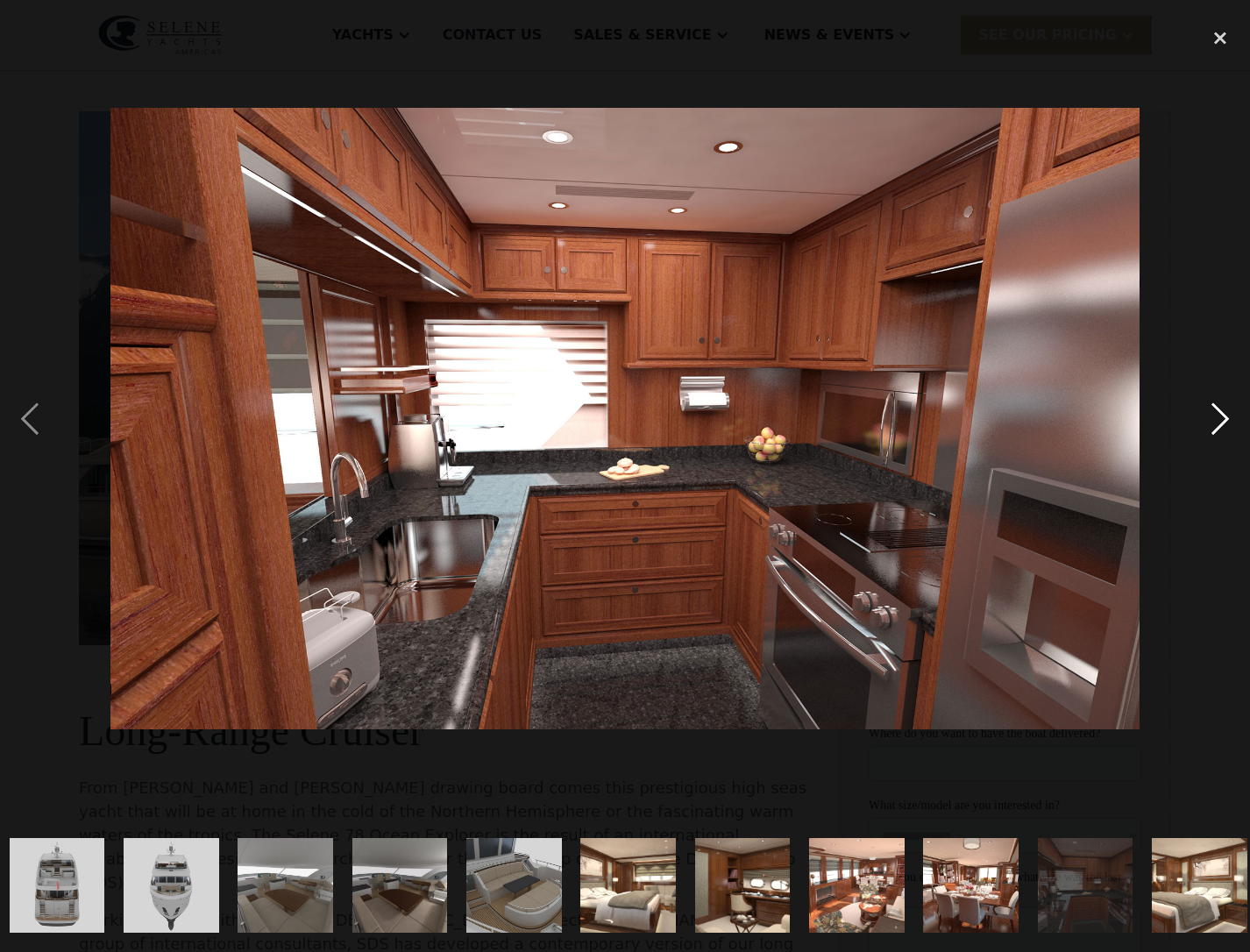
click at [1224, 412] on div "next image" at bounding box center [1220, 418] width 60 height 799
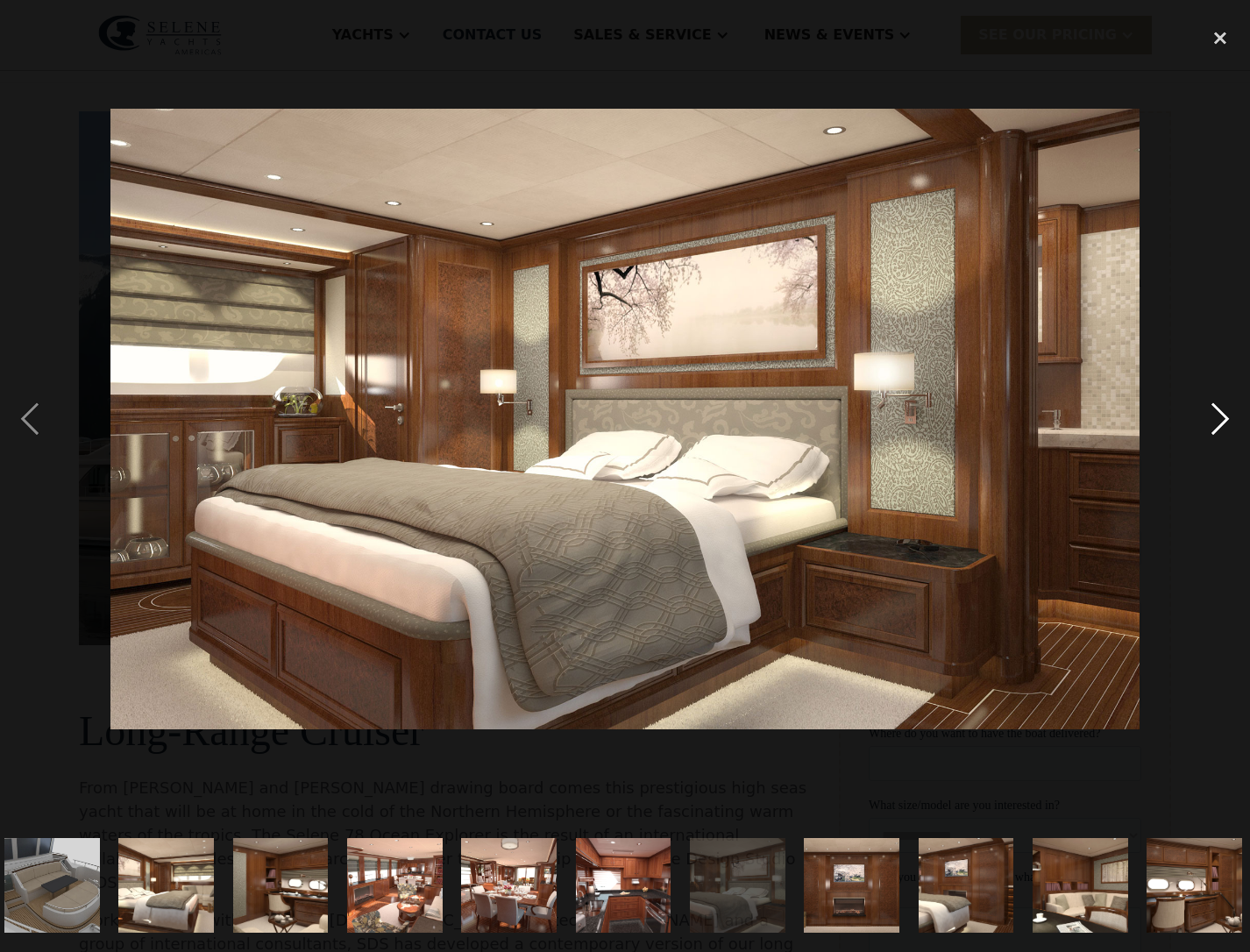
scroll to position [0, 1616]
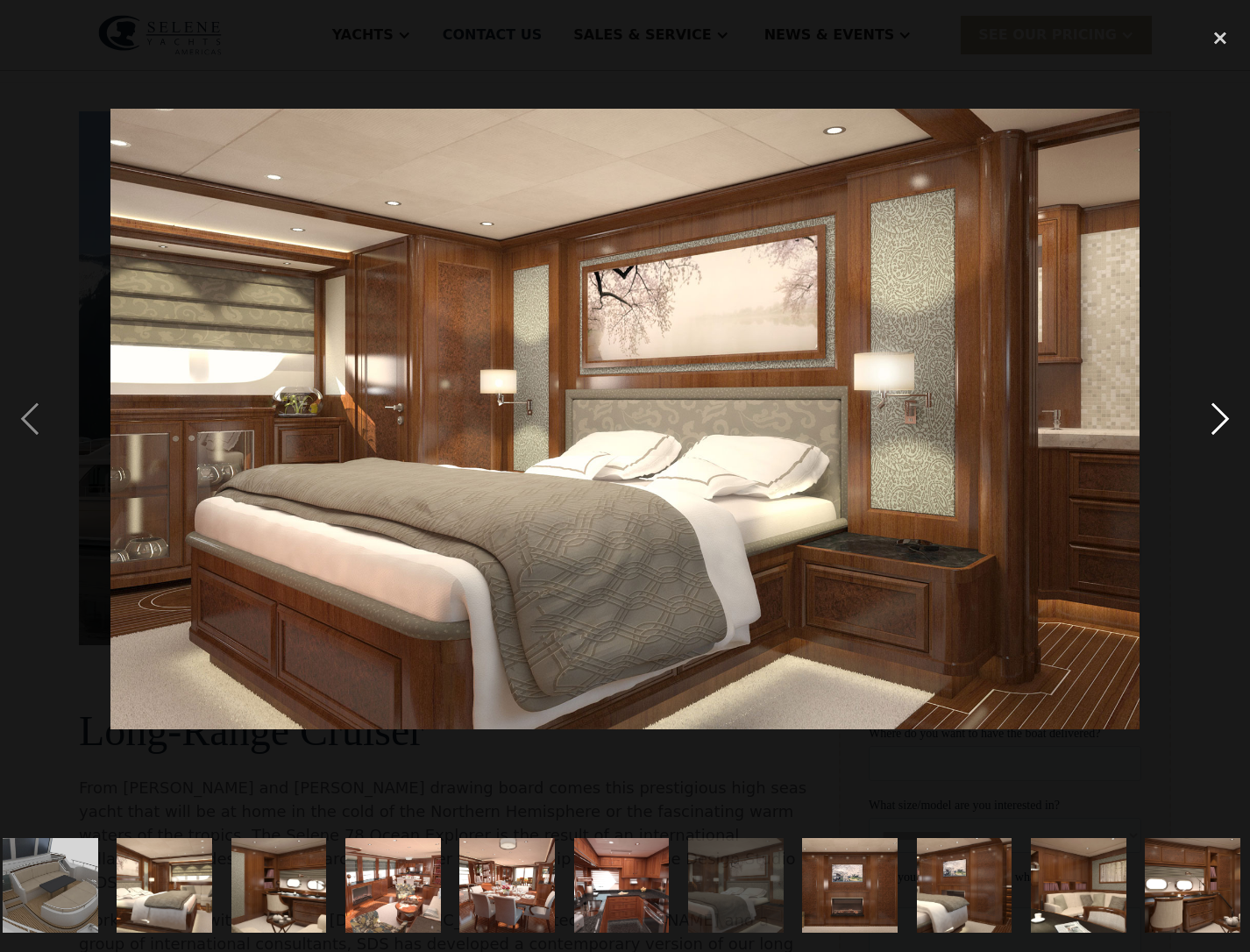
click at [1224, 412] on div "next image" at bounding box center [1220, 418] width 60 height 799
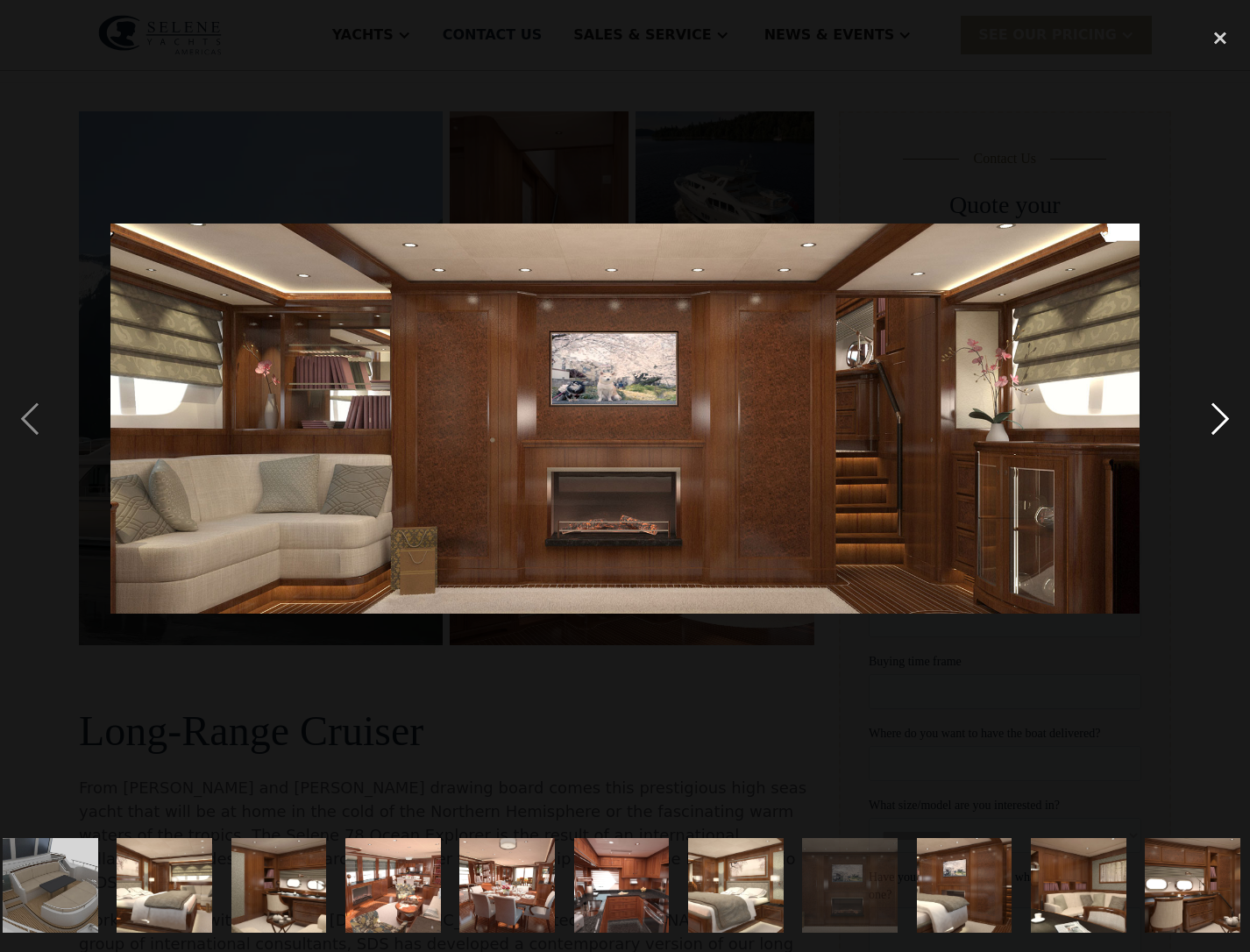
click at [1224, 412] on div "next image" at bounding box center [1220, 418] width 60 height 799
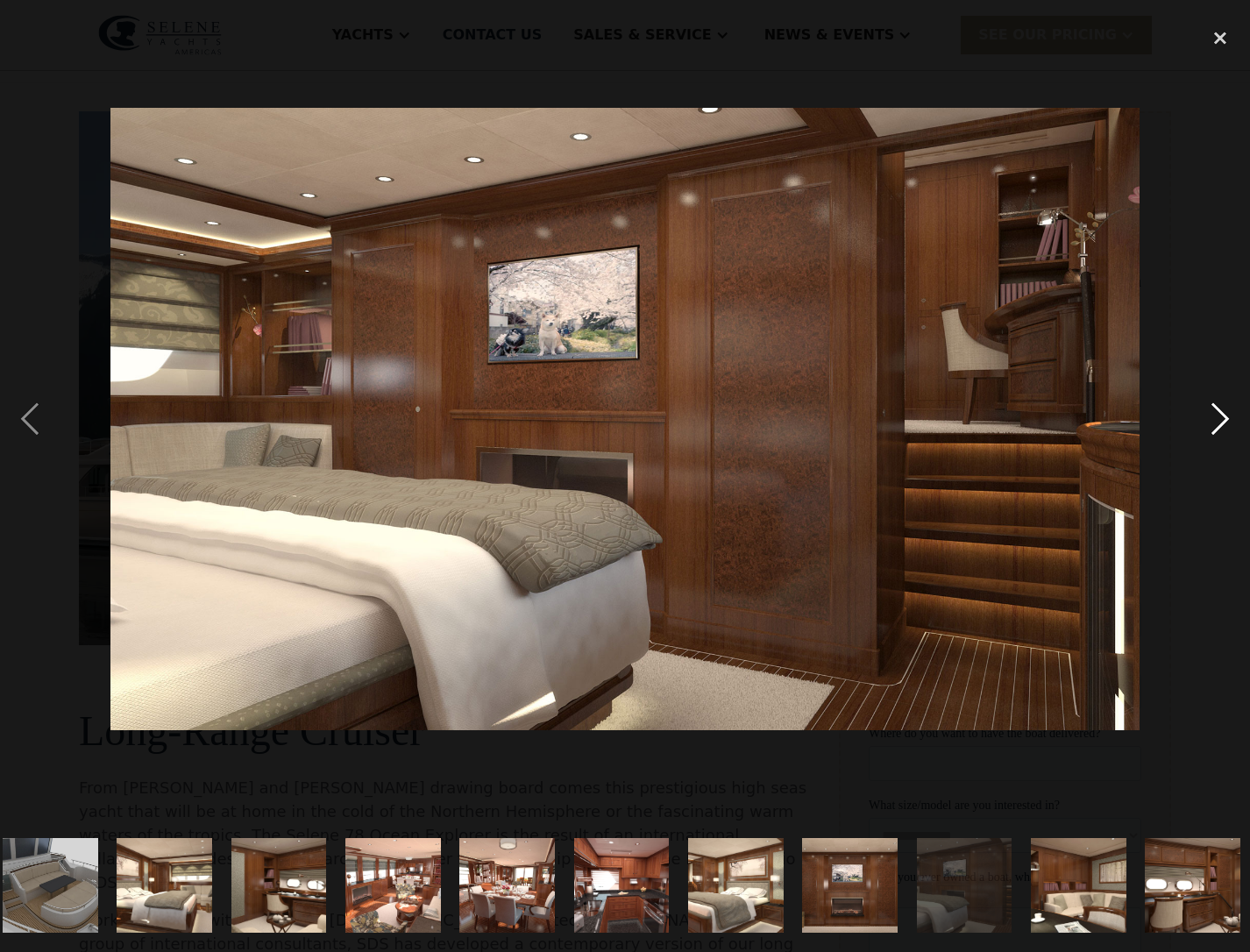
click at [1224, 412] on div "next image" at bounding box center [1220, 418] width 60 height 799
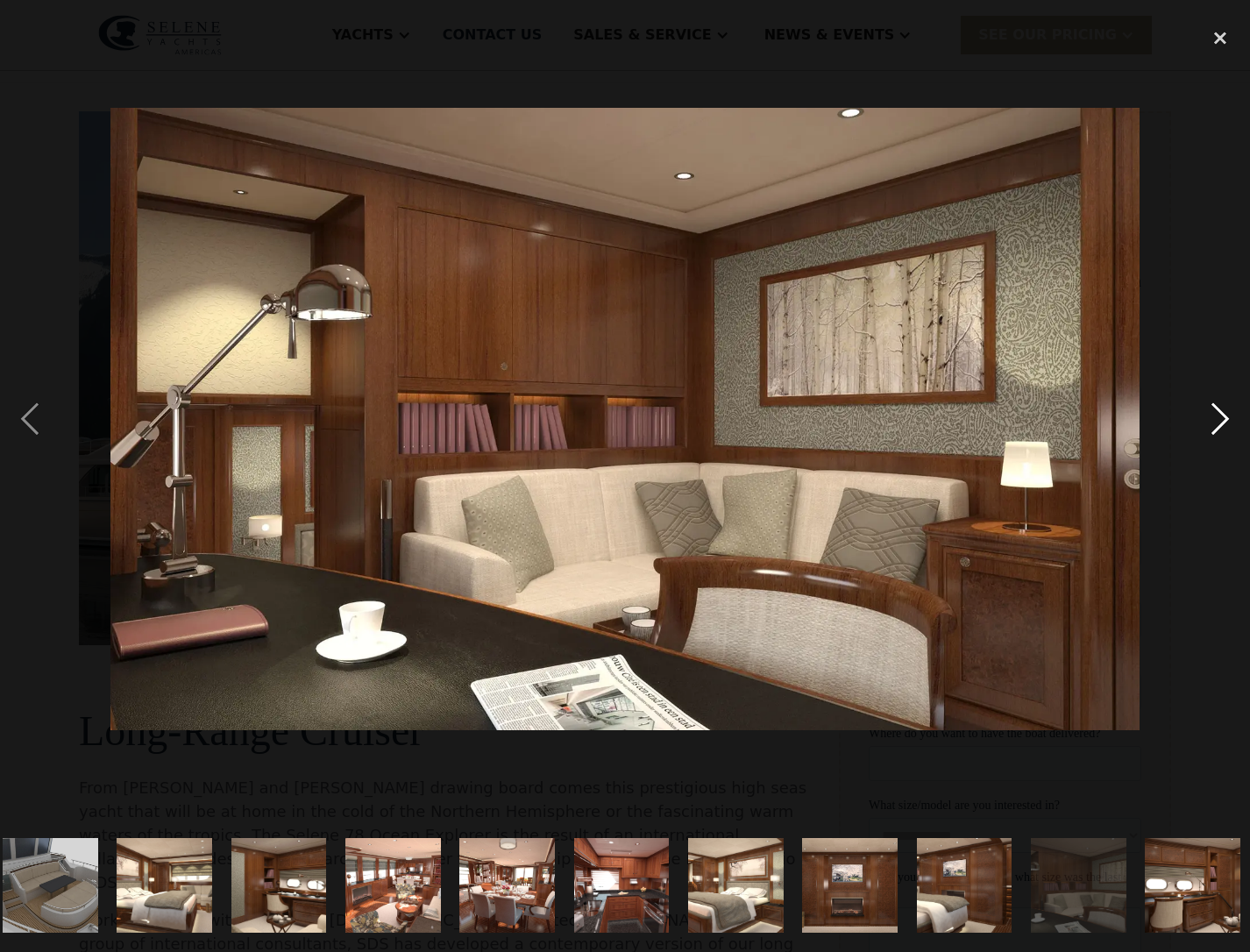
click at [1224, 412] on div "next image" at bounding box center [1220, 418] width 60 height 799
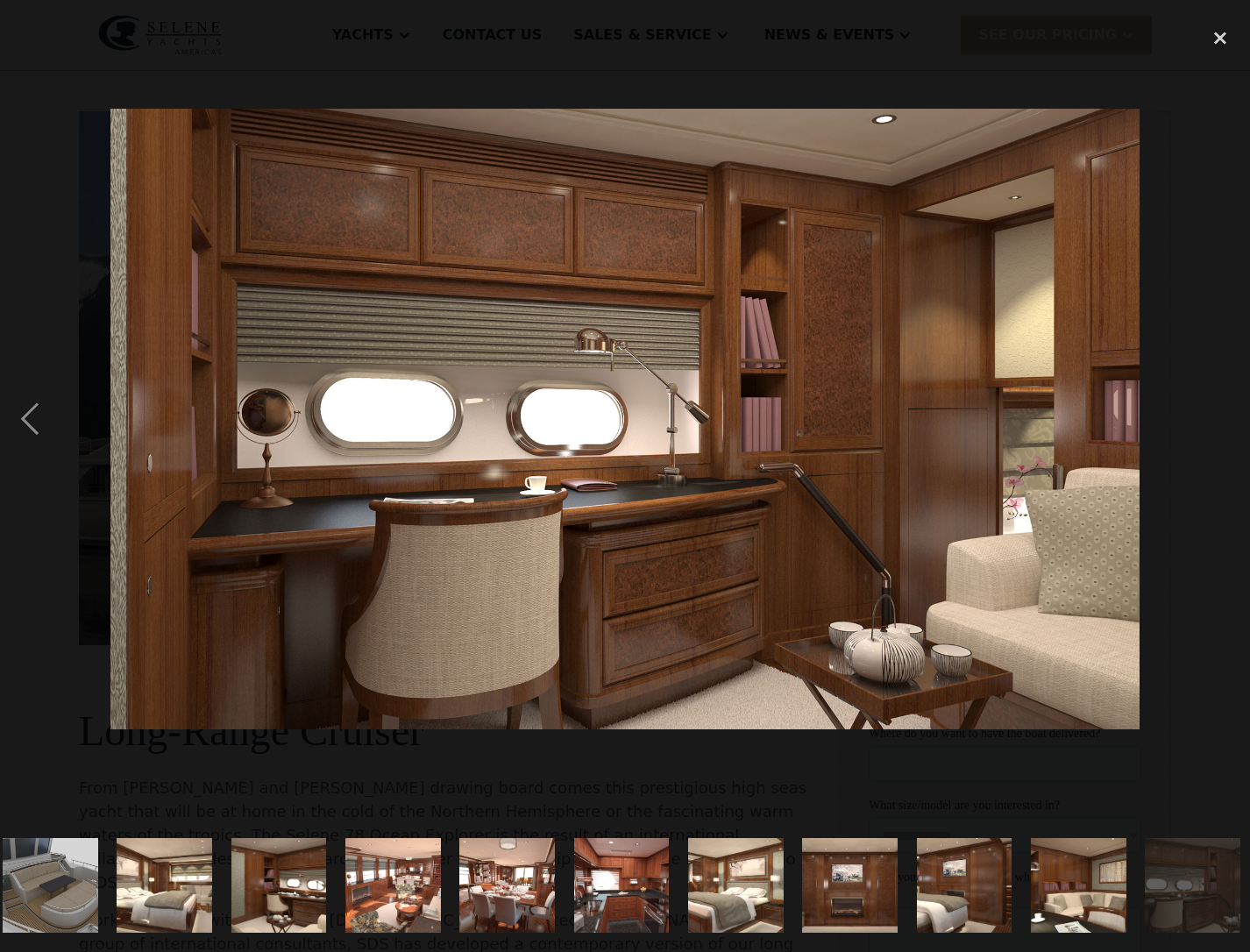
click at [1224, 412] on div "next image" at bounding box center [1220, 418] width 60 height 799
click at [1221, 41] on div "close lightbox" at bounding box center [1220, 38] width 60 height 39
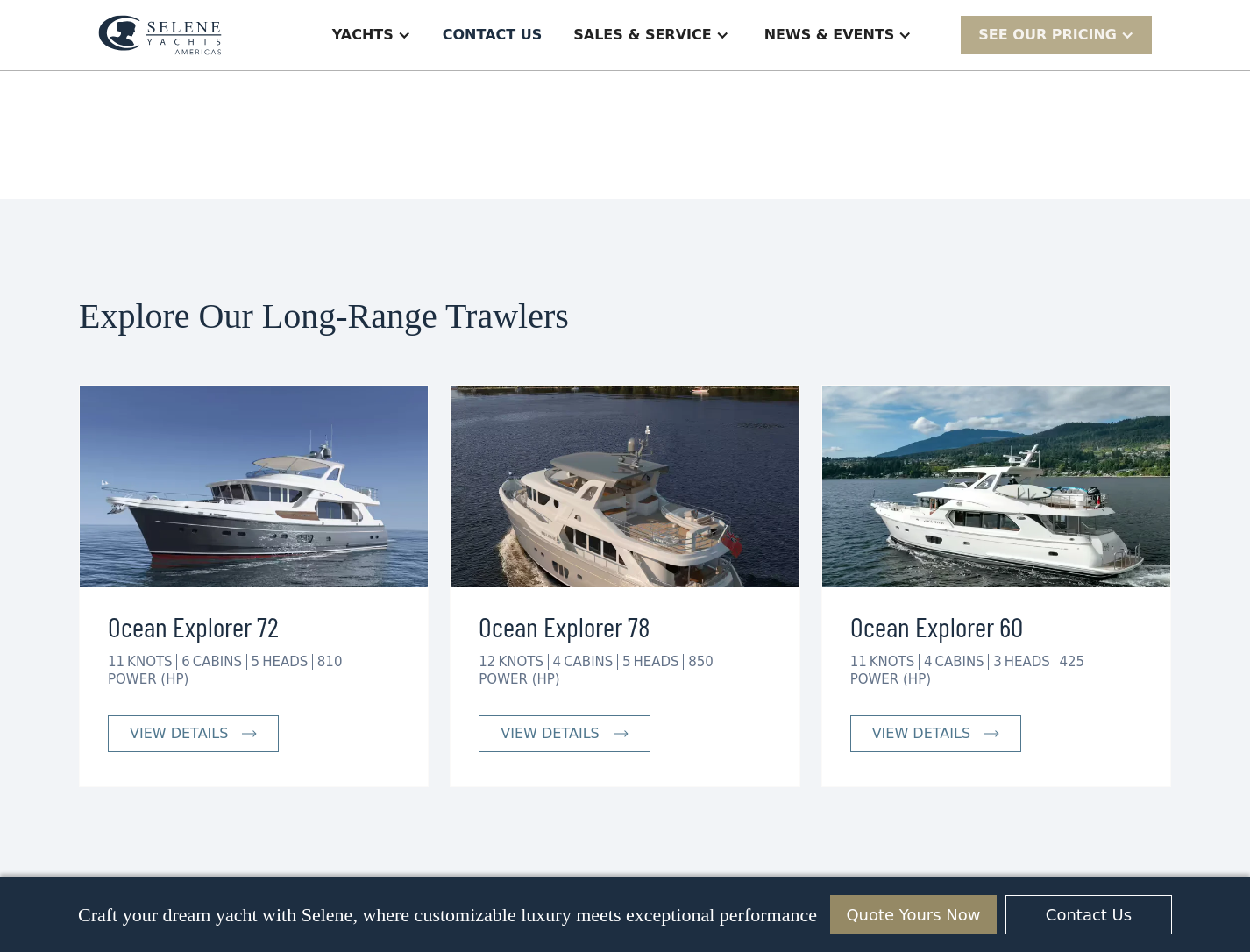
scroll to position [3106, 0]
